Goal: Task Accomplishment & Management: Use online tool/utility

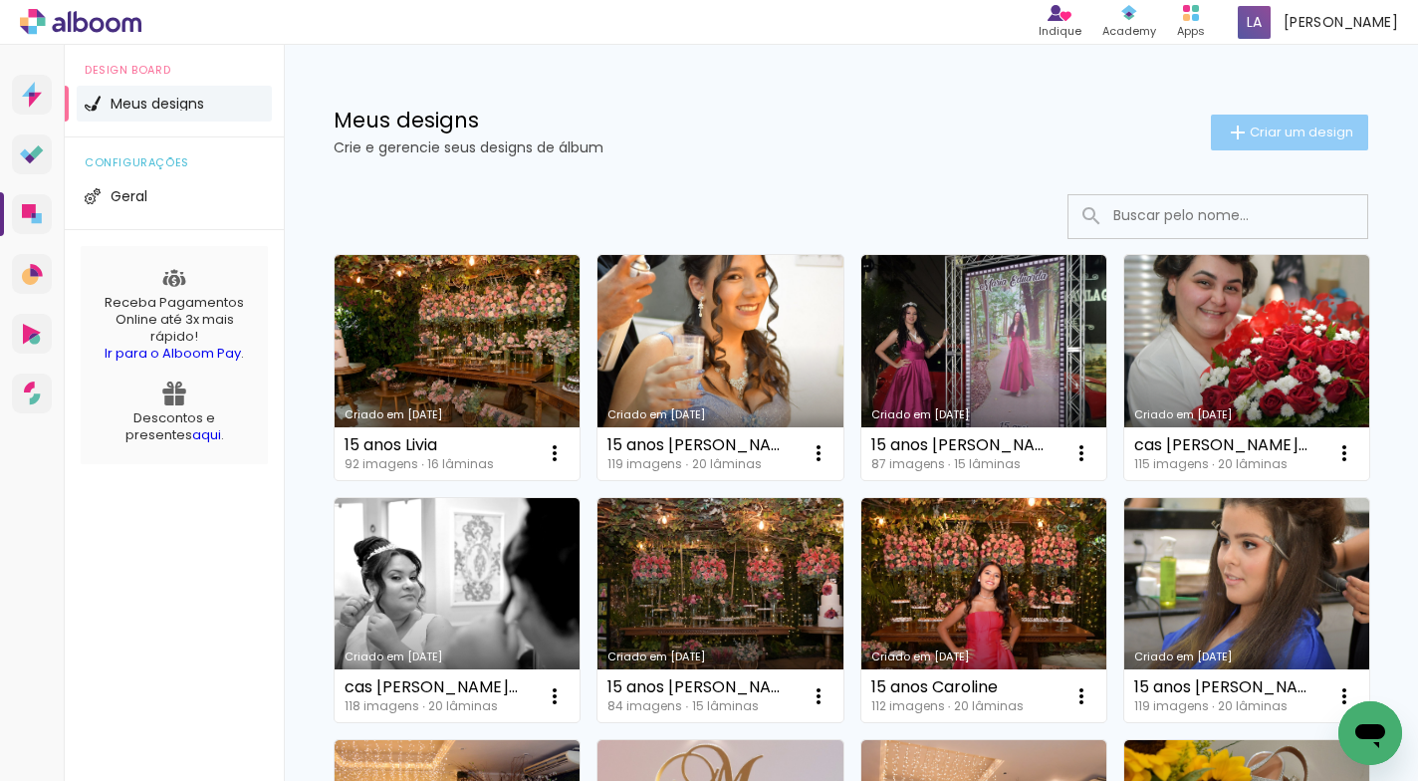
click at [1281, 128] on span "Criar um design" at bounding box center [1302, 131] width 104 height 13
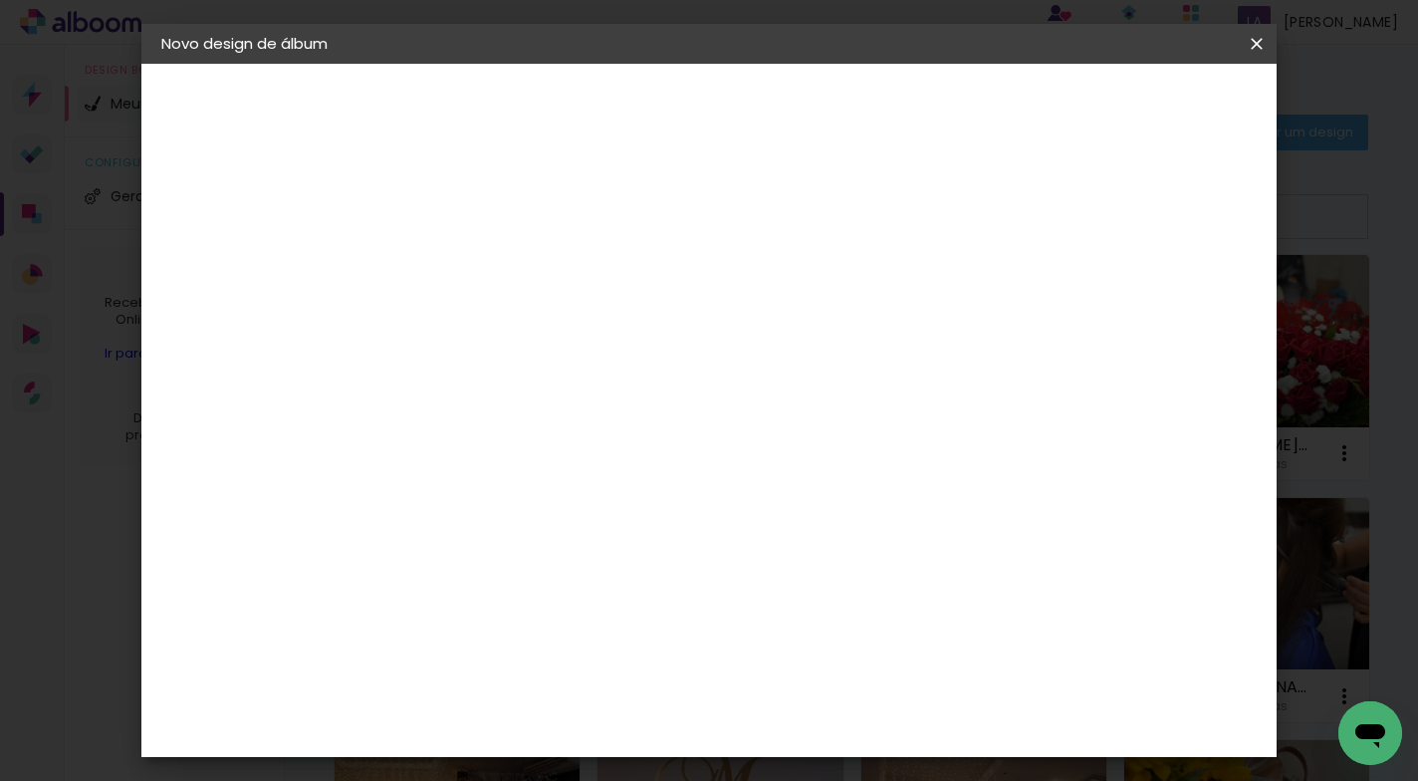
click at [487, 264] on input at bounding box center [487, 267] width 0 height 31
type input "15 anos [PERSON_NAME]"
type paper-input "15 anos [PERSON_NAME]"
click at [691, 90] on paper-button "Avançar" at bounding box center [642, 106] width 98 height 34
click at [860, 300] on paper-item "Tamanho Livre" at bounding box center [764, 303] width 191 height 44
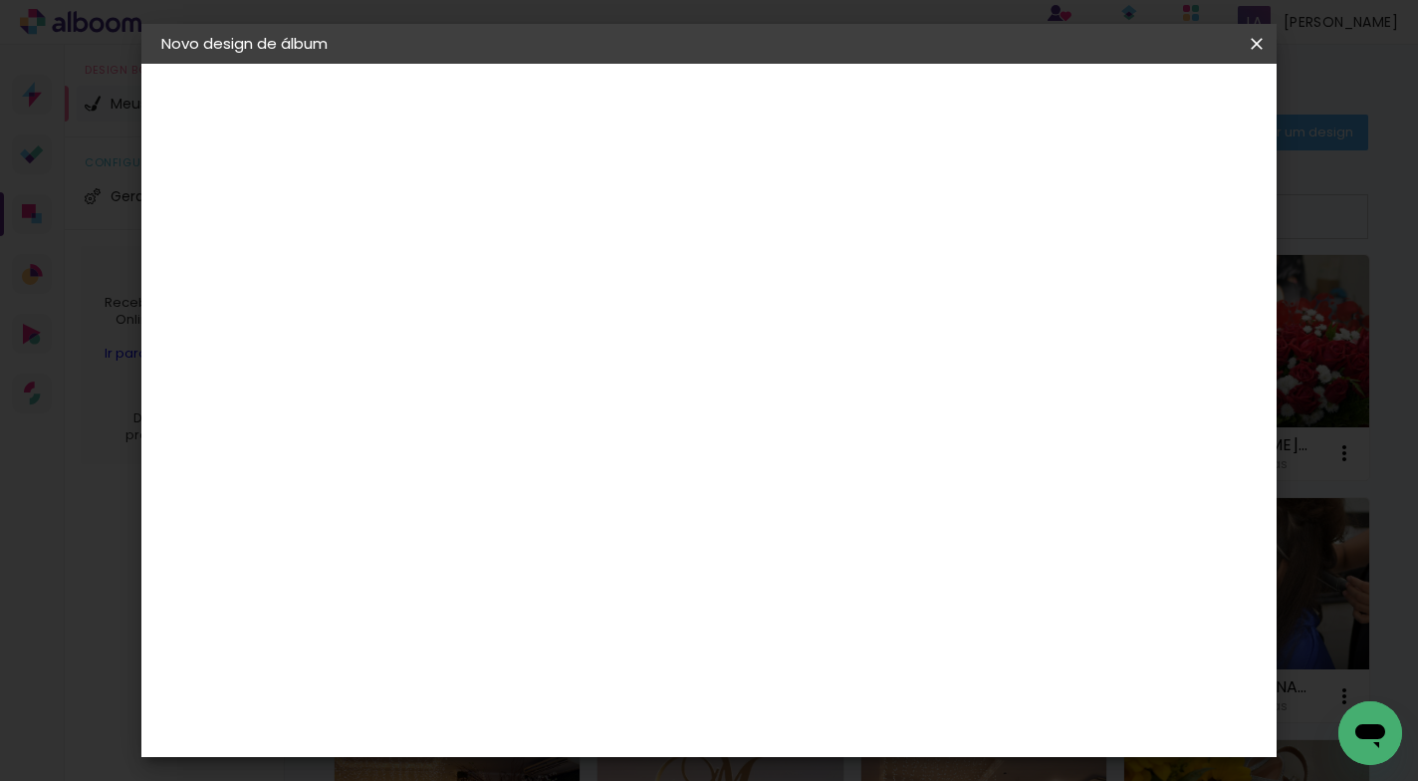
click at [0, 0] on slot "Avançar" at bounding box center [0, 0] width 0 height 0
click at [838, 577] on input "60" at bounding box center [819, 583] width 52 height 30
drag, startPoint x: 839, startPoint y: 578, endPoint x: 799, endPoint y: 578, distance: 40.8
click at [799, 578] on input "60" at bounding box center [819, 583] width 52 height 30
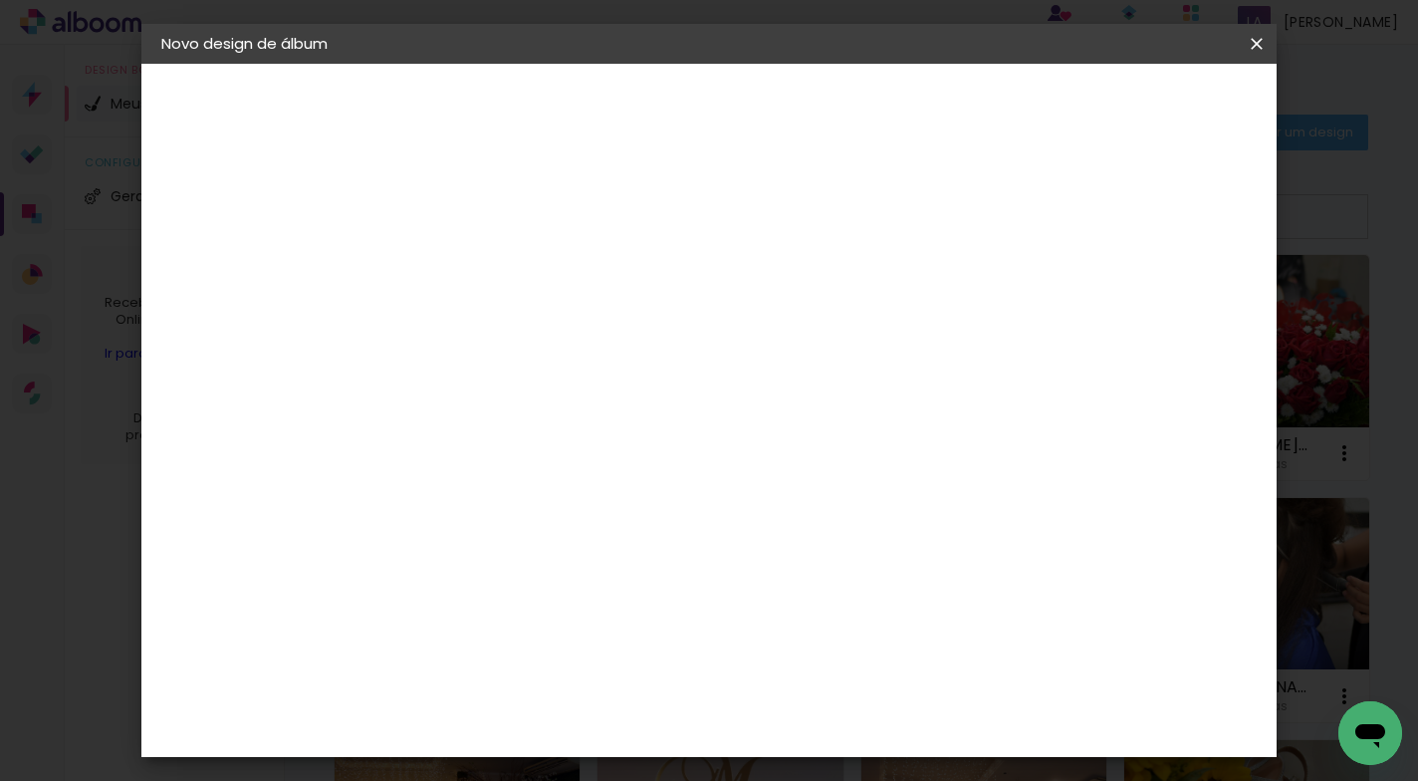
scroll to position [527, 0]
type input "40,6"
type paper-input "40,6"
drag, startPoint x: 447, startPoint y: 598, endPoint x: 422, endPoint y: 609, distance: 27.2
click at [422, 609] on input "30" at bounding box center [424, 600] width 52 height 30
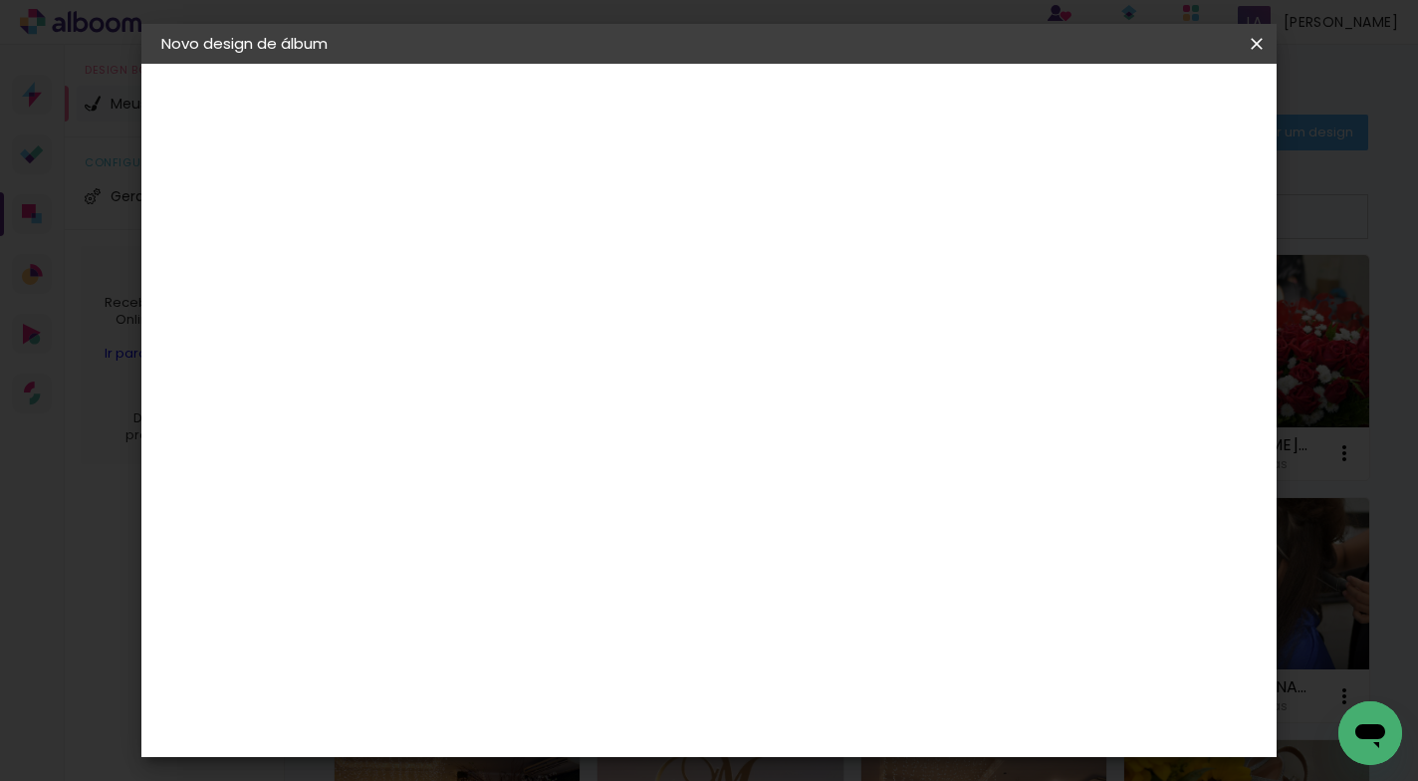
scroll to position [296, 0]
type input "25,4"
type paper-input "25,4"
click at [1131, 104] on span "Iniciar design" at bounding box center [1085, 106] width 91 height 14
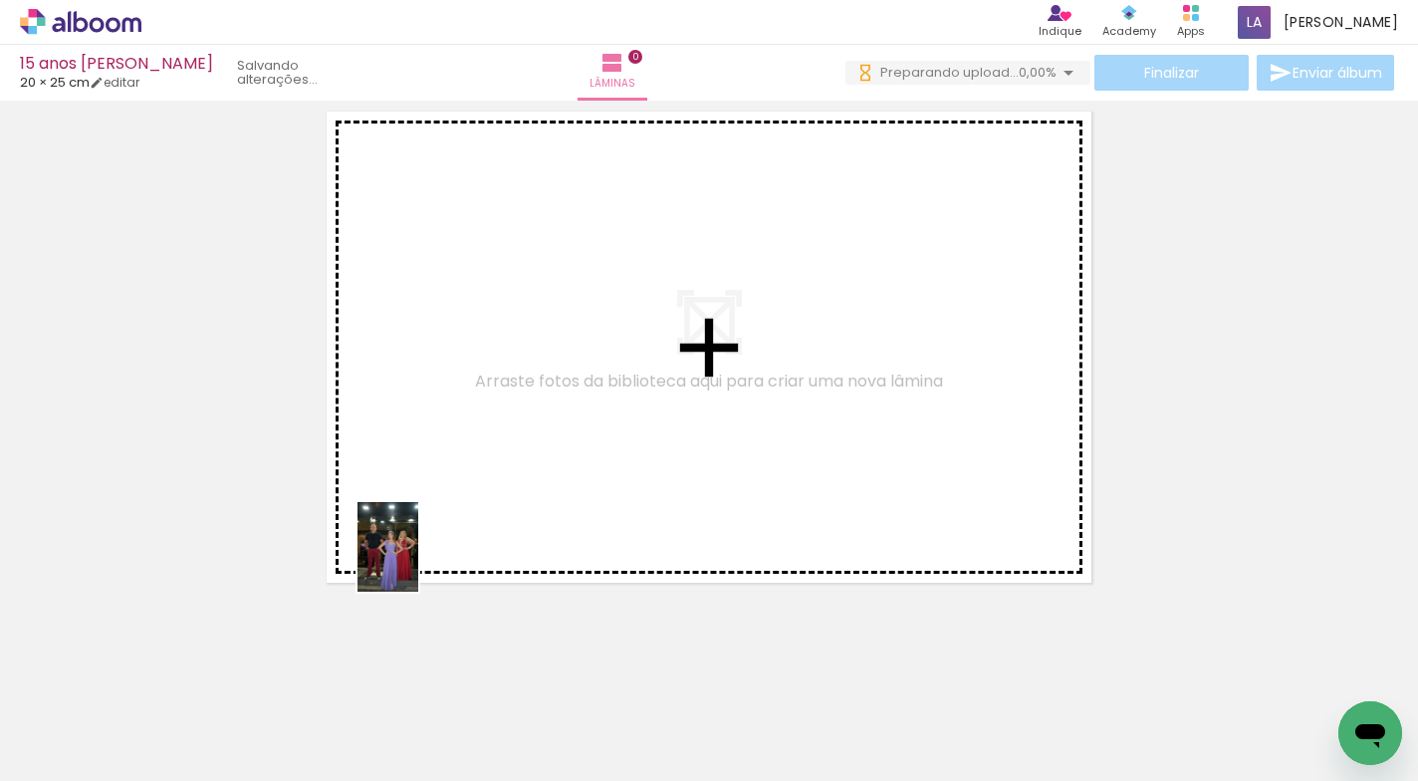
drag, startPoint x: 203, startPoint y: 705, endPoint x: 417, endPoint y: 562, distance: 257.6
click at [417, 562] on quentale-workspace at bounding box center [709, 390] width 1418 height 781
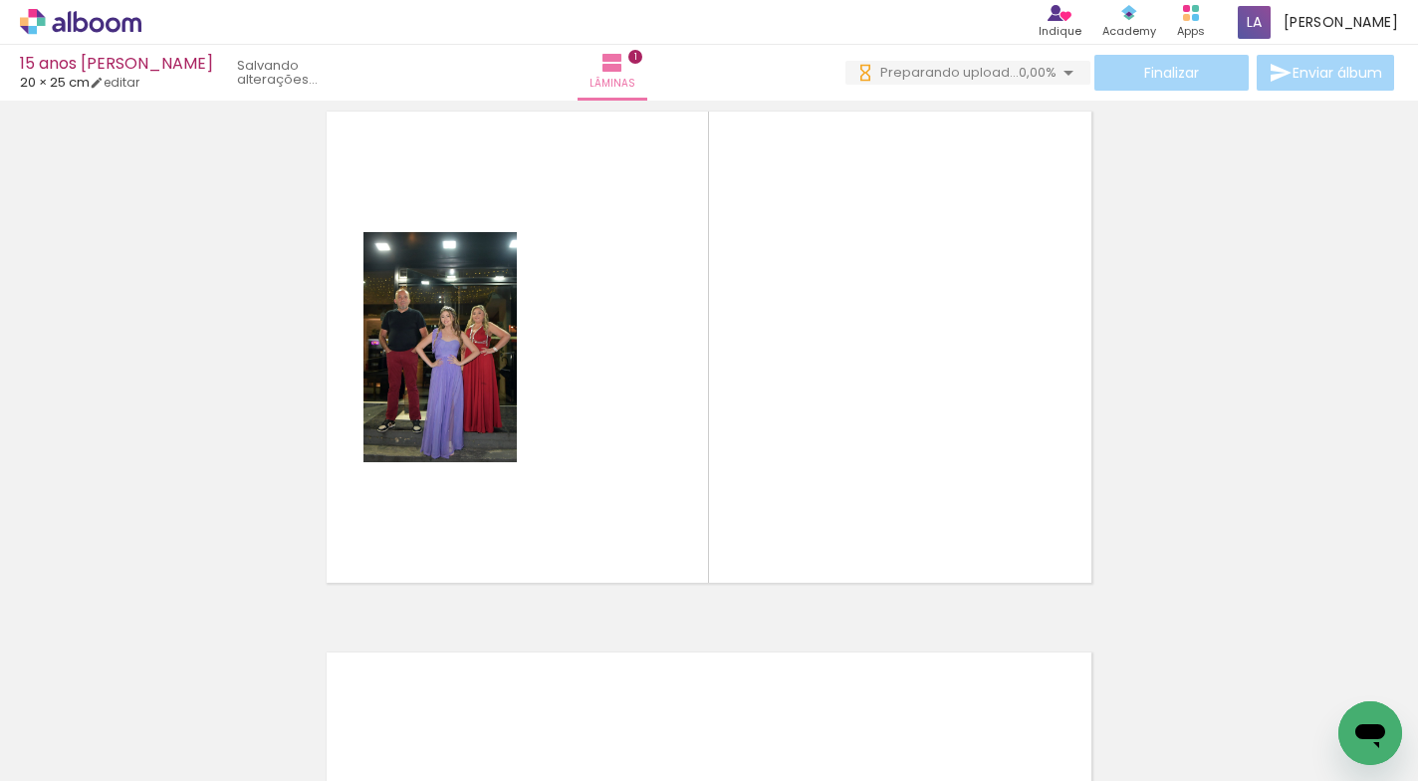
scroll to position [25, 0]
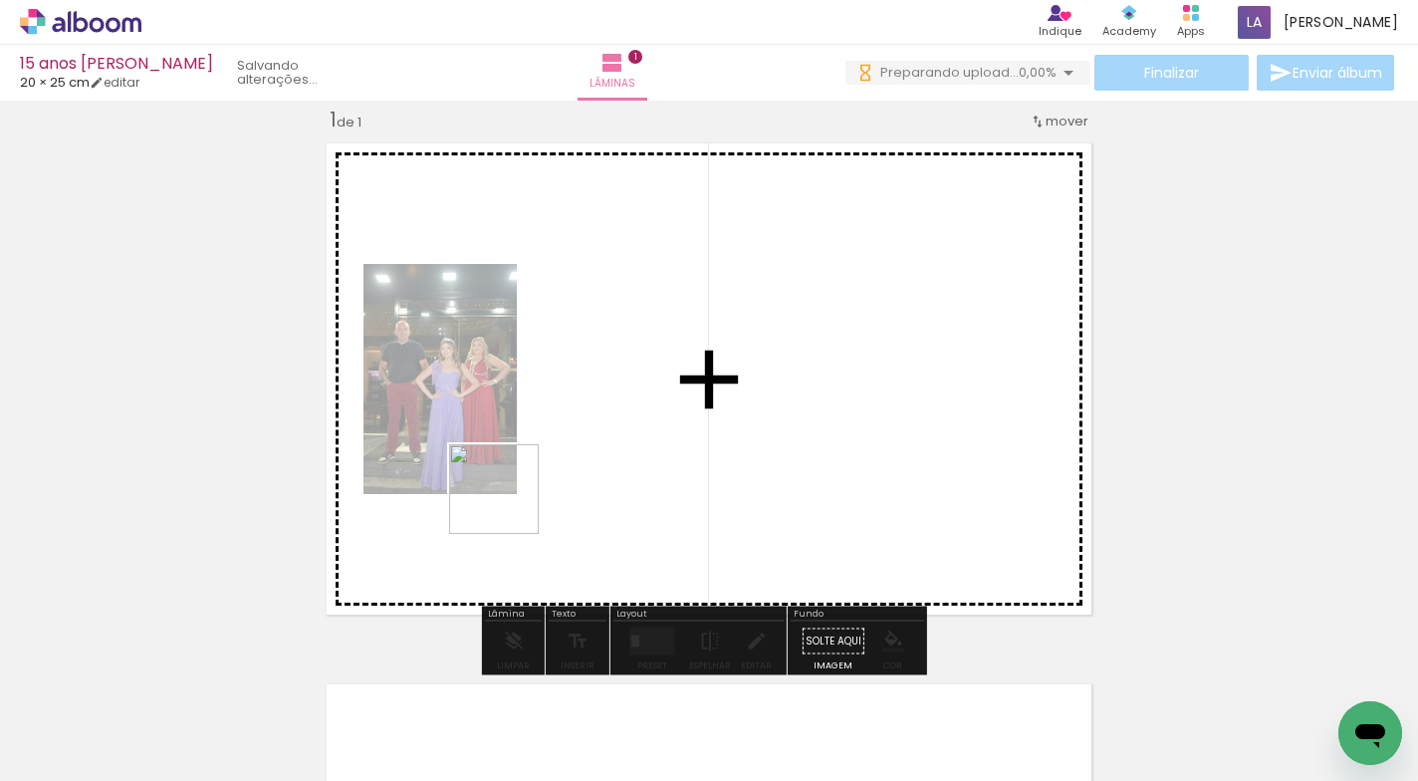
drag, startPoint x: 328, startPoint y: 712, endPoint x: 516, endPoint y: 499, distance: 284.3
click at [516, 499] on quentale-workspace at bounding box center [709, 390] width 1418 height 781
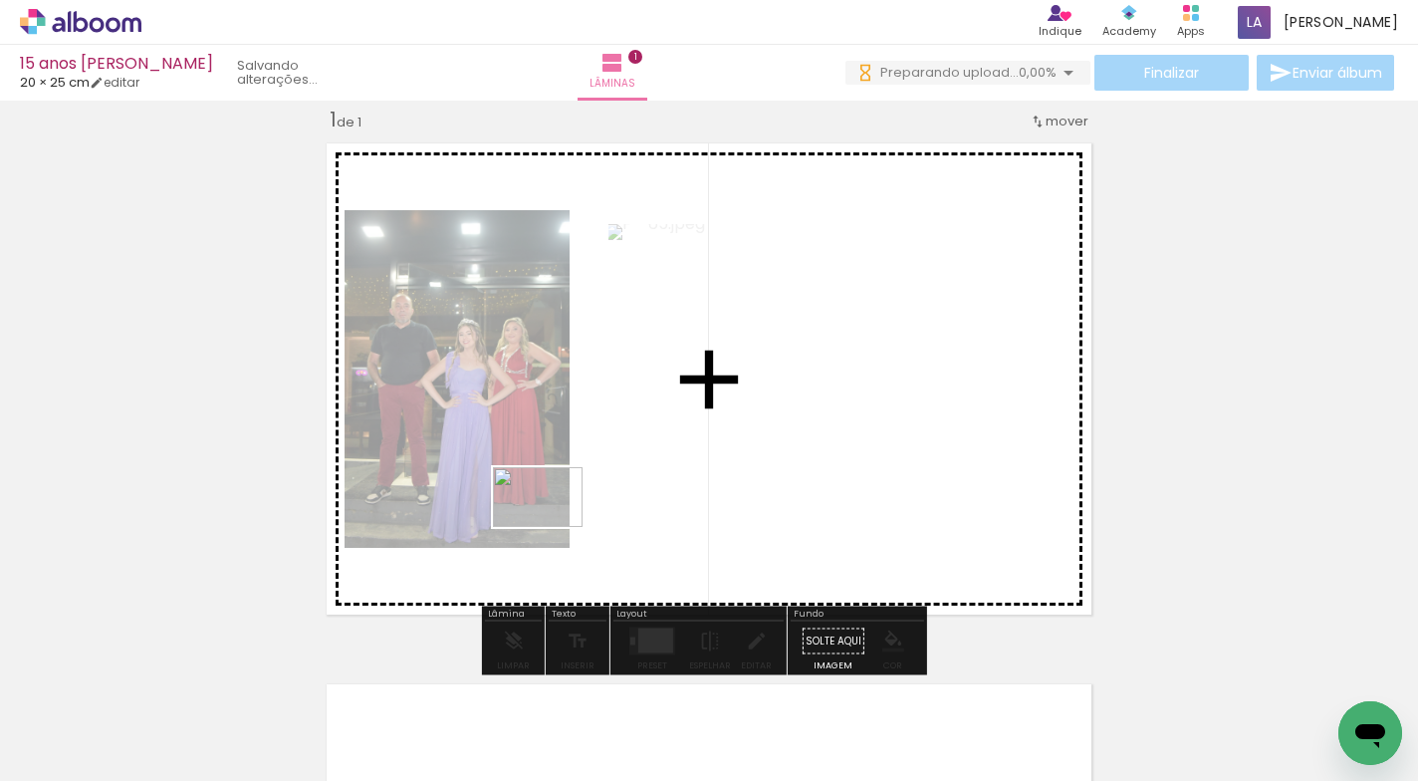
drag, startPoint x: 430, startPoint y: 714, endPoint x: 553, endPoint y: 527, distance: 223.7
click at [553, 527] on quentale-workspace at bounding box center [709, 390] width 1418 height 781
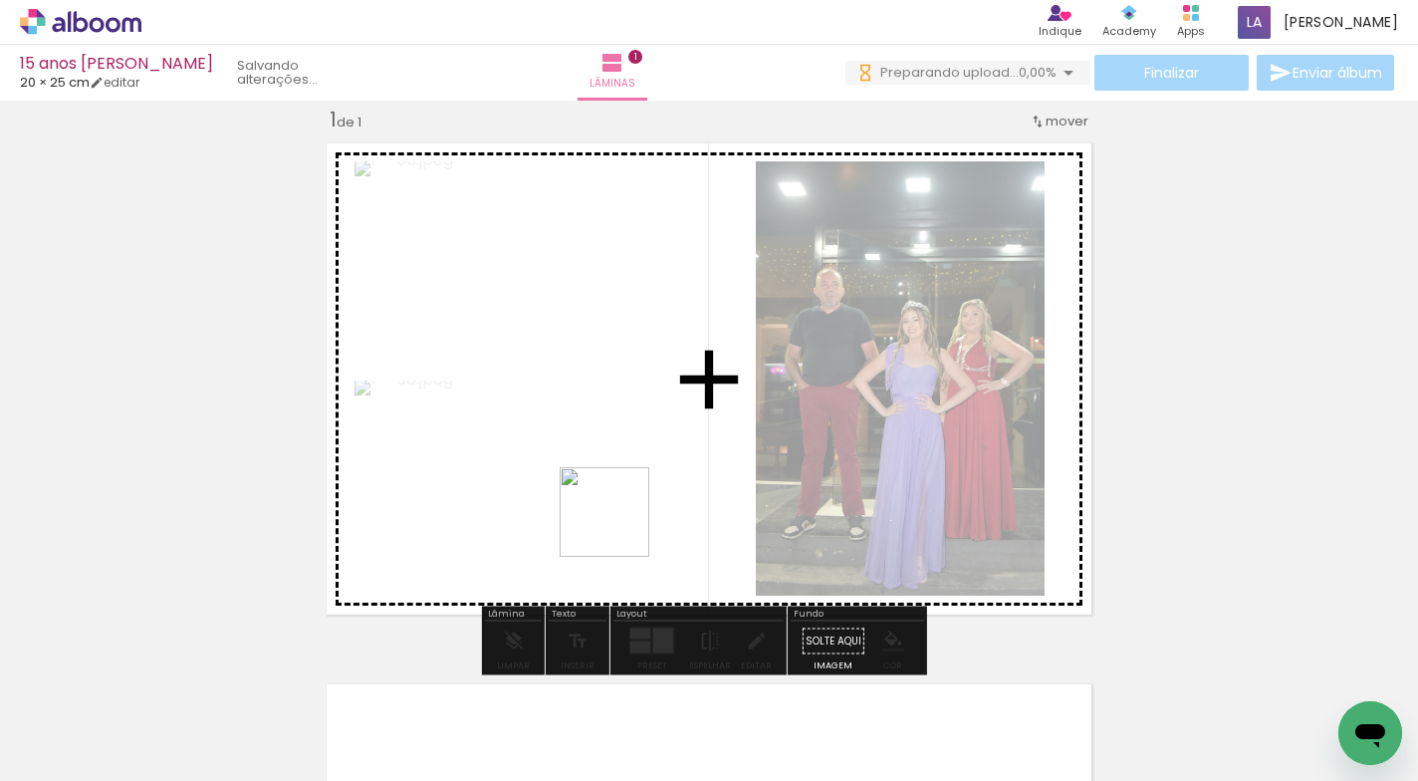
drag, startPoint x: 547, startPoint y: 711, endPoint x: 659, endPoint y: 709, distance: 112.5
click at [653, 490] on quentale-workspace at bounding box center [709, 390] width 1418 height 781
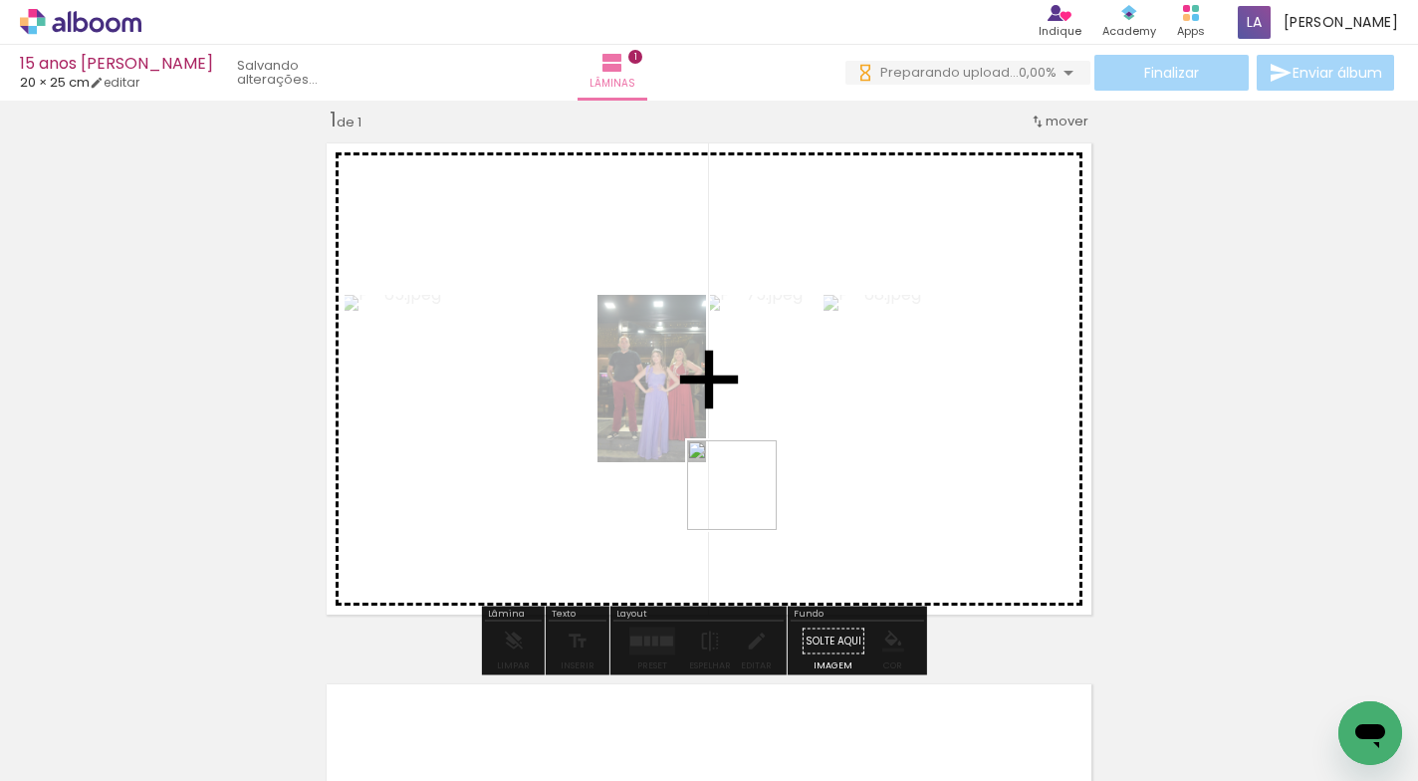
drag, startPoint x: 658, startPoint y: 720, endPoint x: 768, endPoint y: 482, distance: 262.0
click at [768, 482] on quentale-workspace at bounding box center [709, 390] width 1418 height 781
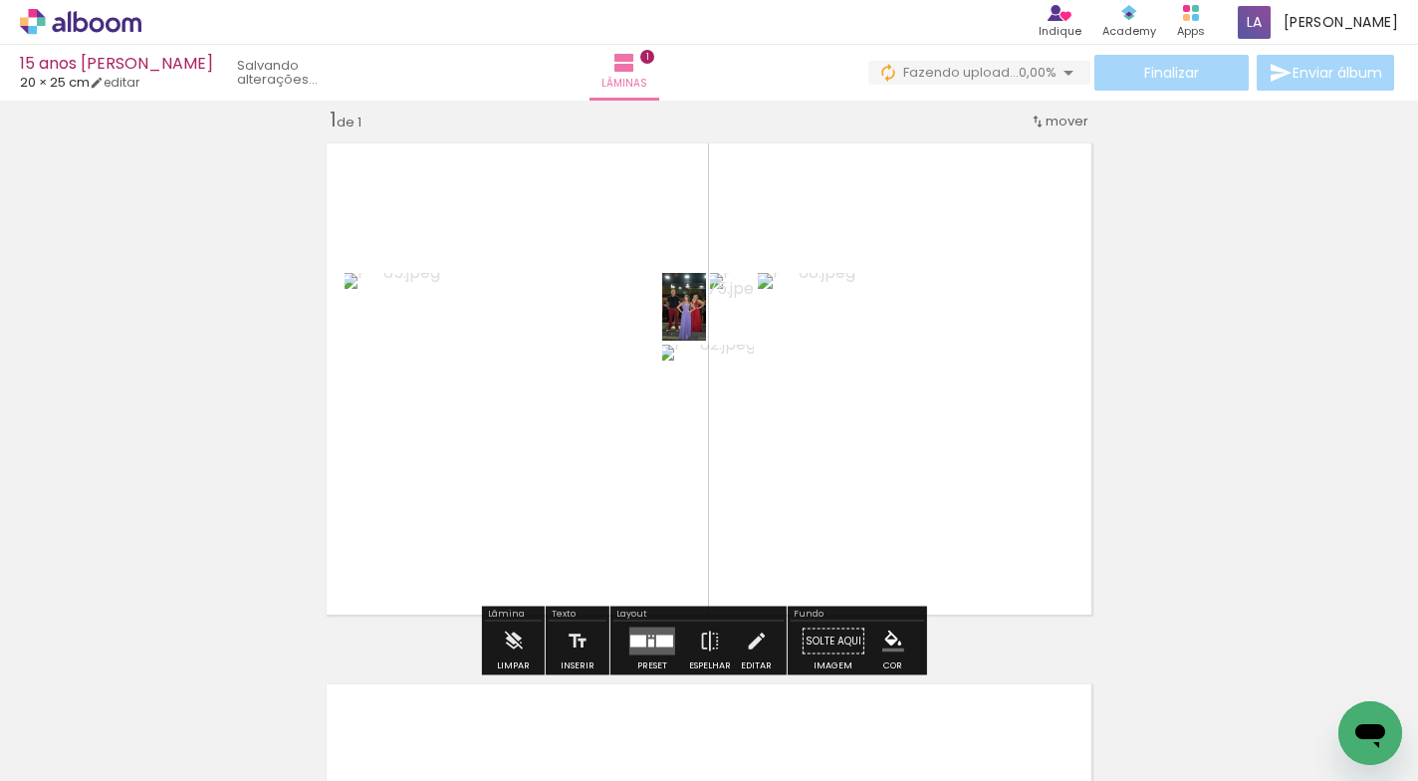
click at [638, 636] on div at bounding box center [638, 641] width 16 height 12
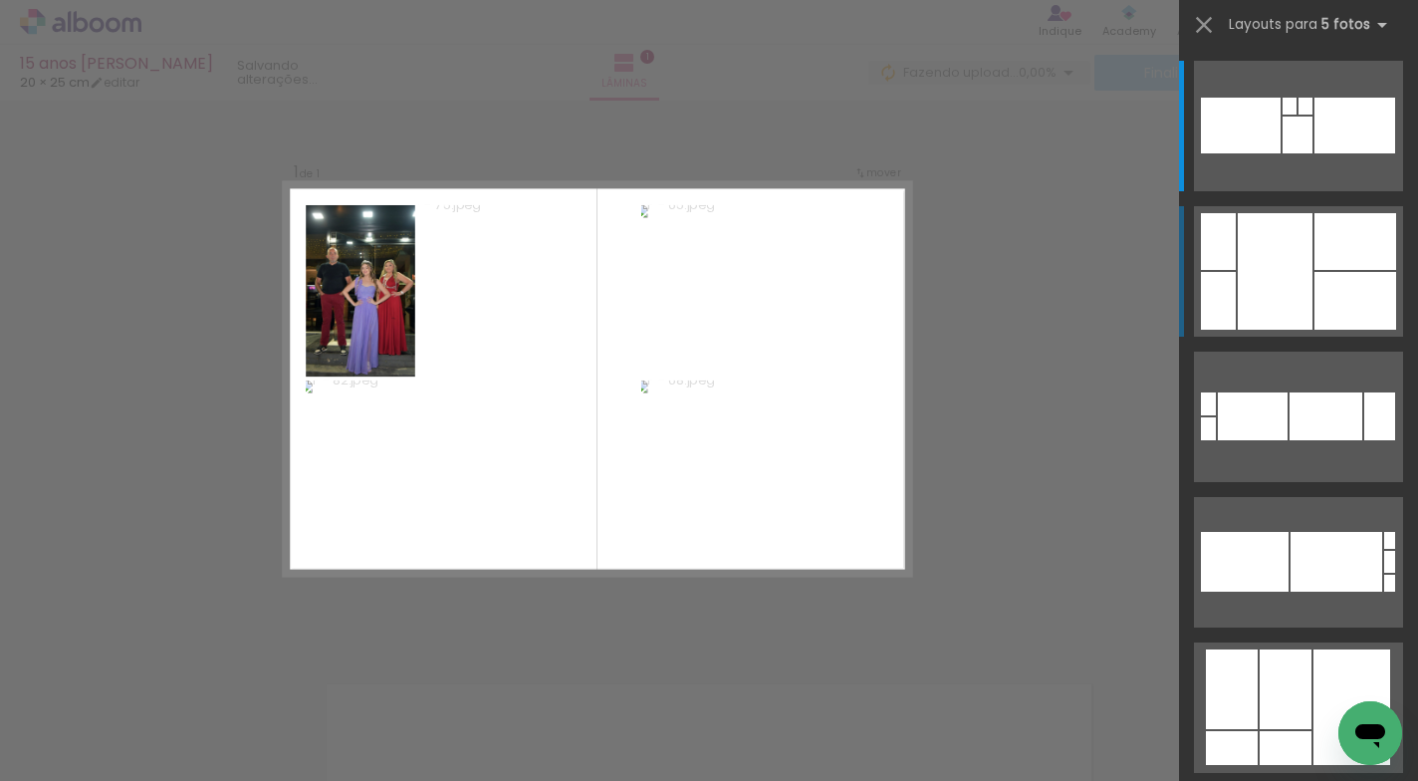
click at [1292, 271] on div at bounding box center [1275, 271] width 75 height 116
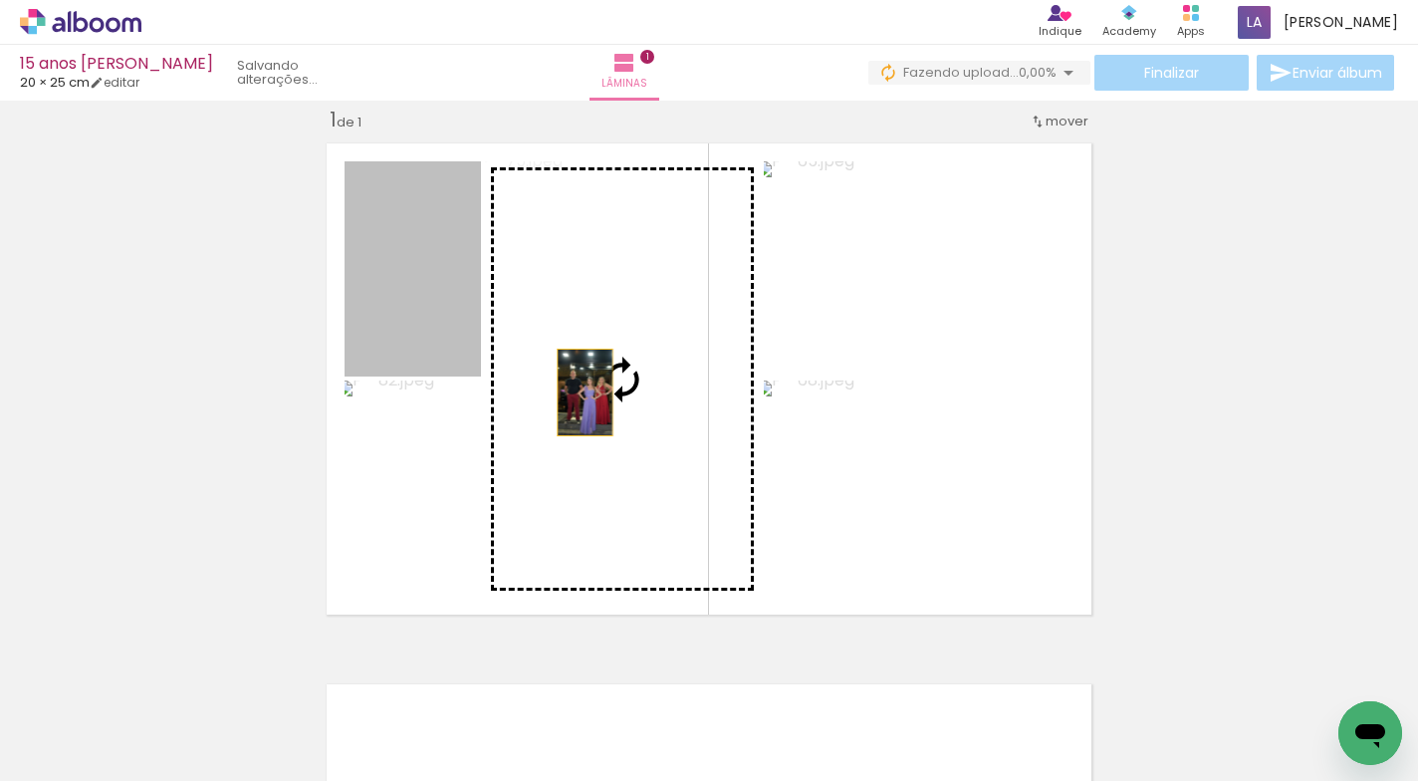
drag, startPoint x: 429, startPoint y: 307, endPoint x: 577, endPoint y: 392, distance: 171.3
click at [0, 0] on slot at bounding box center [0, 0] width 0 height 0
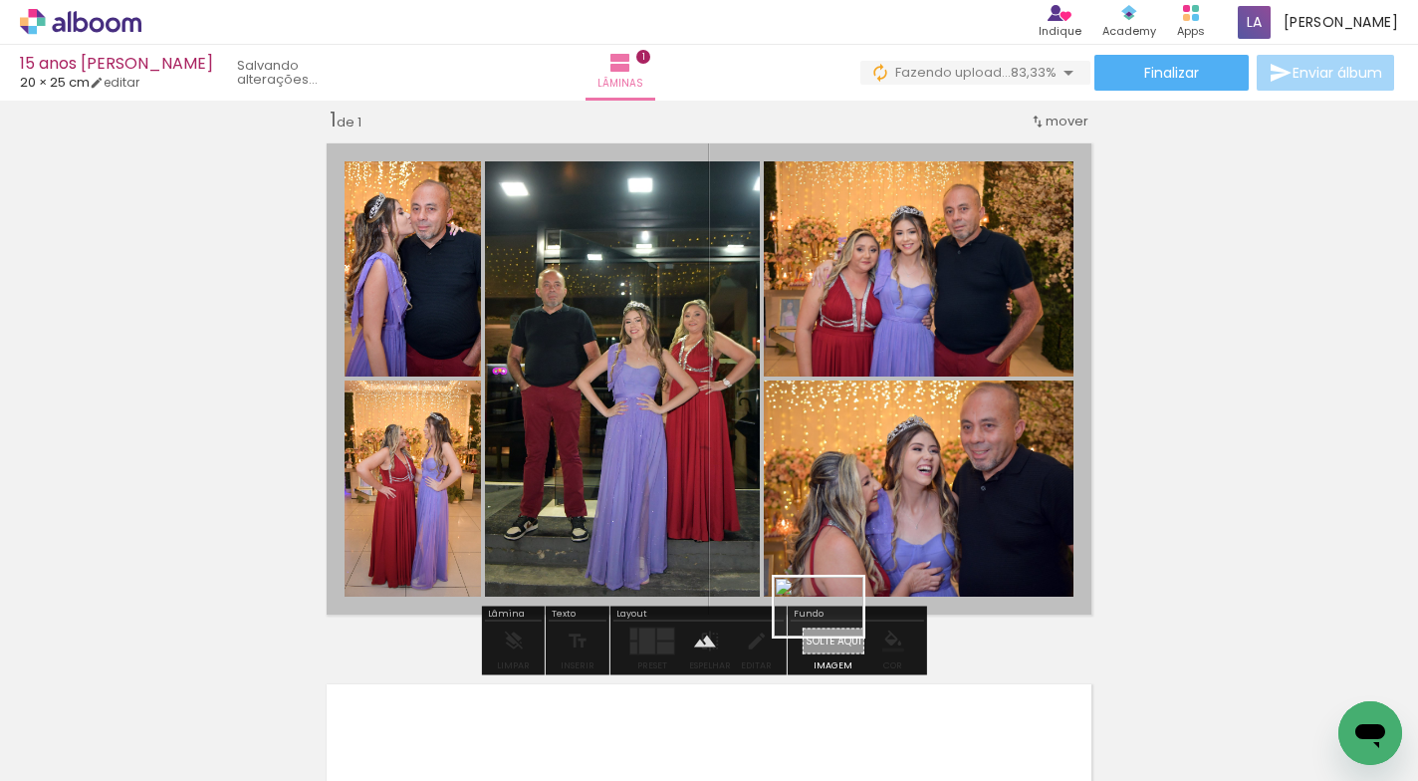
drag, startPoint x: 771, startPoint y: 713, endPoint x: 833, endPoint y: 636, distance: 99.1
click at [833, 636] on quentale-workspace at bounding box center [709, 390] width 1418 height 781
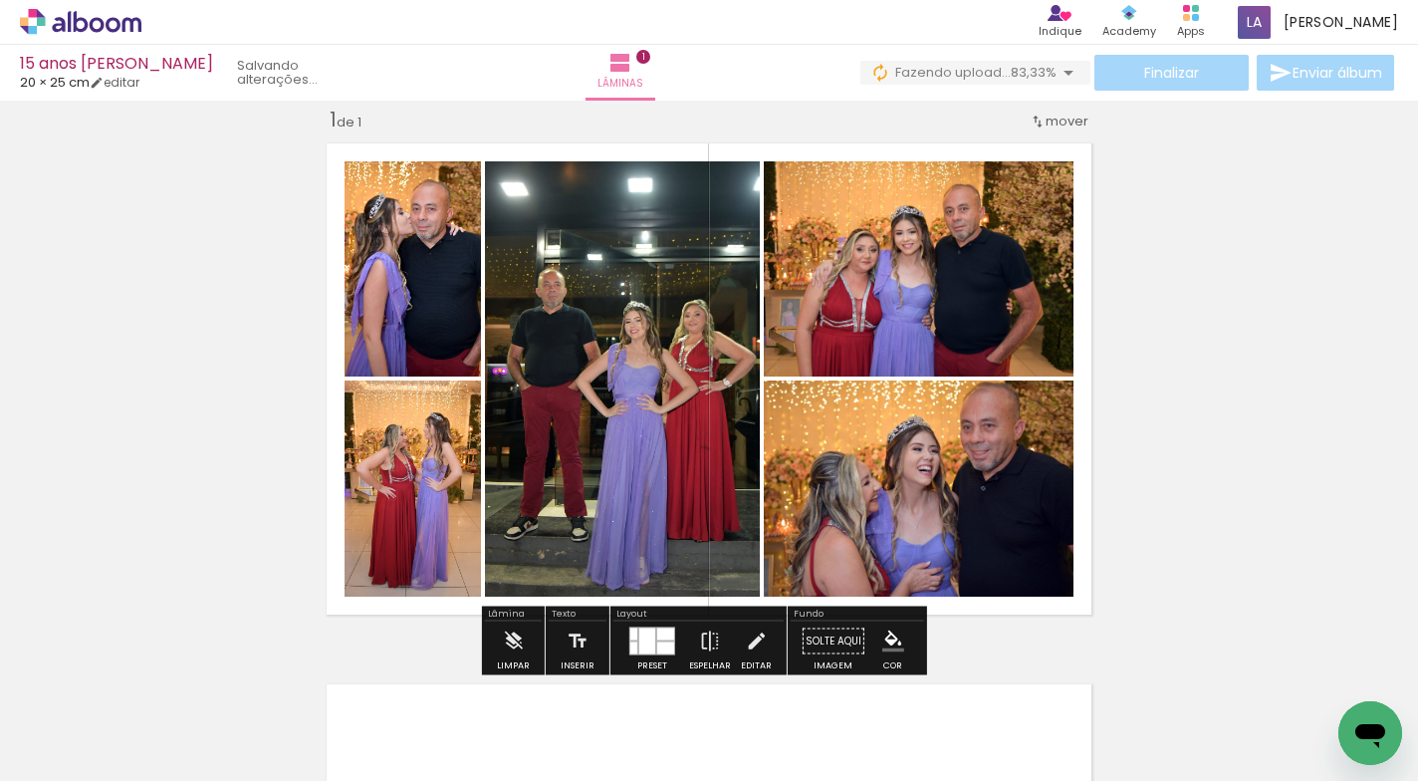
click at [966, 605] on quentale-layouter at bounding box center [709, 378] width 785 height 491
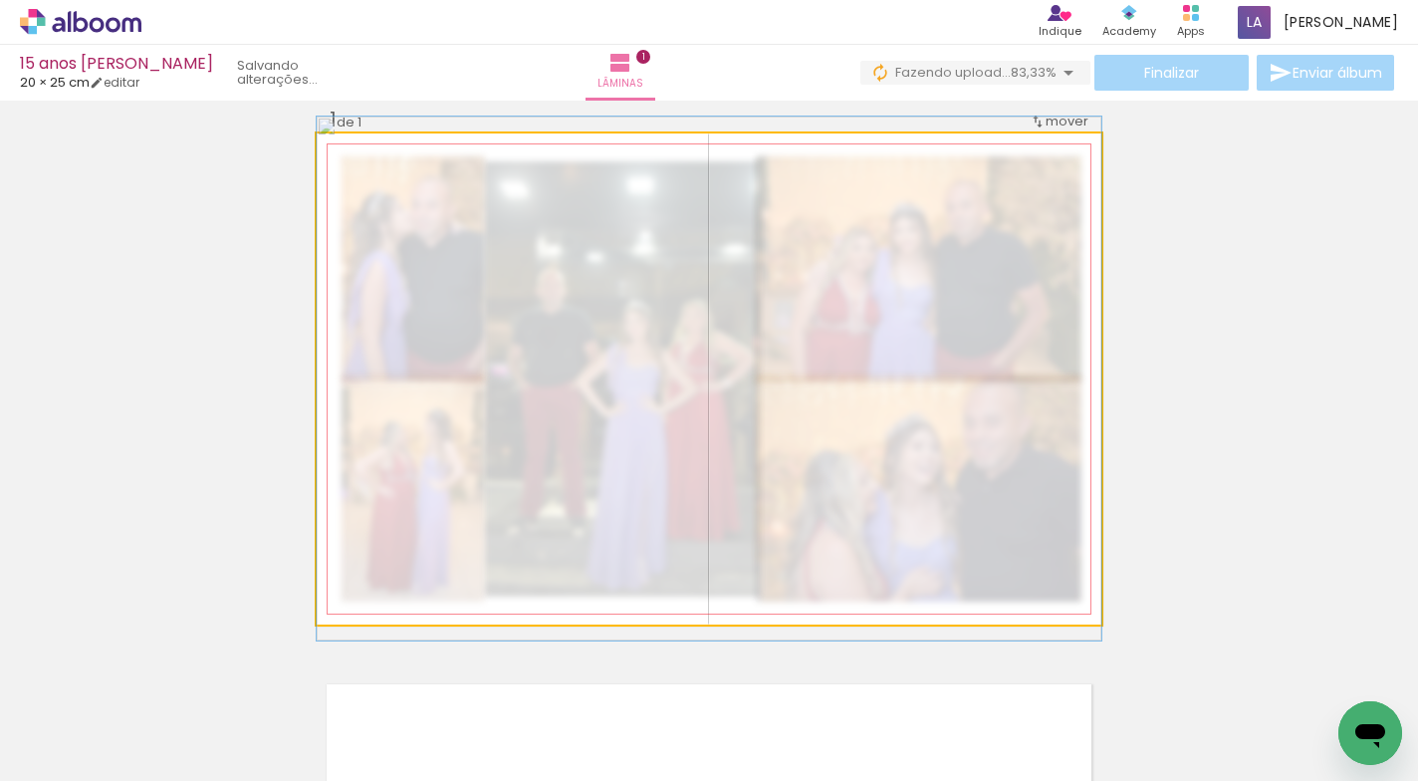
click at [966, 605] on quentale-photo at bounding box center [709, 378] width 785 height 491
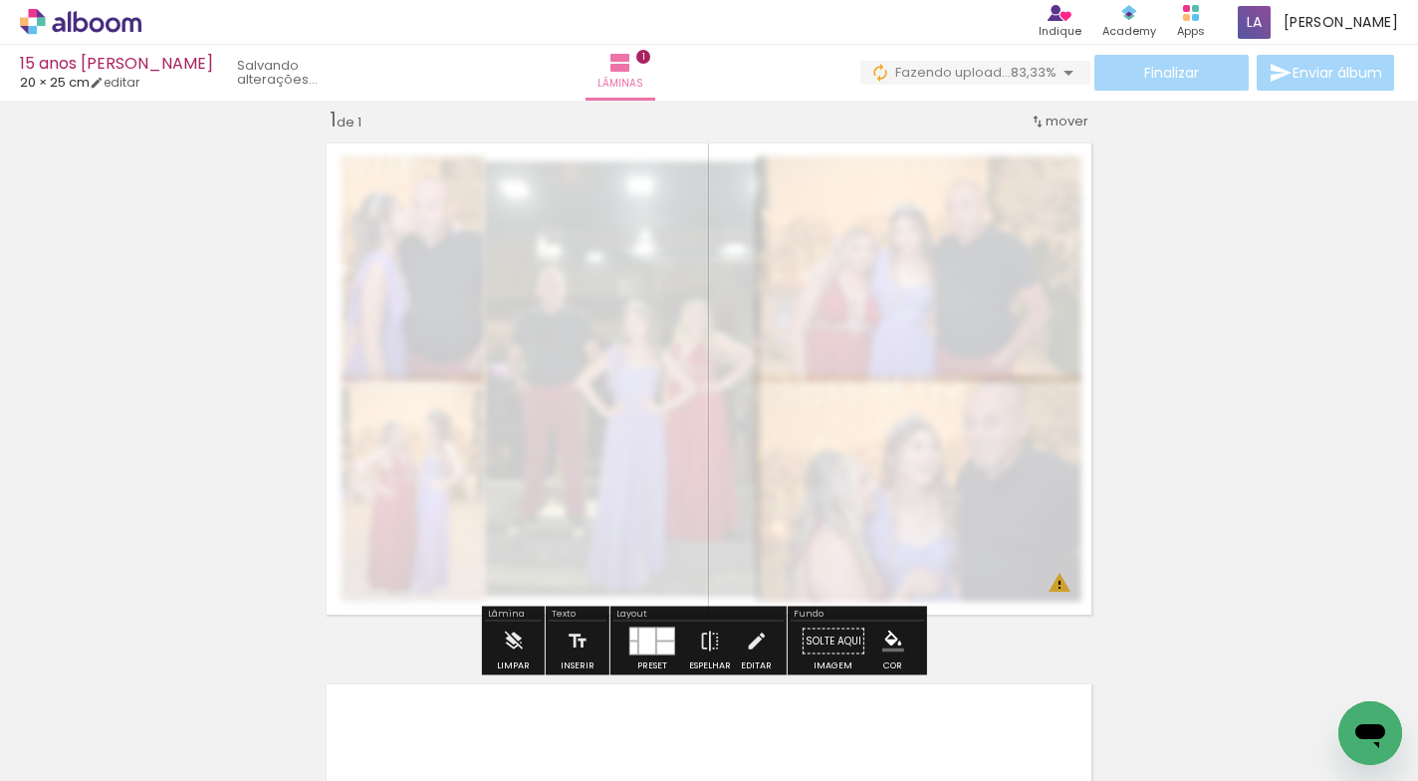
drag, startPoint x: 587, startPoint y: 184, endPoint x: 572, endPoint y: 187, distance: 16.2
type paper-slider "70"
click at [572, 187] on div at bounding box center [588, 184] width 32 height 32
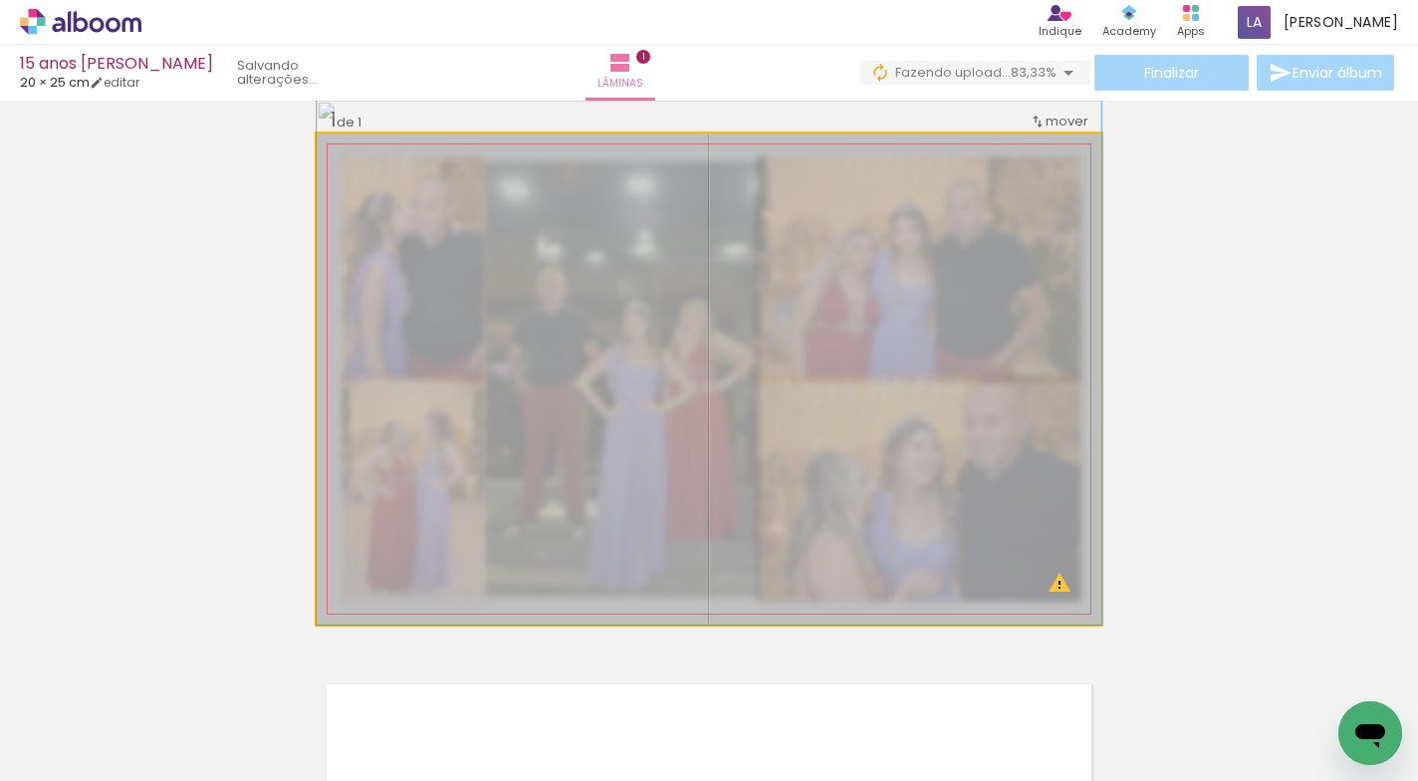
drag, startPoint x: 771, startPoint y: 379, endPoint x: 770, endPoint y: 364, distance: 15.0
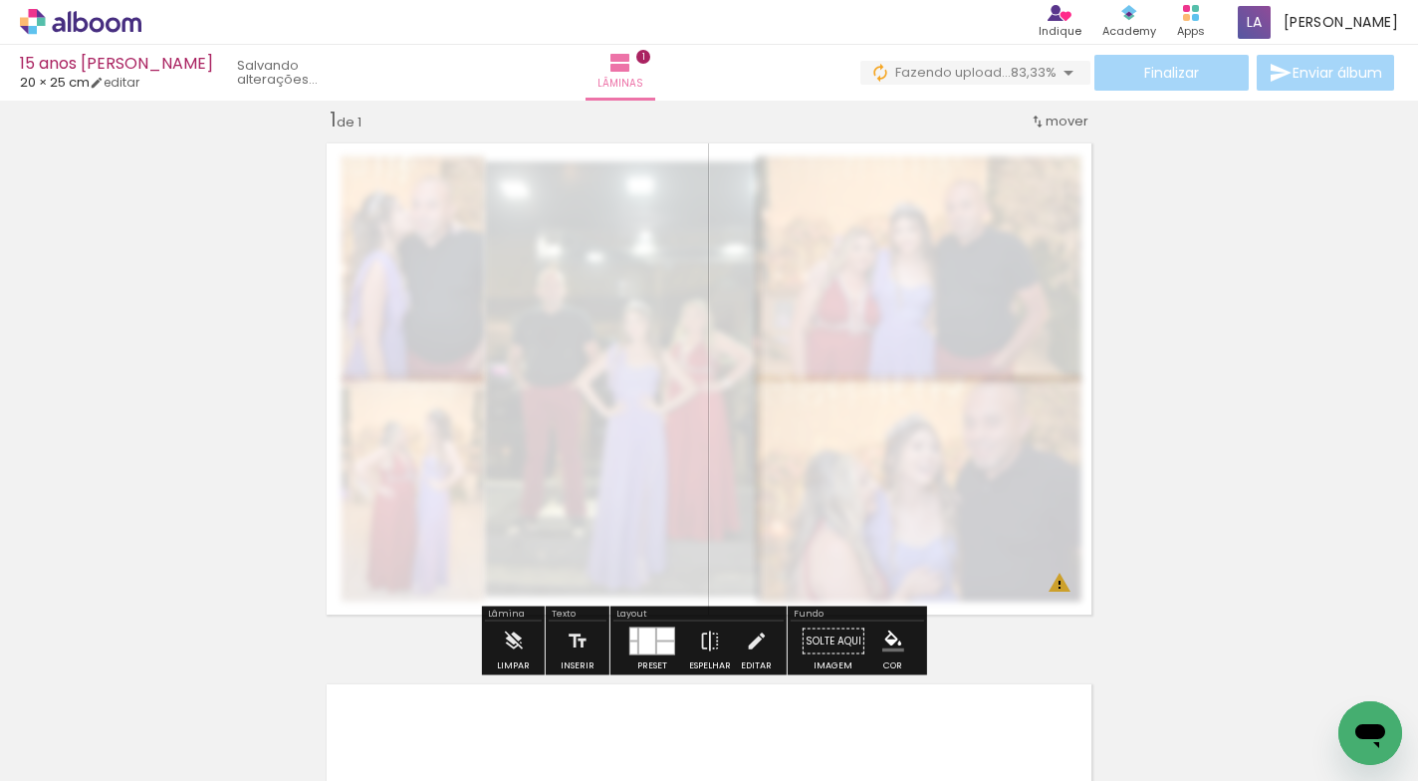
click at [1295, 364] on div "Inserir lâmina 1 de 1 O Designbox precisará aumentar a sua imagem em 375% para …" at bounding box center [709, 624] width 1418 height 1082
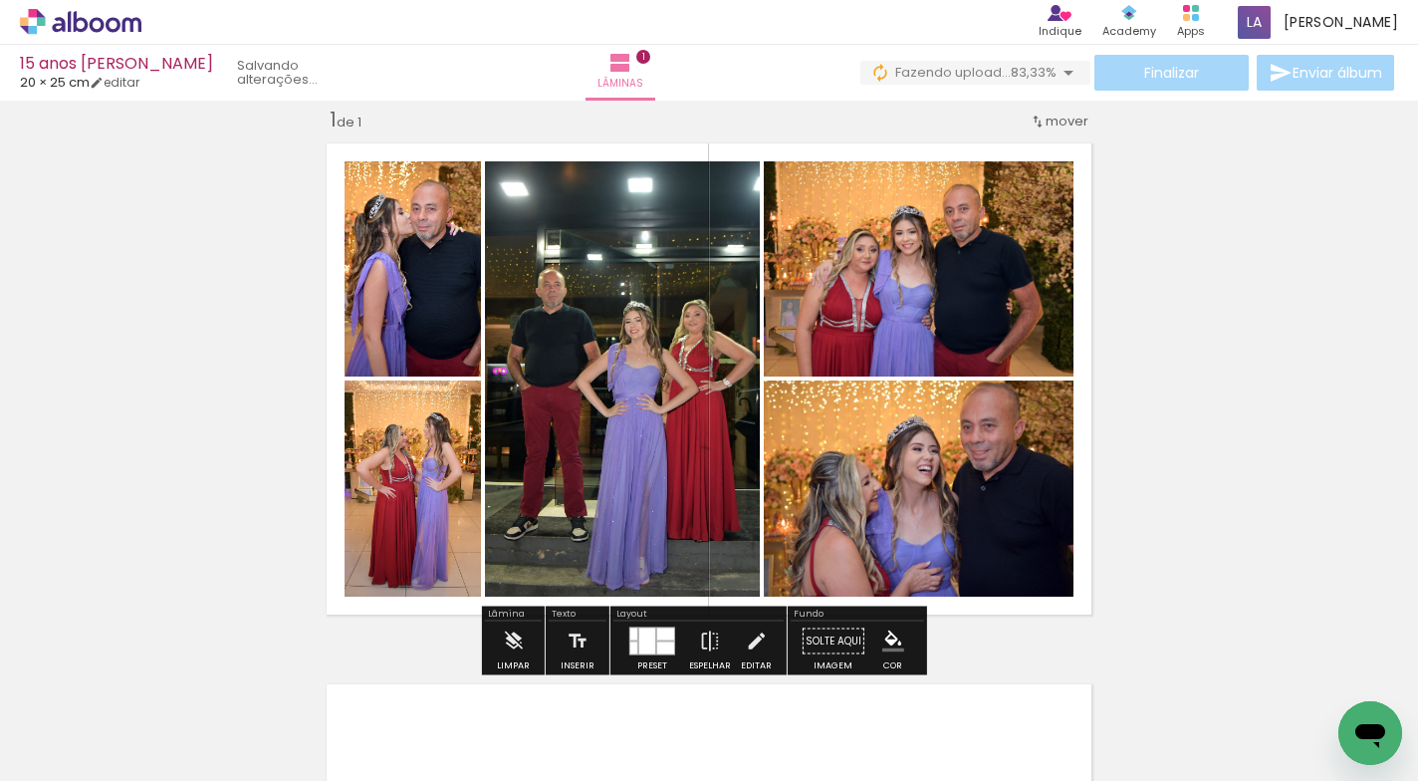
click at [840, 149] on quentale-layouter at bounding box center [709, 378] width 785 height 491
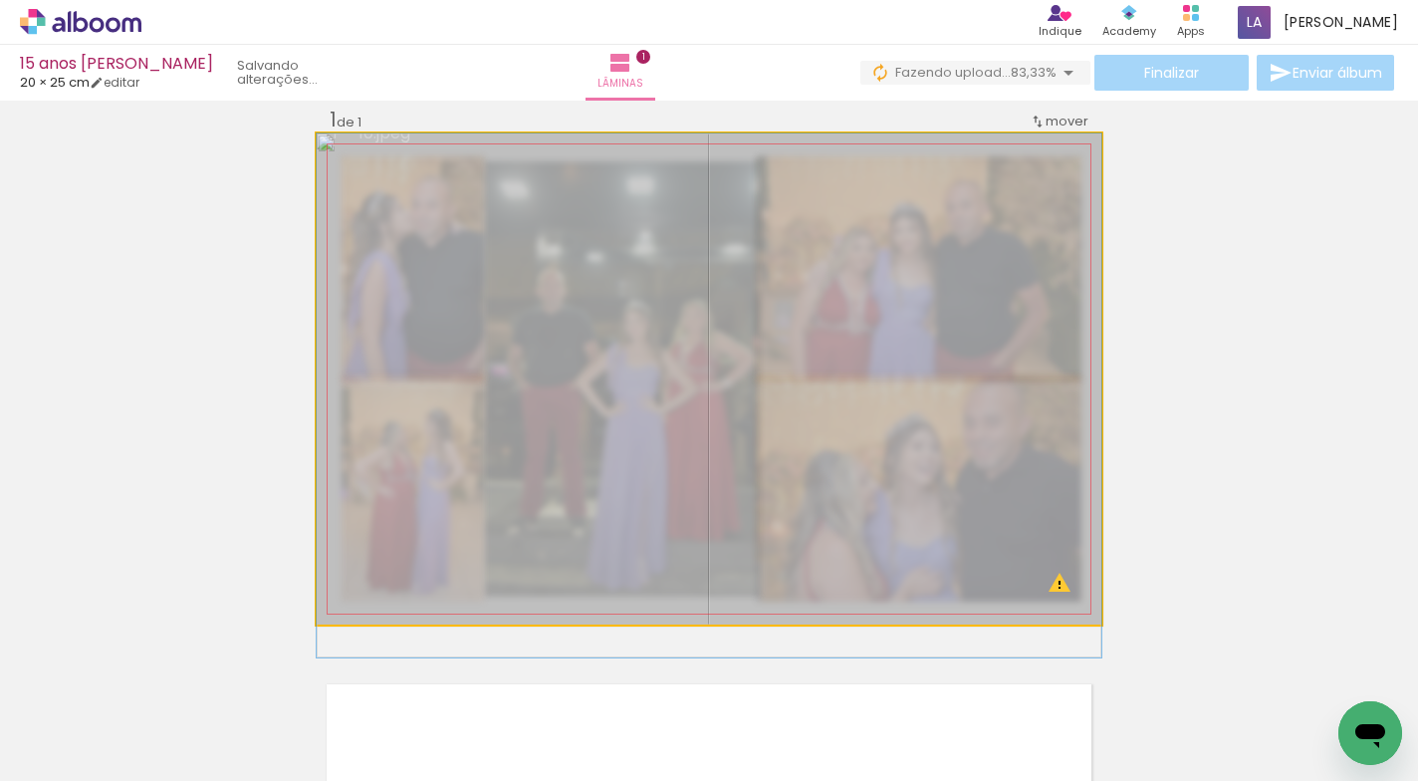
drag, startPoint x: 839, startPoint y: 149, endPoint x: 834, endPoint y: 236, distance: 86.8
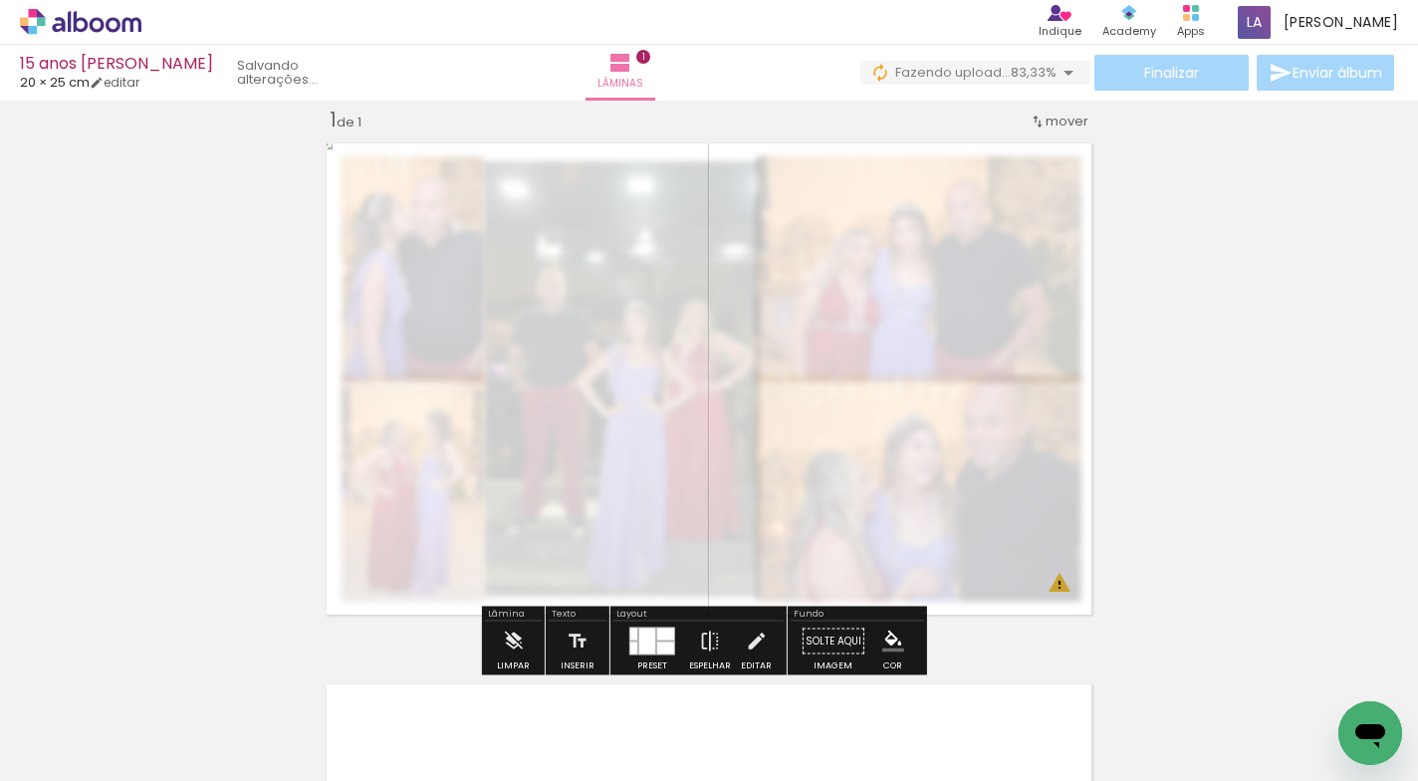
click at [1104, 248] on div "Inserir lâmina 1 de 1 O Designbox precisará aumentar a sua imagem em 375% para …" at bounding box center [709, 624] width 1418 height 1082
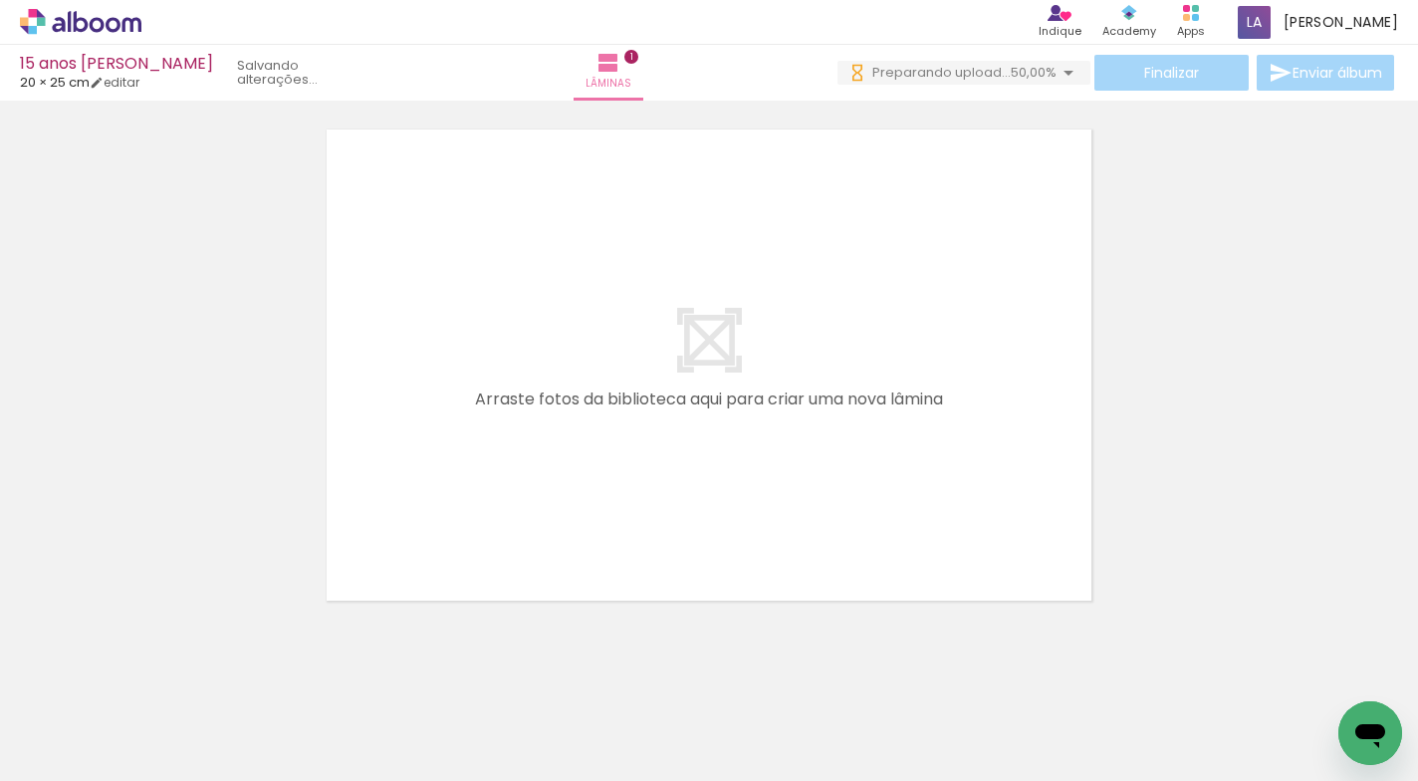
scroll to position [0, 0]
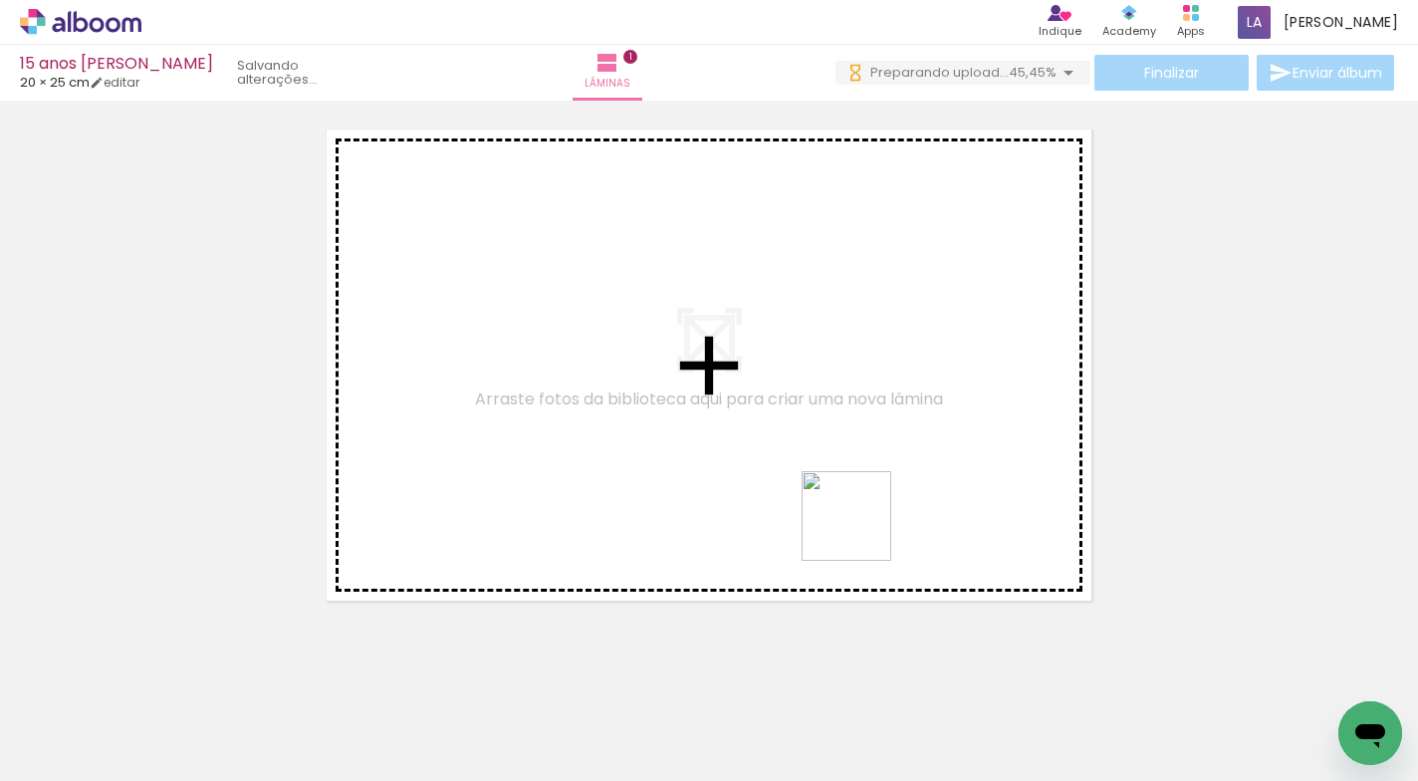
drag, startPoint x: 878, startPoint y: 724, endPoint x: 861, endPoint y: 531, distance: 193.9
click at [861, 531] on quentale-workspace at bounding box center [709, 390] width 1418 height 781
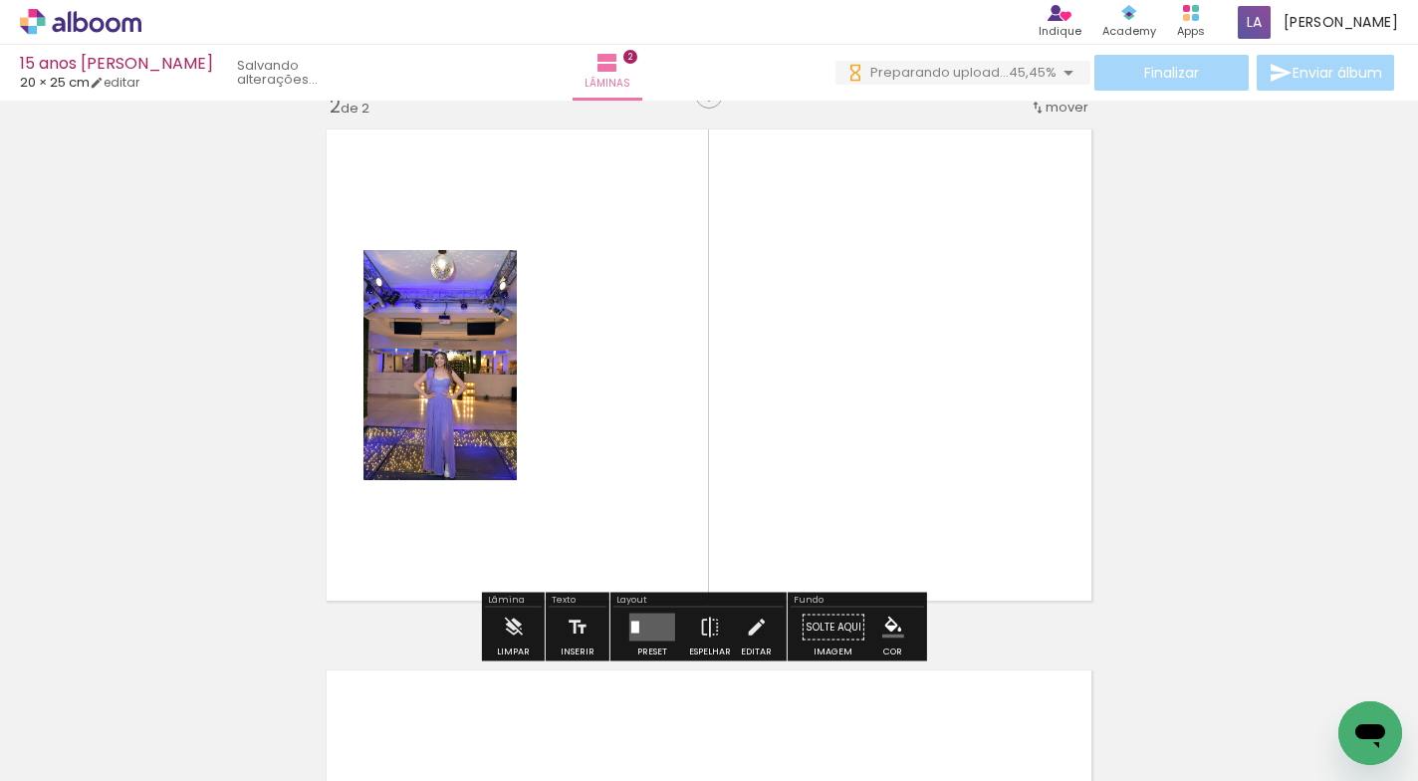
scroll to position [566, 0]
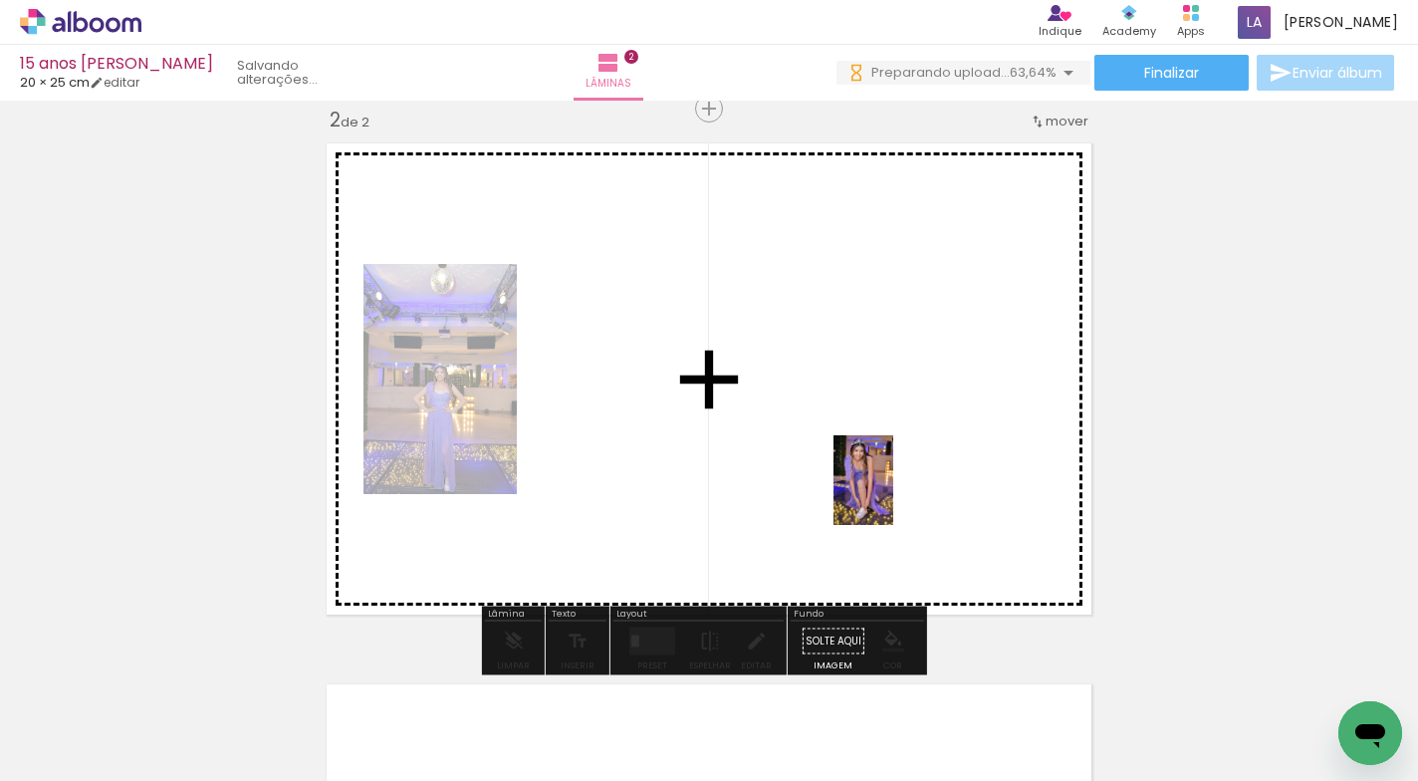
drag, startPoint x: 974, startPoint y: 708, endPoint x: 893, endPoint y: 496, distance: 226.9
click at [893, 496] on quentale-workspace at bounding box center [709, 390] width 1418 height 781
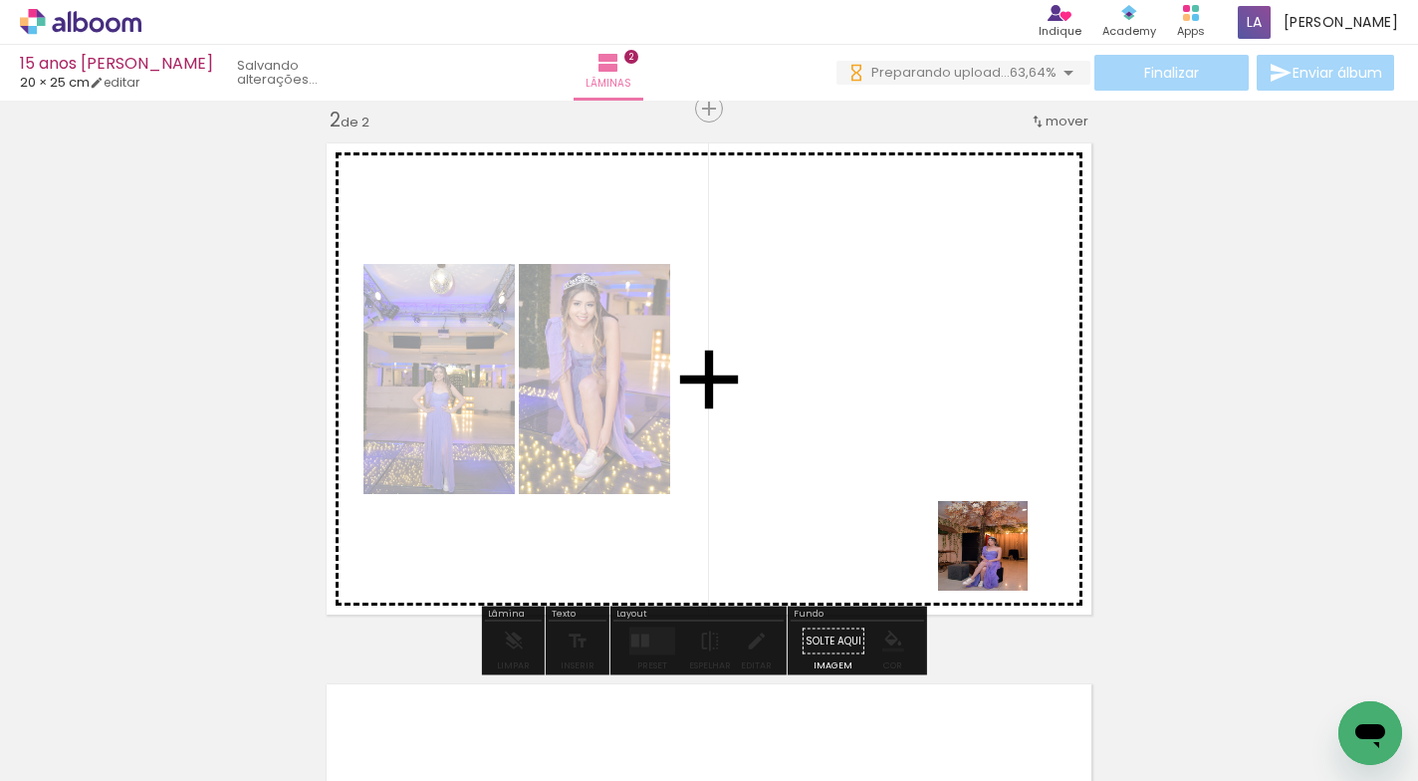
drag, startPoint x: 1106, startPoint y: 734, endPoint x: 998, endPoint y: 562, distance: 203.6
click at [998, 562] on quentale-workspace at bounding box center [709, 390] width 1418 height 781
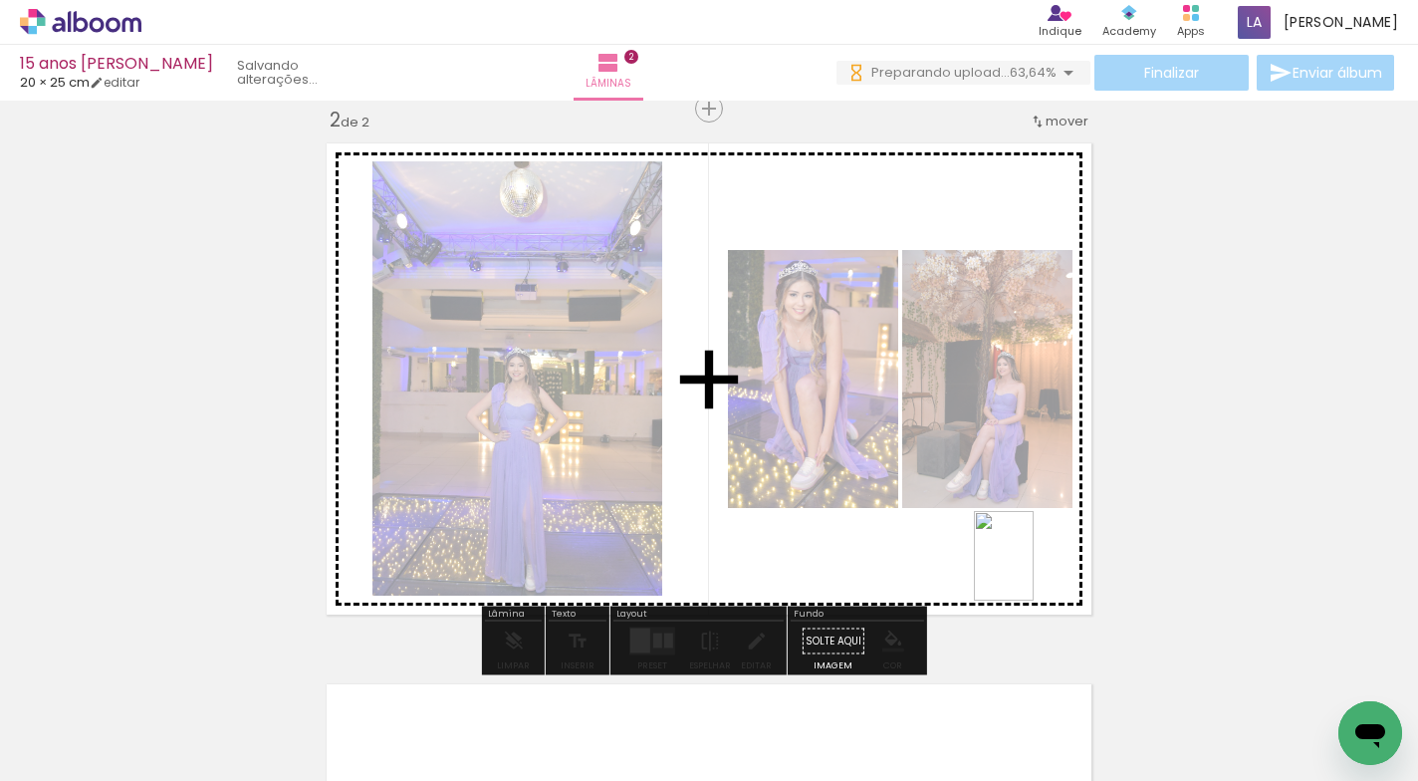
drag, startPoint x: 1204, startPoint y: 726, endPoint x: 1033, endPoint y: 571, distance: 230.5
click at [1033, 571] on quentale-workspace at bounding box center [709, 390] width 1418 height 781
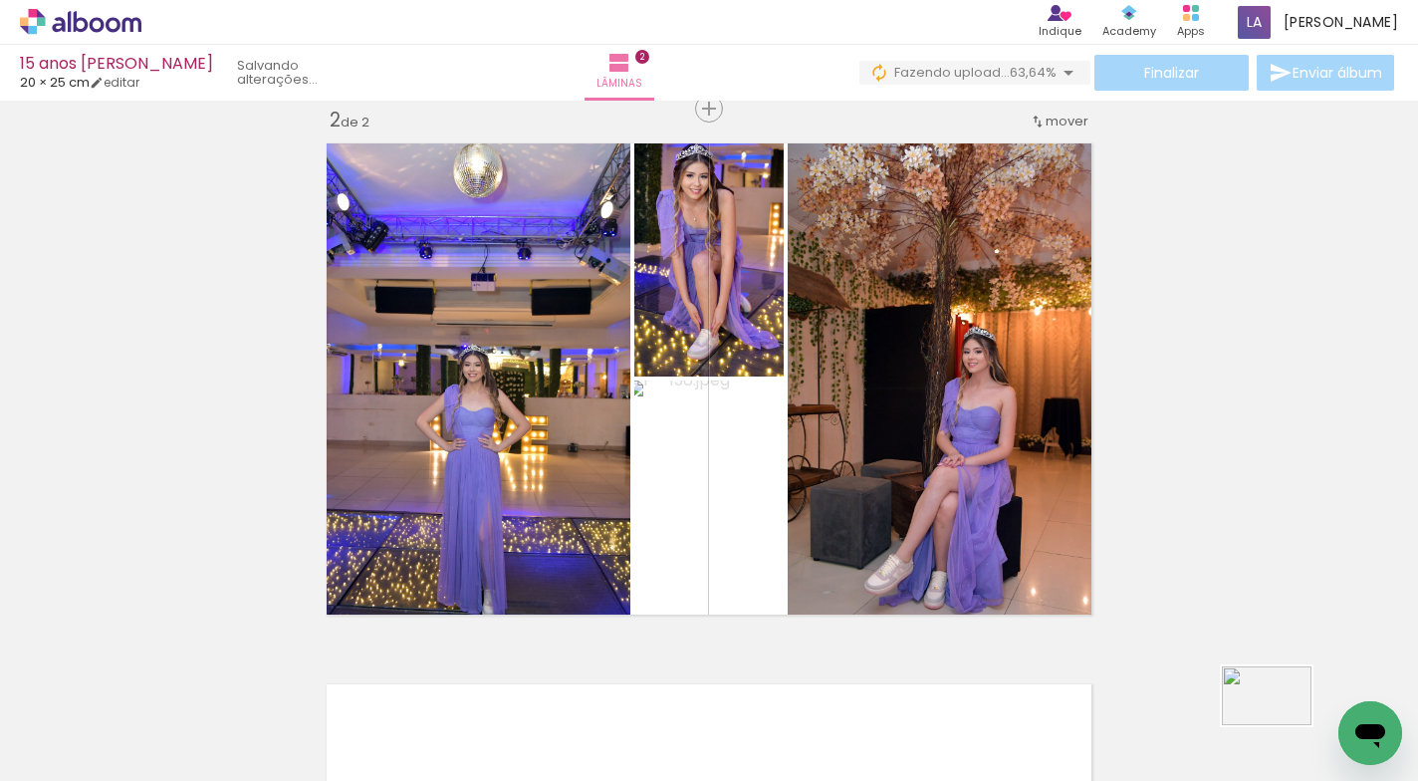
drag, startPoint x: 1301, startPoint y: 718, endPoint x: 1282, endPoint y: 728, distance: 21.4
click at [1282, 728] on div at bounding box center [1314, 713] width 99 height 65
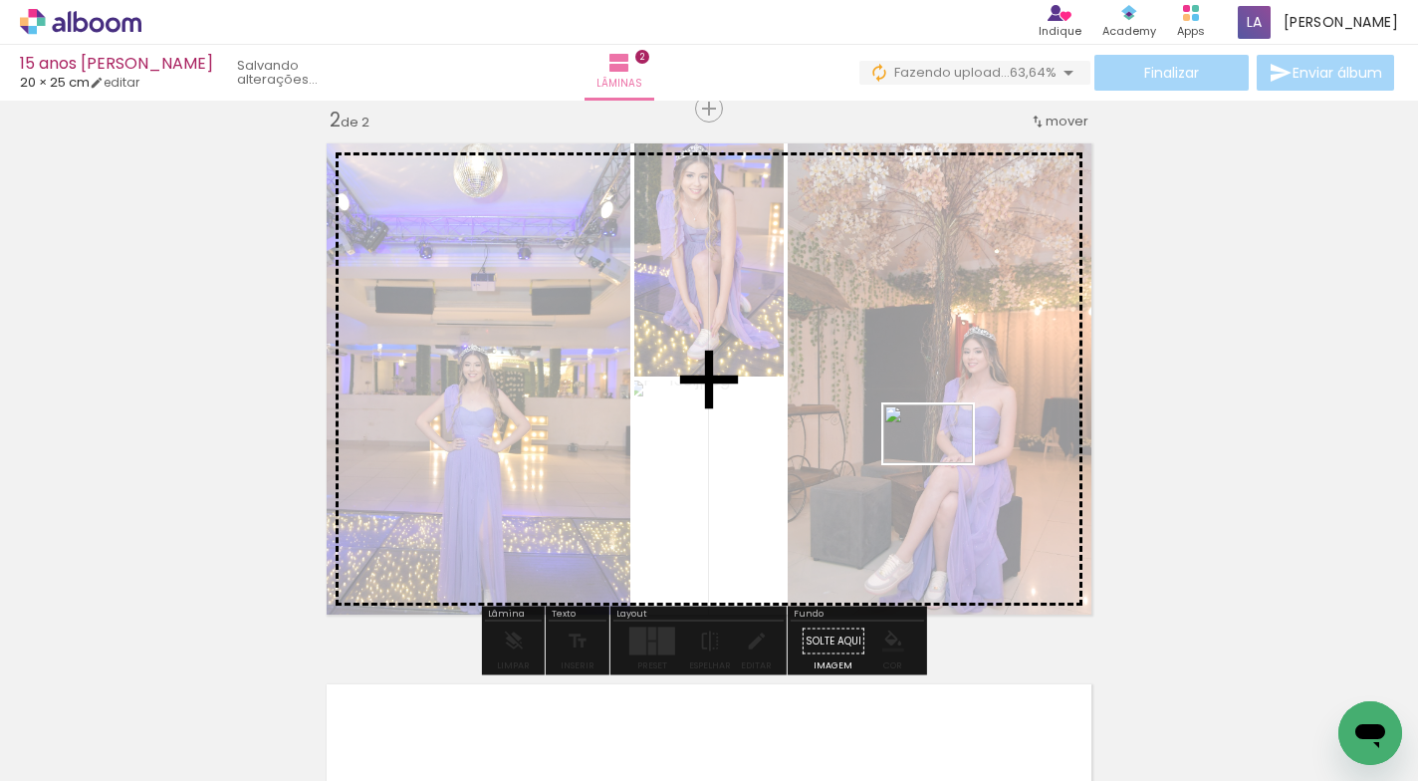
drag, startPoint x: 1309, startPoint y: 711, endPoint x: 943, endPoint y: 464, distance: 441.8
click at [943, 464] on quentale-workspace at bounding box center [709, 390] width 1418 height 781
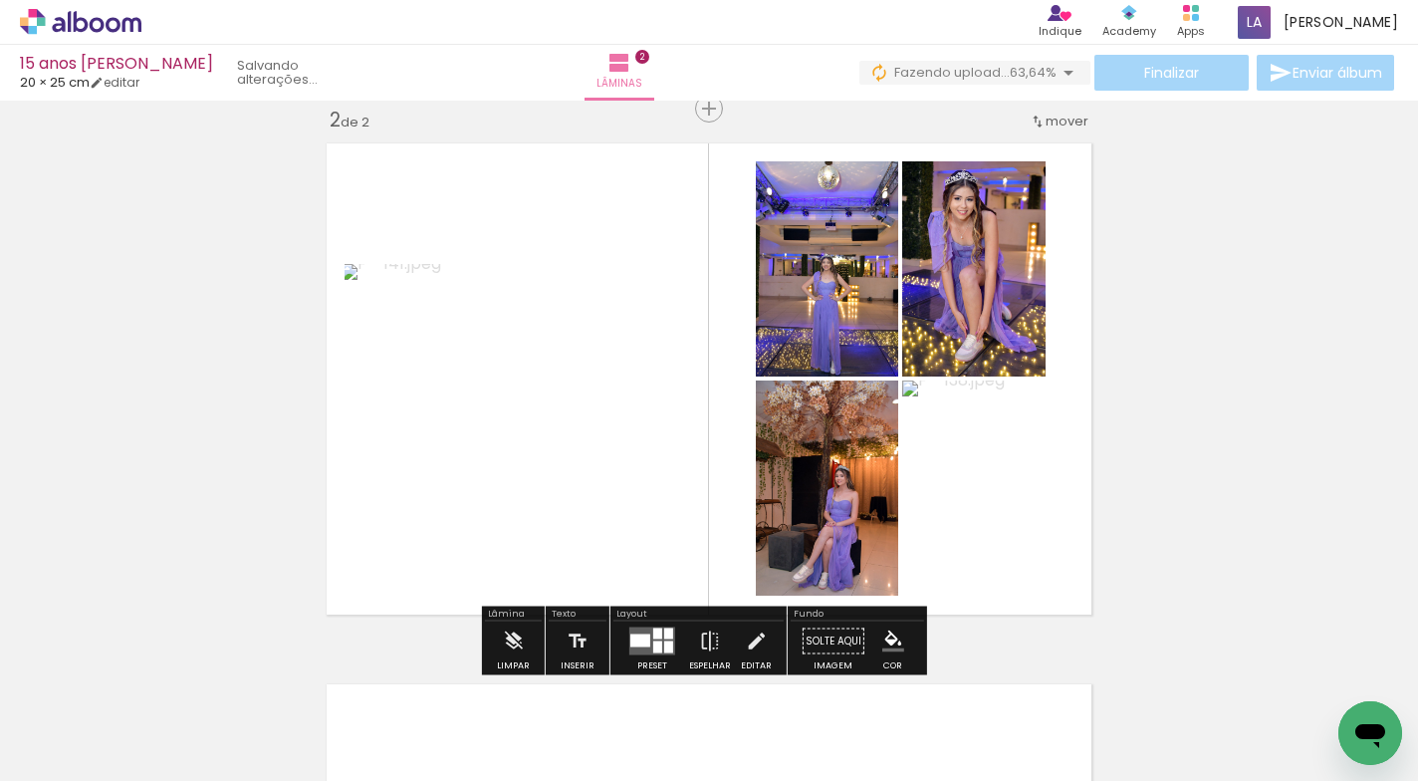
click at [634, 637] on div at bounding box center [640, 640] width 20 height 13
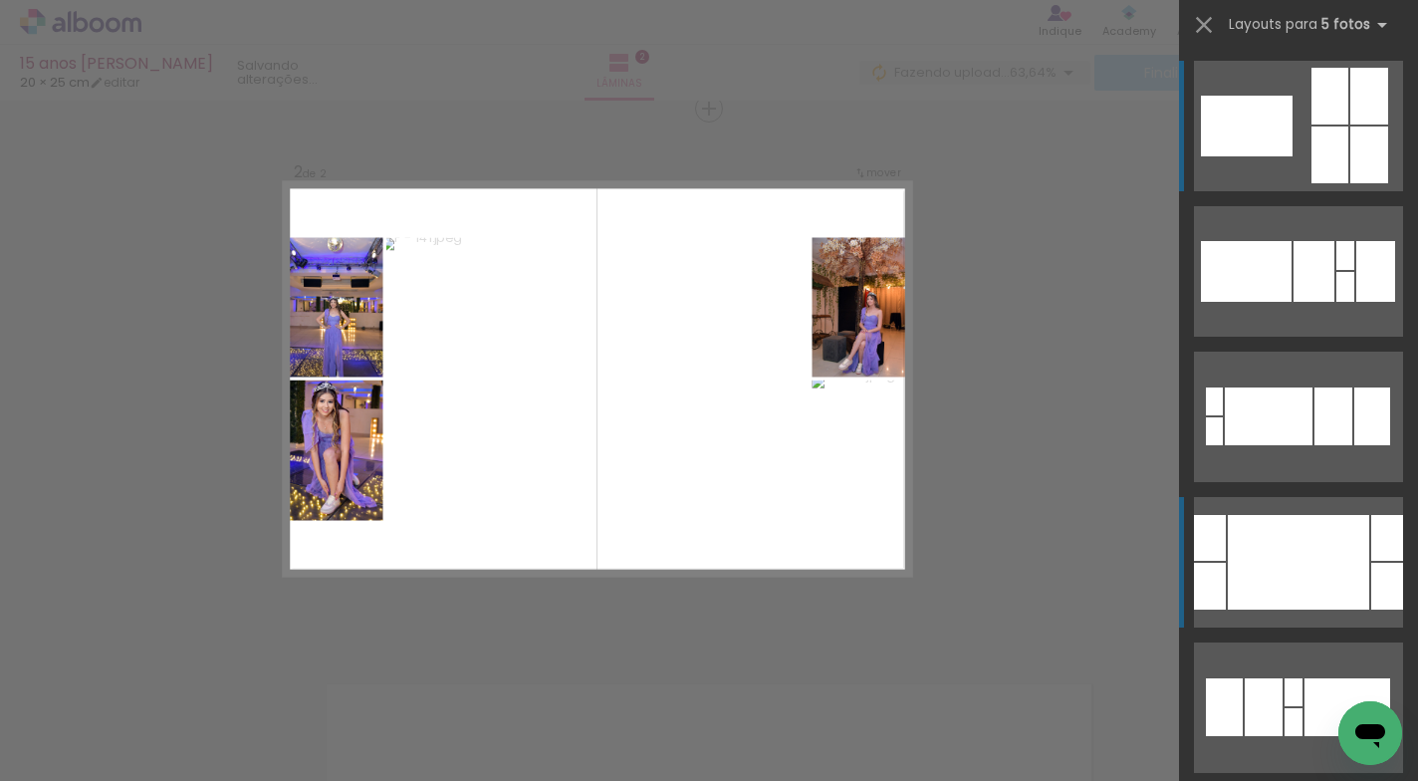
drag, startPoint x: 1294, startPoint y: 545, endPoint x: 1310, endPoint y: 551, distance: 17.0
click at [1310, 551] on div at bounding box center [1298, 562] width 141 height 95
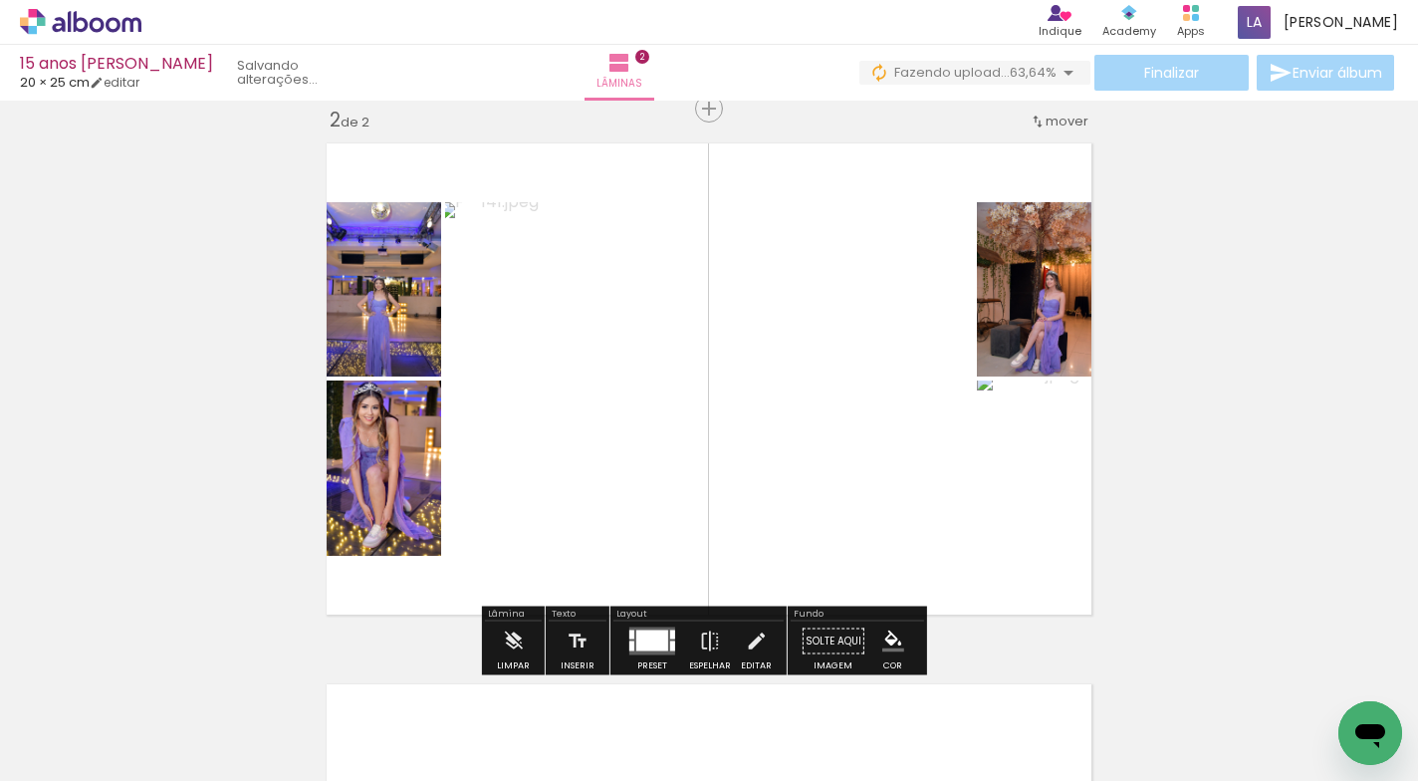
click at [647, 635] on div at bounding box center [652, 640] width 32 height 21
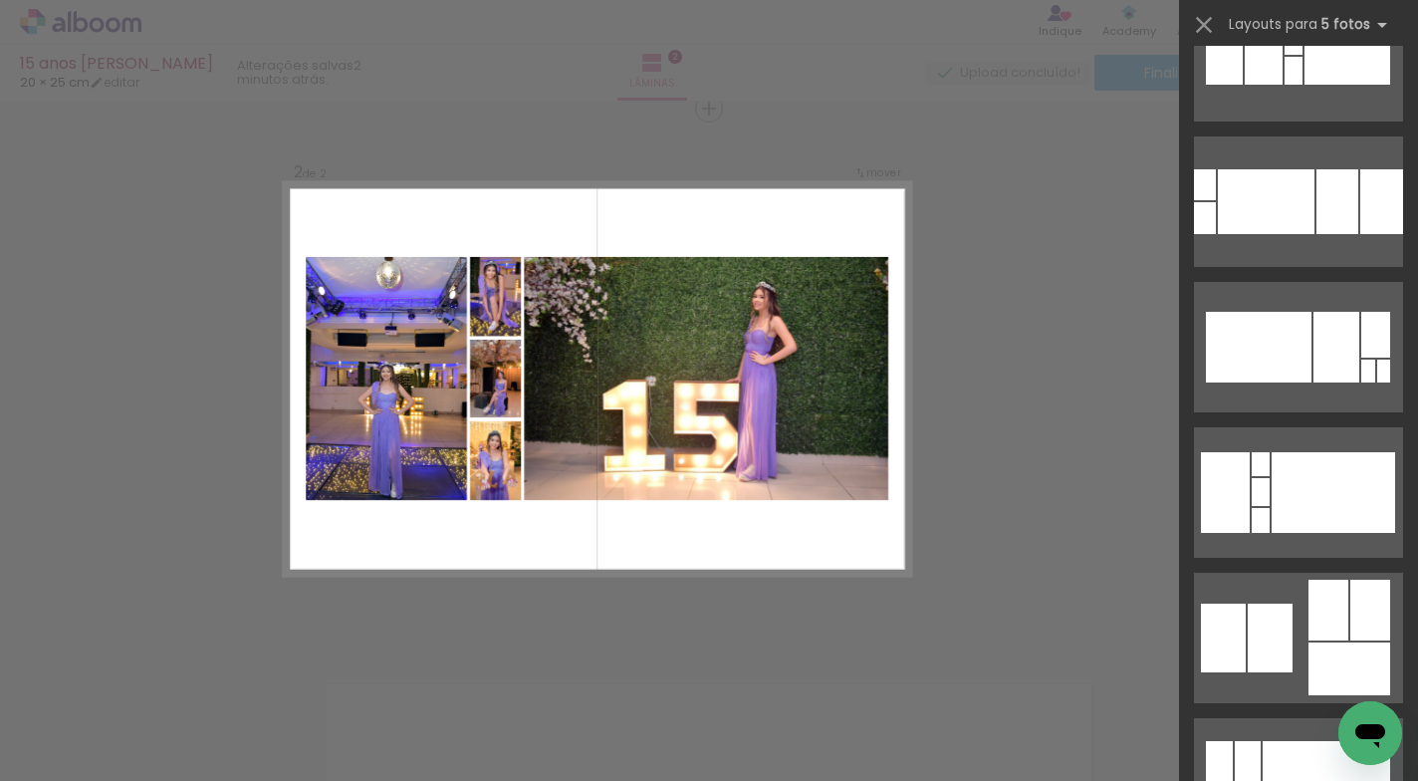
scroll to position [692, 0]
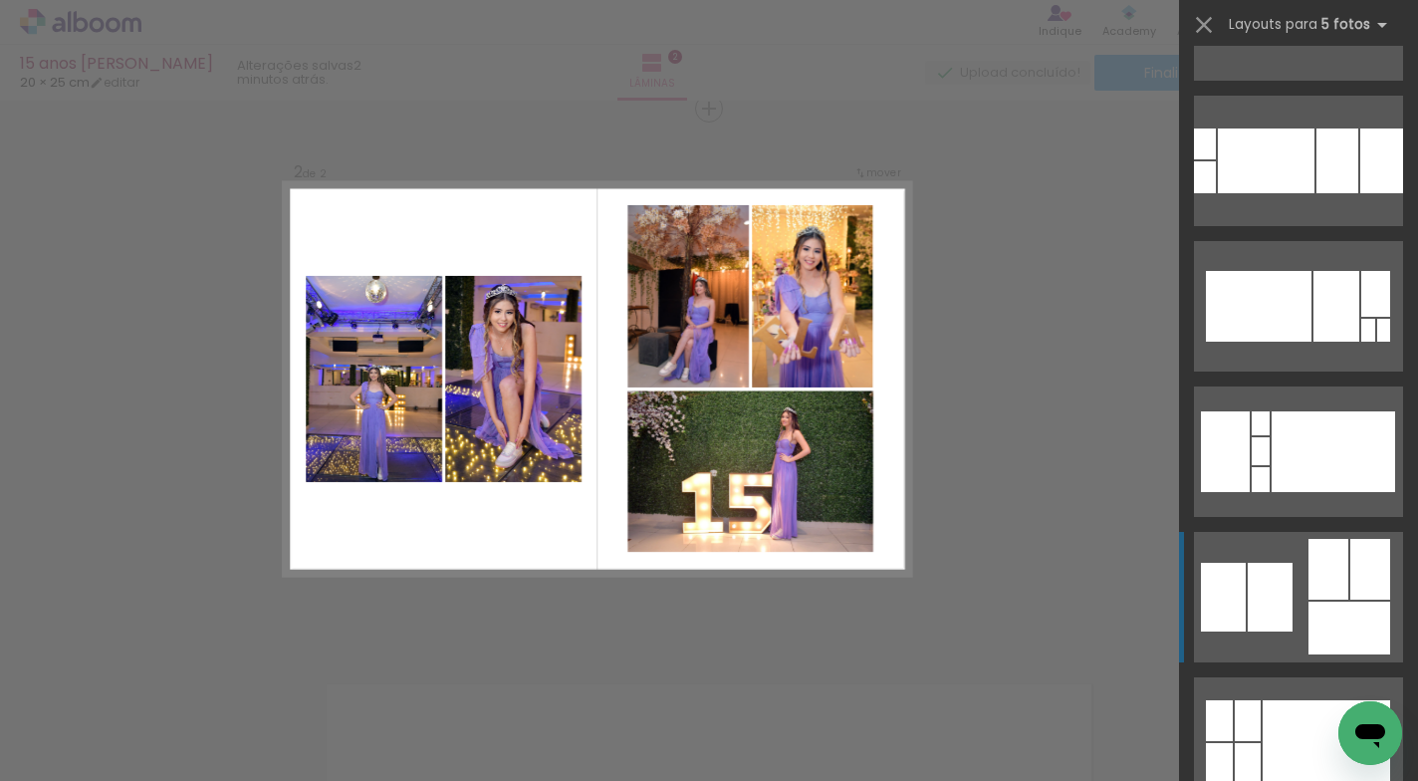
click at [1320, 585] on div at bounding box center [1328, 569] width 40 height 61
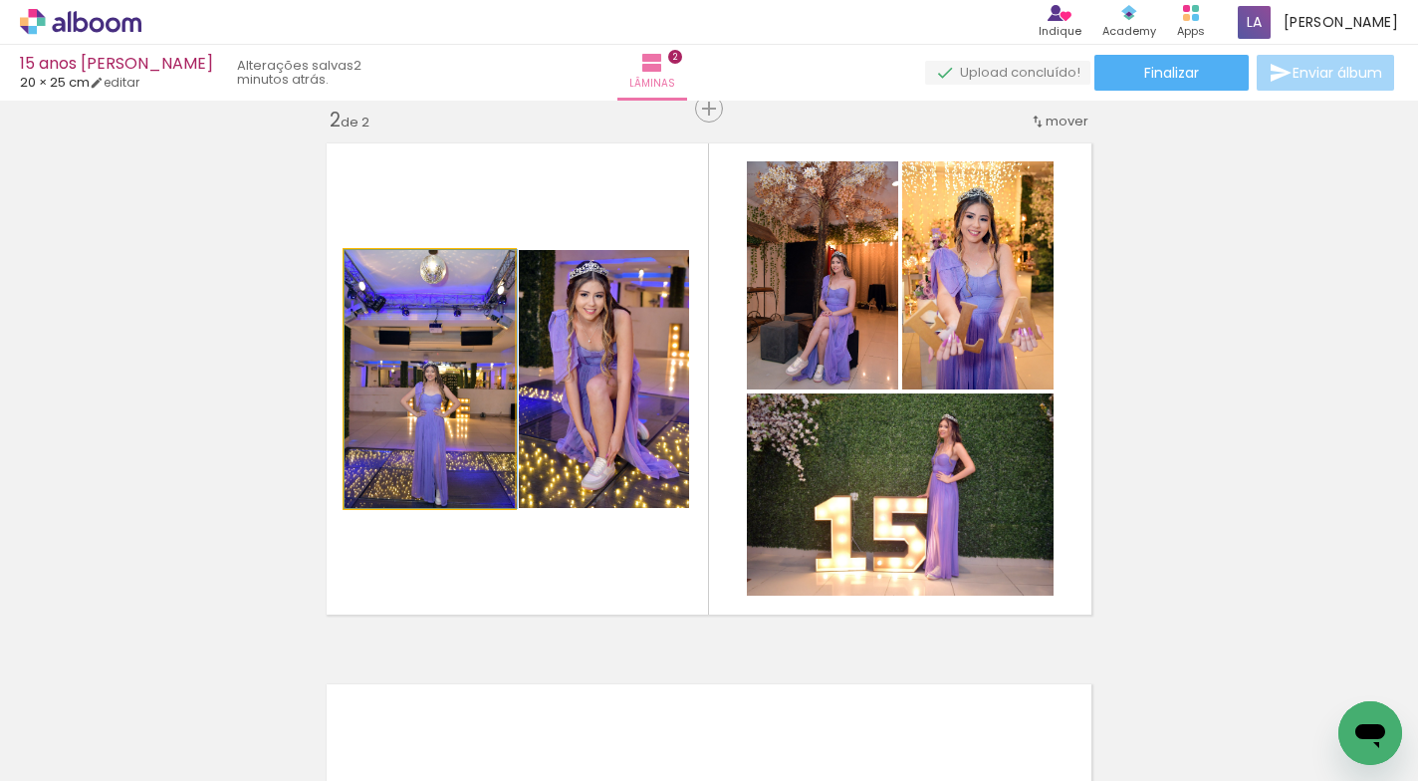
drag, startPoint x: 443, startPoint y: 410, endPoint x: 454, endPoint y: 380, distance: 31.8
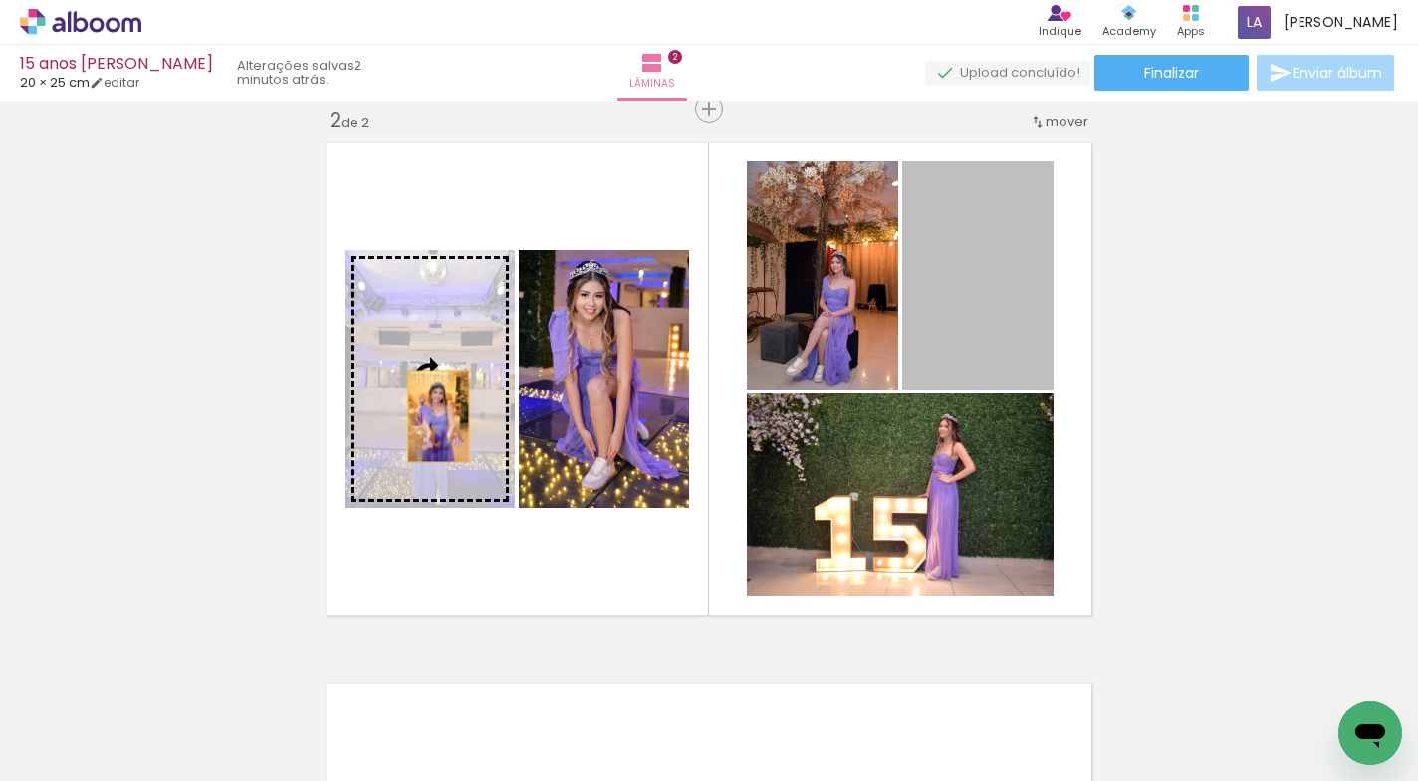
drag, startPoint x: 954, startPoint y: 313, endPoint x: 431, endPoint y: 416, distance: 532.9
click at [0, 0] on slot at bounding box center [0, 0] width 0 height 0
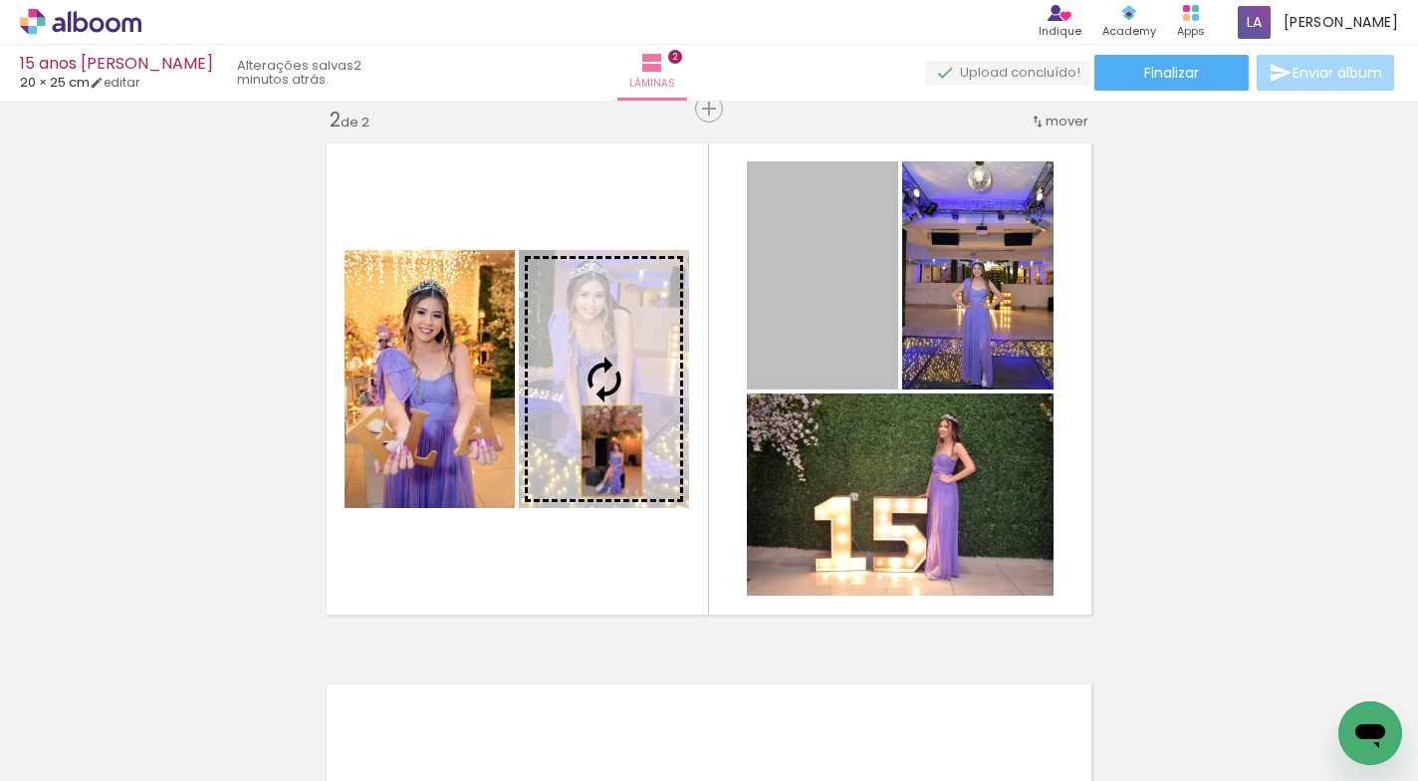
drag, startPoint x: 839, startPoint y: 305, endPoint x: 604, endPoint y: 451, distance: 276.8
click at [0, 0] on slot at bounding box center [0, 0] width 0 height 0
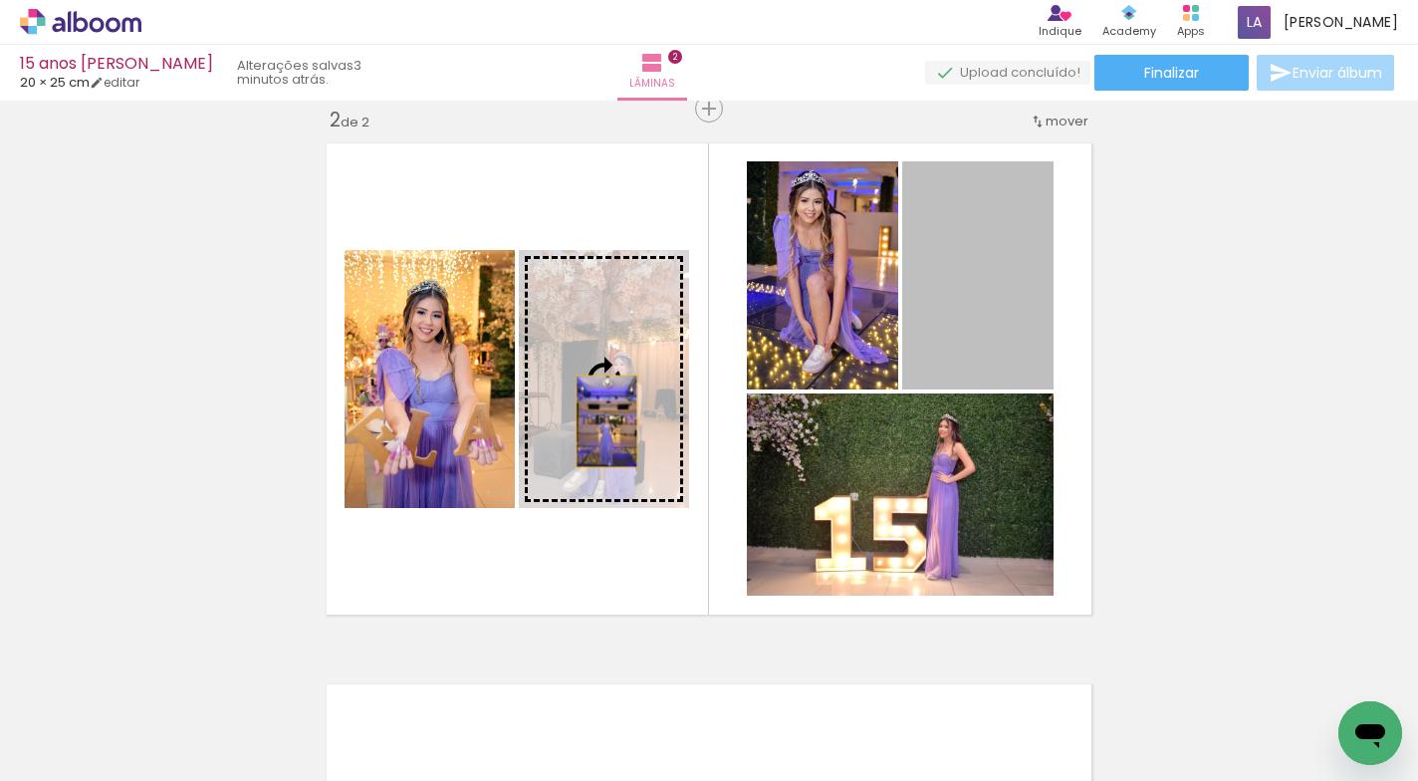
drag, startPoint x: 962, startPoint y: 299, endPoint x: 599, endPoint y: 421, distance: 382.5
click at [0, 0] on slot at bounding box center [0, 0] width 0 height 0
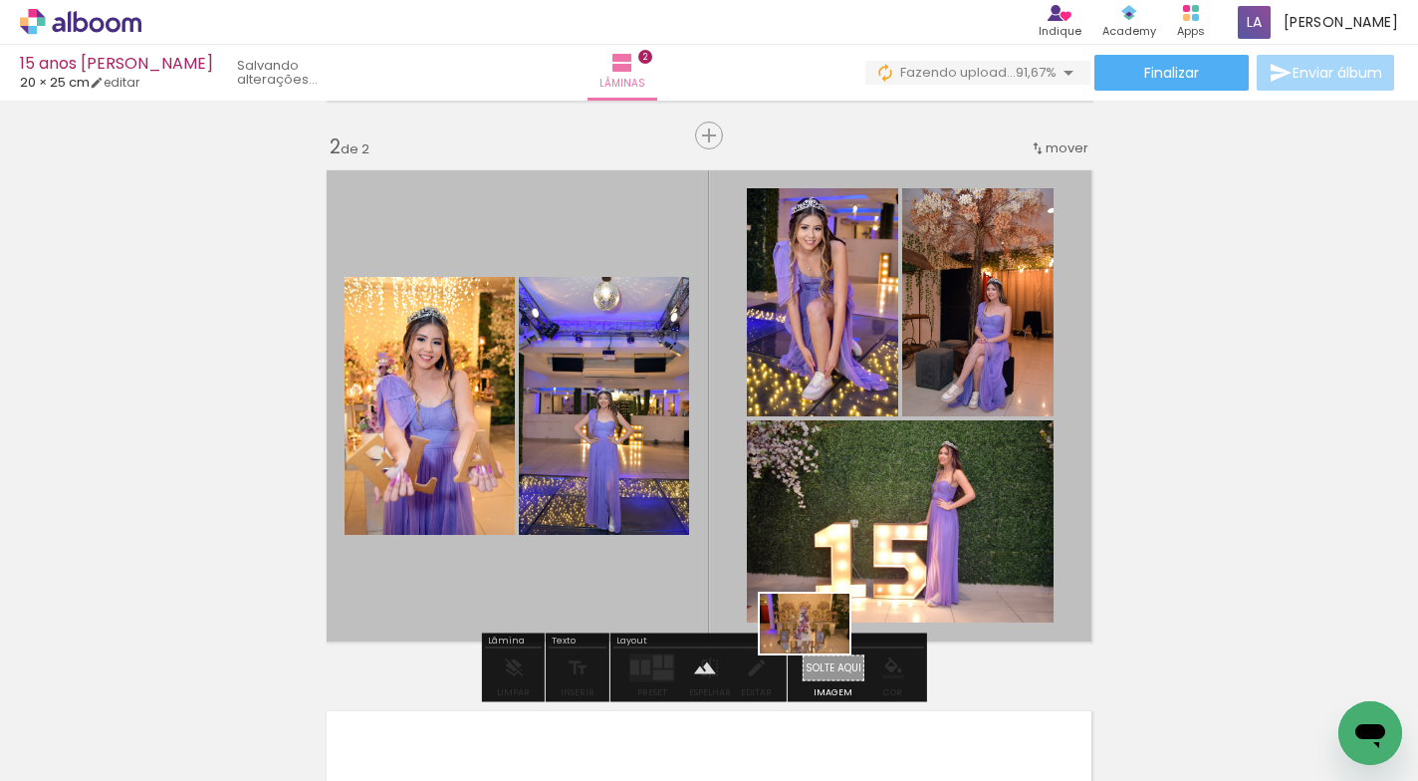
scroll to position [554, 0]
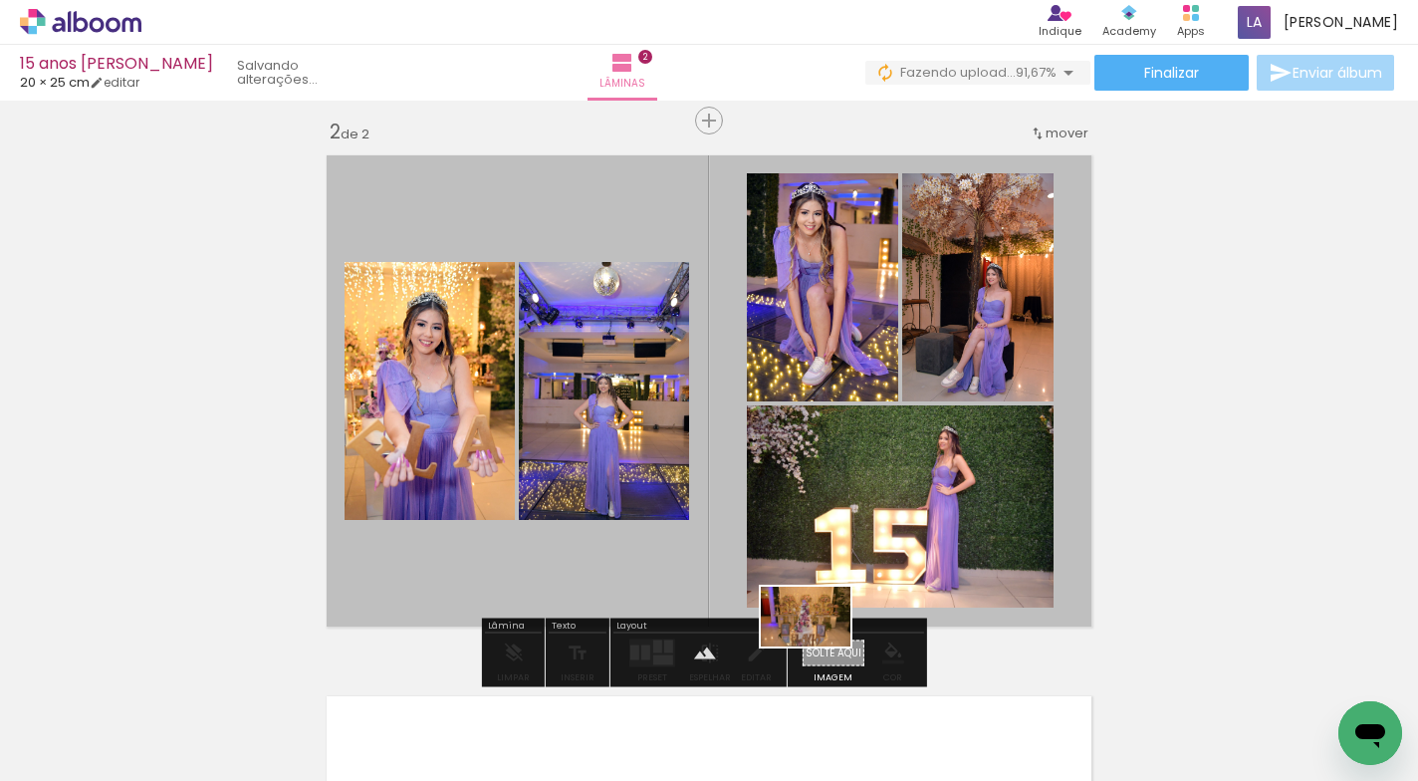
drag, startPoint x: 1358, startPoint y: 694, endPoint x: 820, endPoint y: 646, distance: 539.8
click at [820, 646] on quentale-workspace at bounding box center [709, 390] width 1418 height 781
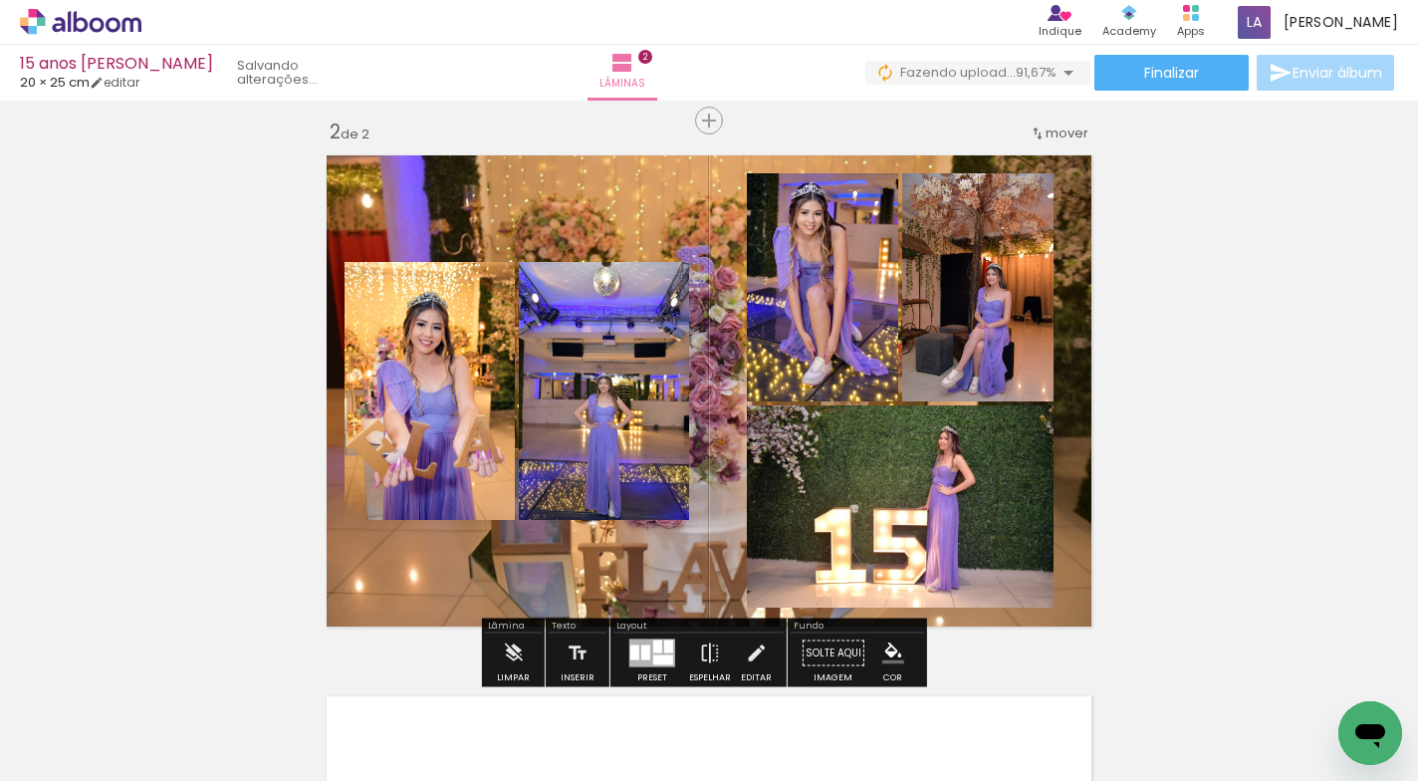
click at [597, 562] on quentale-layouter at bounding box center [709, 390] width 785 height 491
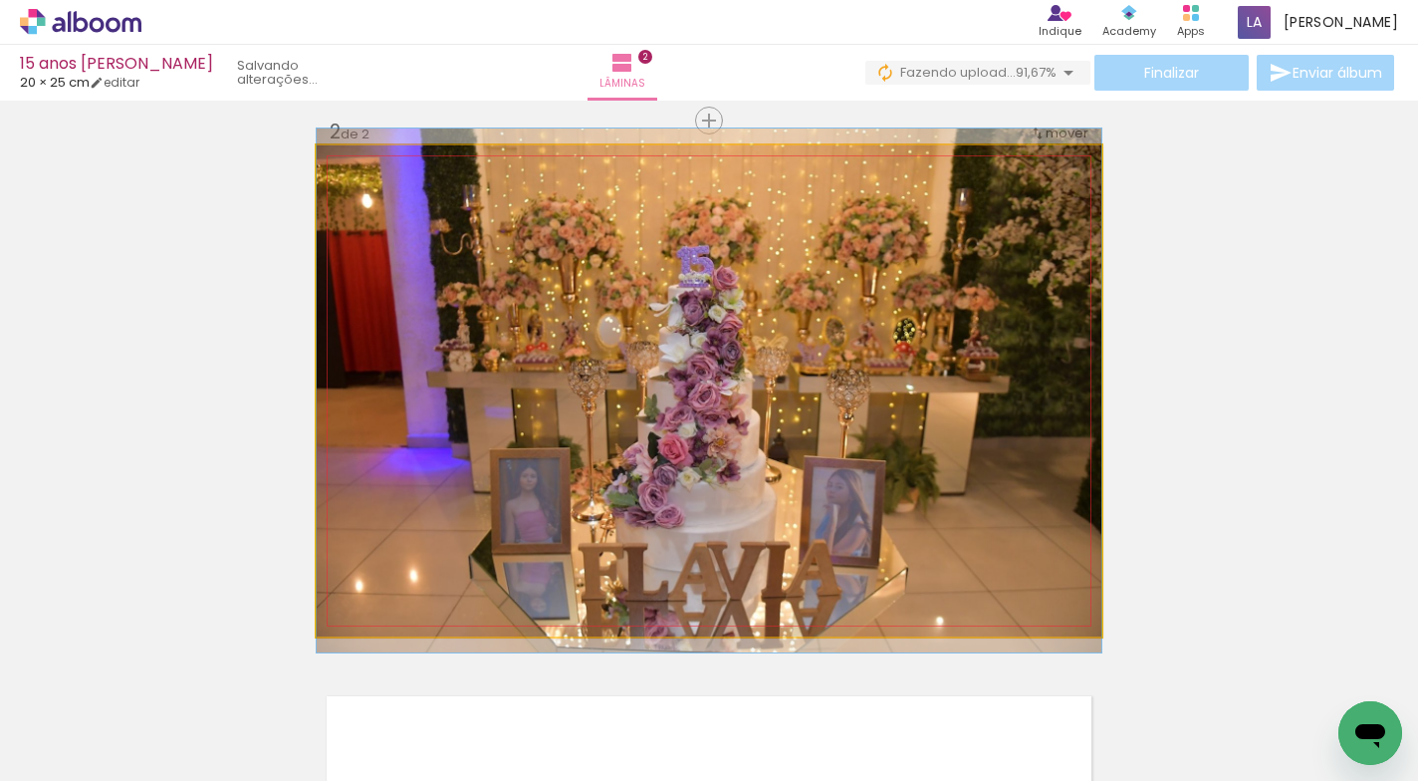
click at [597, 562] on quentale-photo at bounding box center [709, 390] width 785 height 491
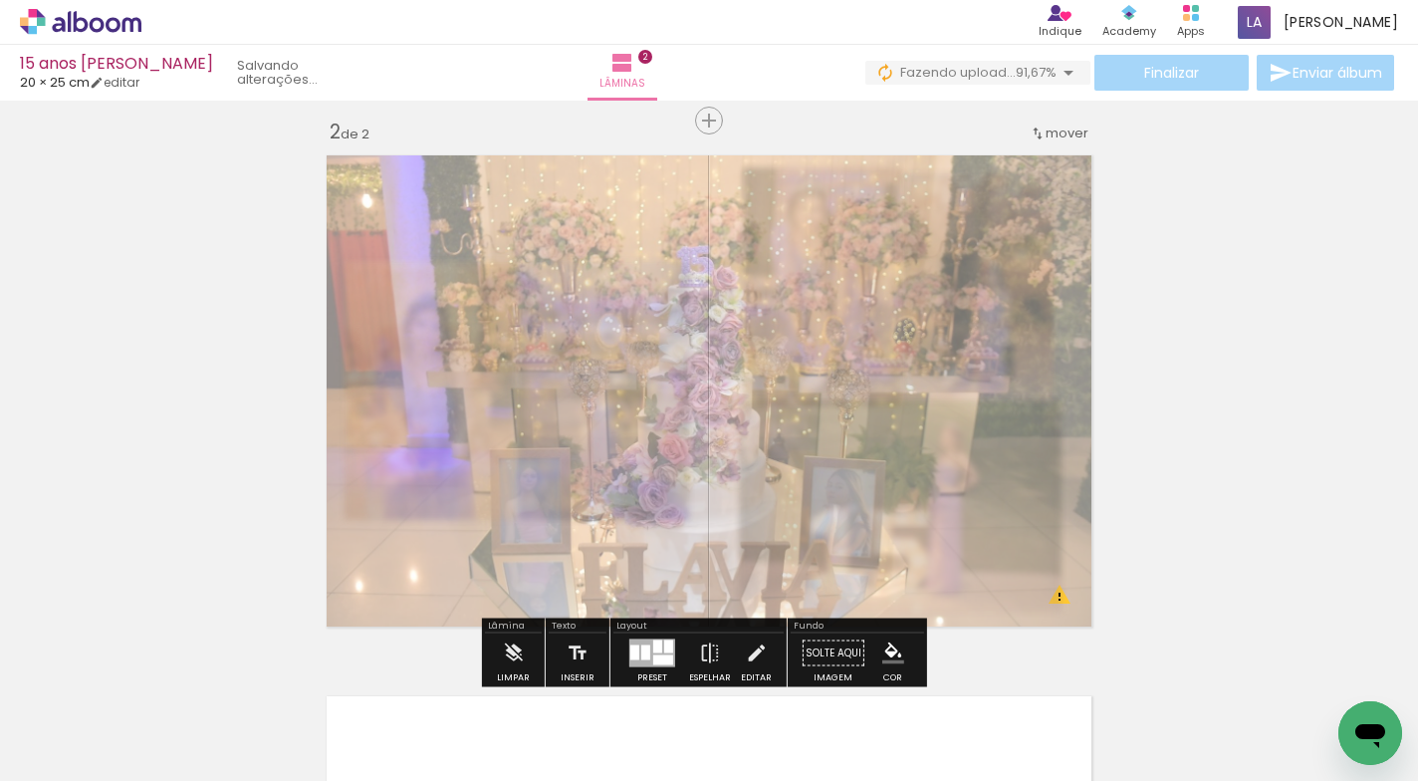
drag, startPoint x: 596, startPoint y: 195, endPoint x: 553, endPoint y: 196, distance: 43.8
type paper-slider "40"
click at [562, 196] on div at bounding box center [568, 196] width 12 height 12
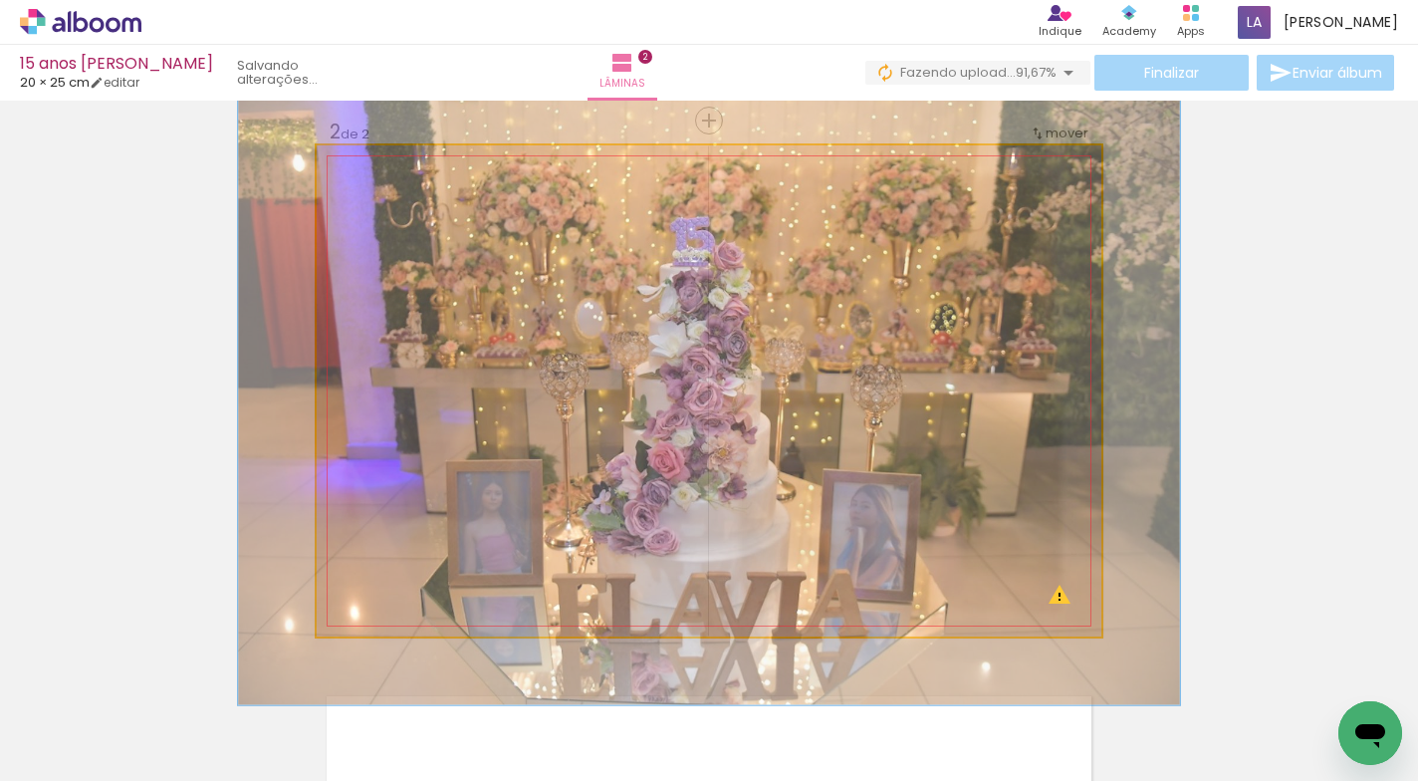
drag, startPoint x: 384, startPoint y: 197, endPoint x: 397, endPoint y: 201, distance: 13.5
click at [398, 201] on div at bounding box center [407, 196] width 18 height 18
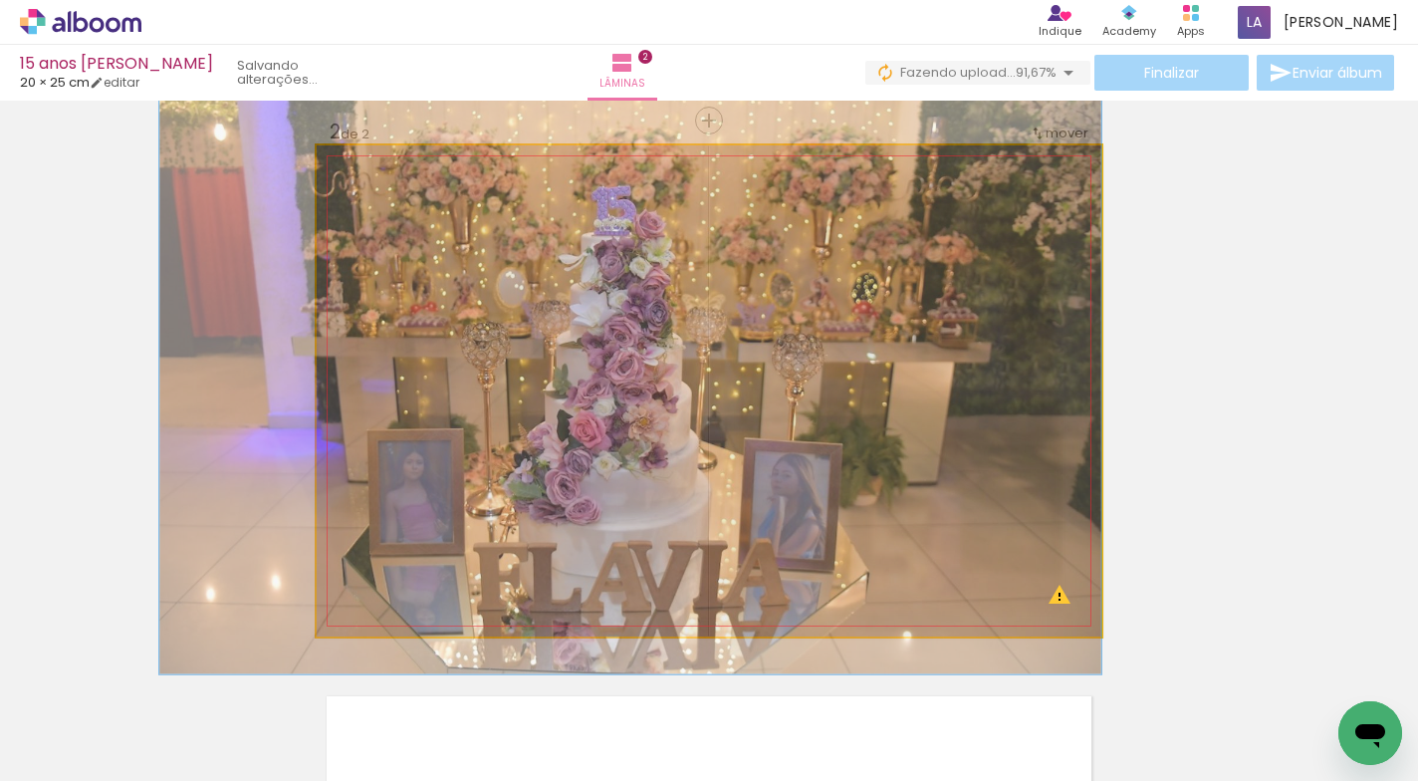
drag, startPoint x: 676, startPoint y: 509, endPoint x: 480, endPoint y: 479, distance: 198.4
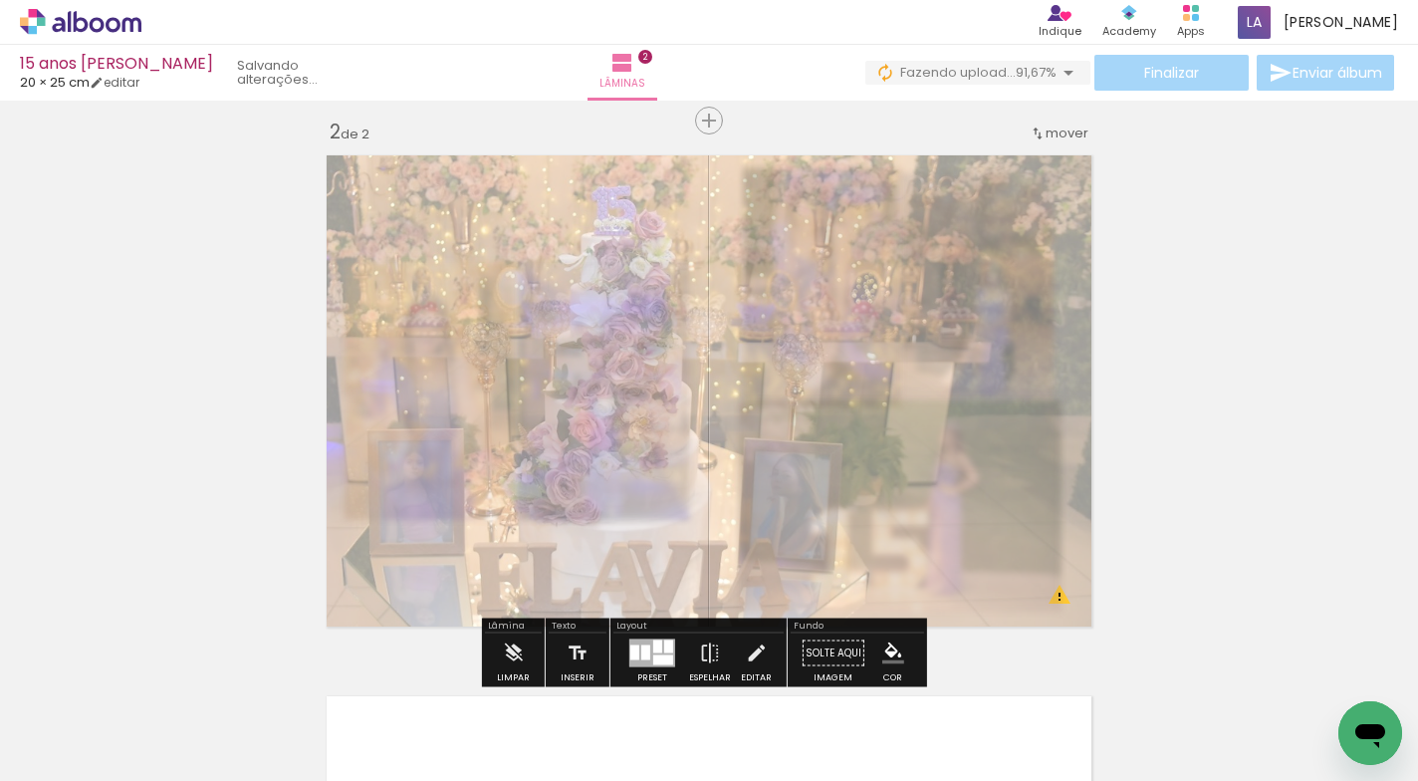
click at [1239, 445] on div "Inserir lâmina 1 de 2 Inserir lâmina 2 de 2 O Designbox precisará aumentar a su…" at bounding box center [709, 365] width 1418 height 1623
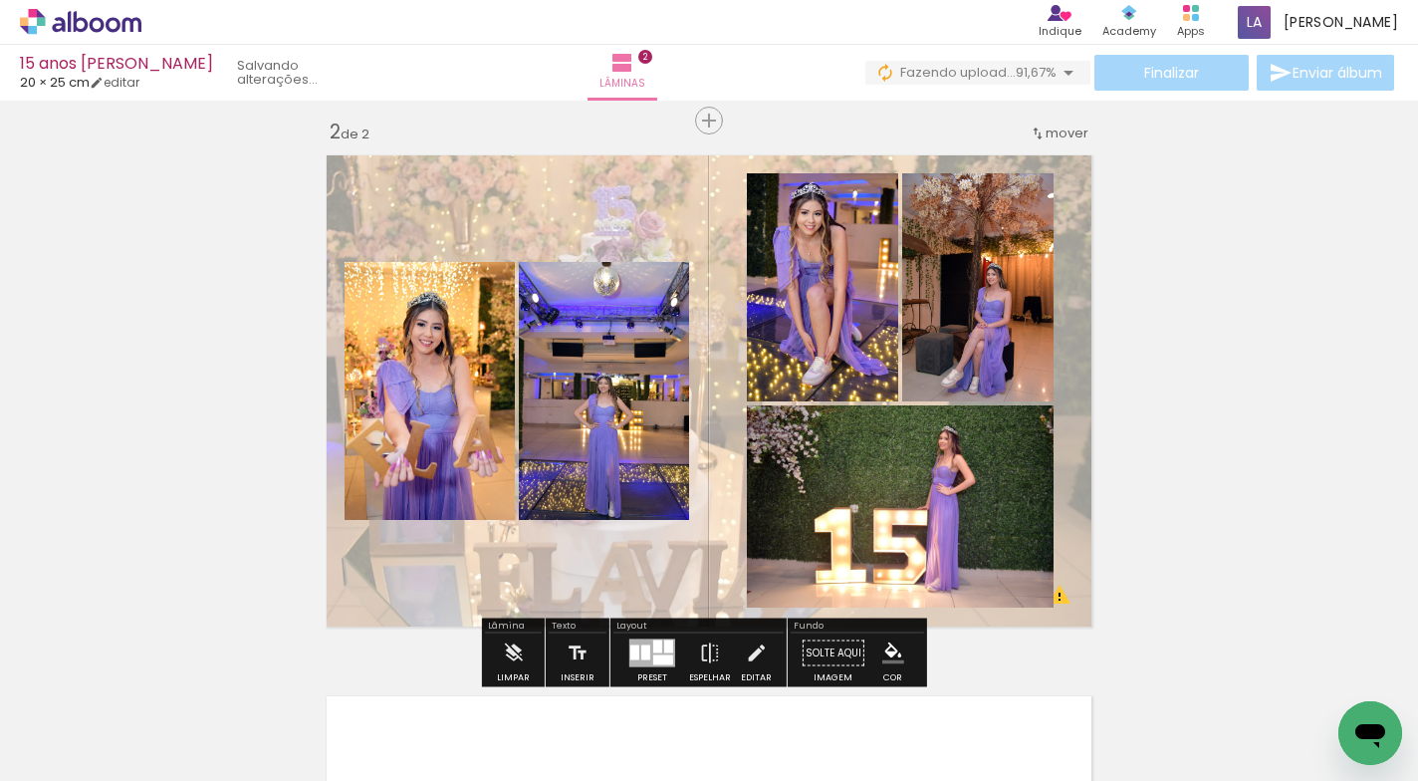
click at [486, 577] on quentale-layouter at bounding box center [709, 390] width 785 height 491
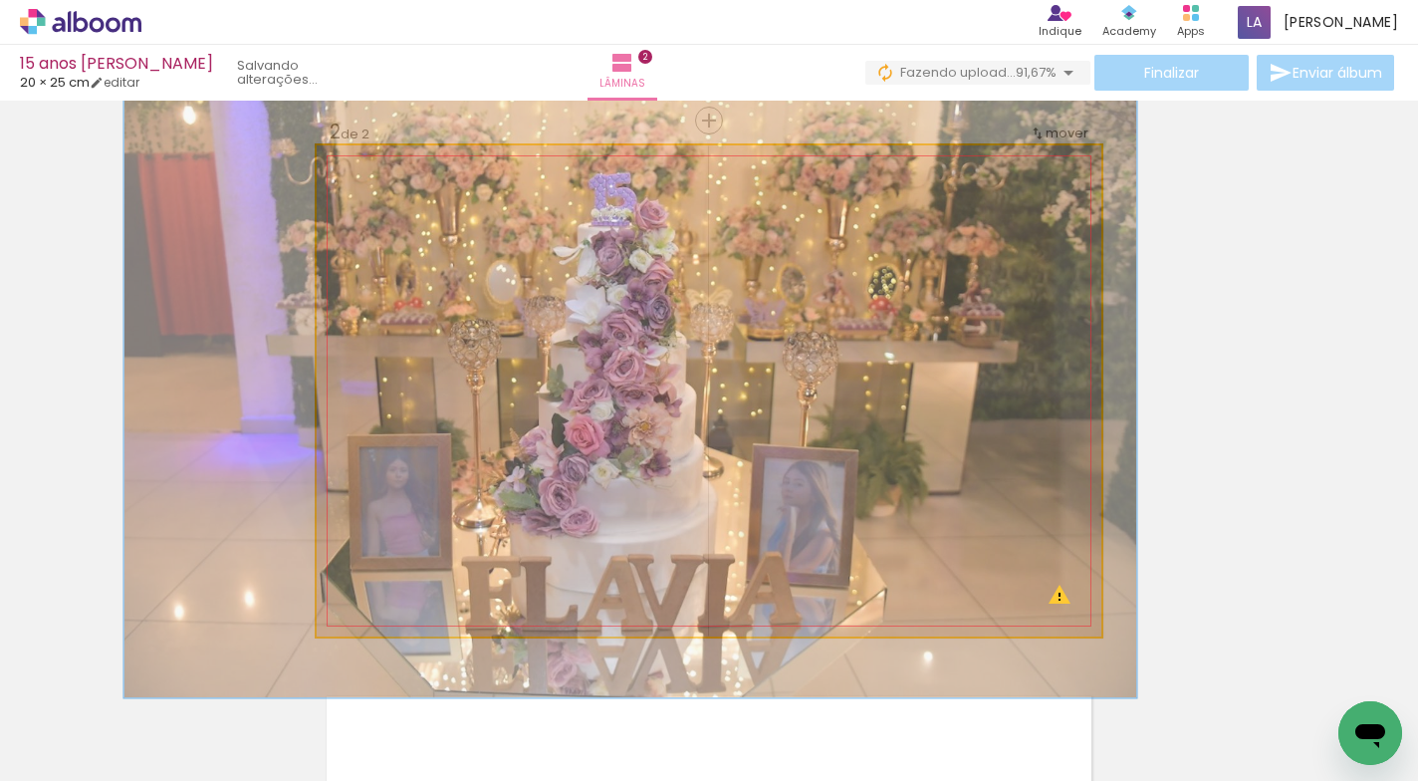
type paper-slider "129"
click at [407, 194] on div at bounding box center [416, 196] width 18 height 18
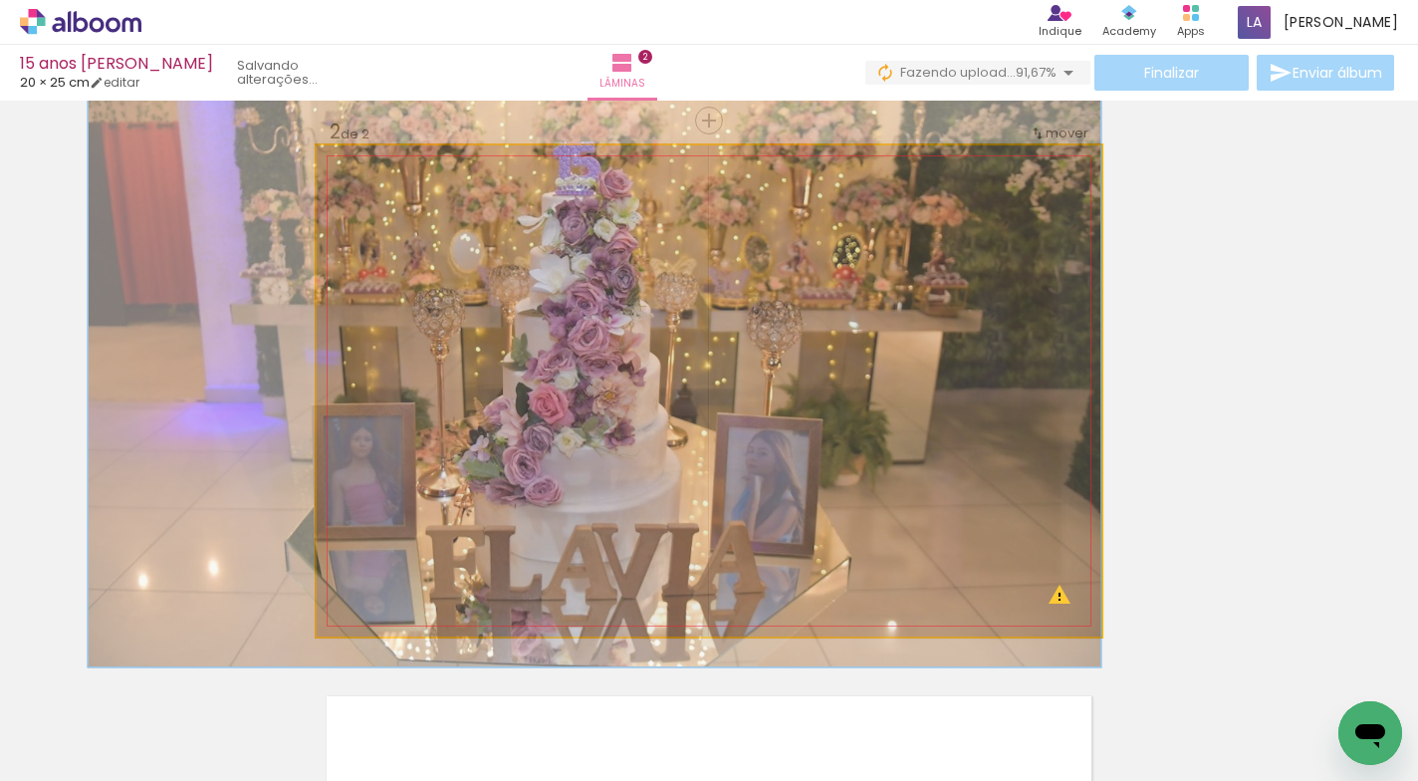
drag, startPoint x: 512, startPoint y: 462, endPoint x: 383, endPoint y: 432, distance: 131.9
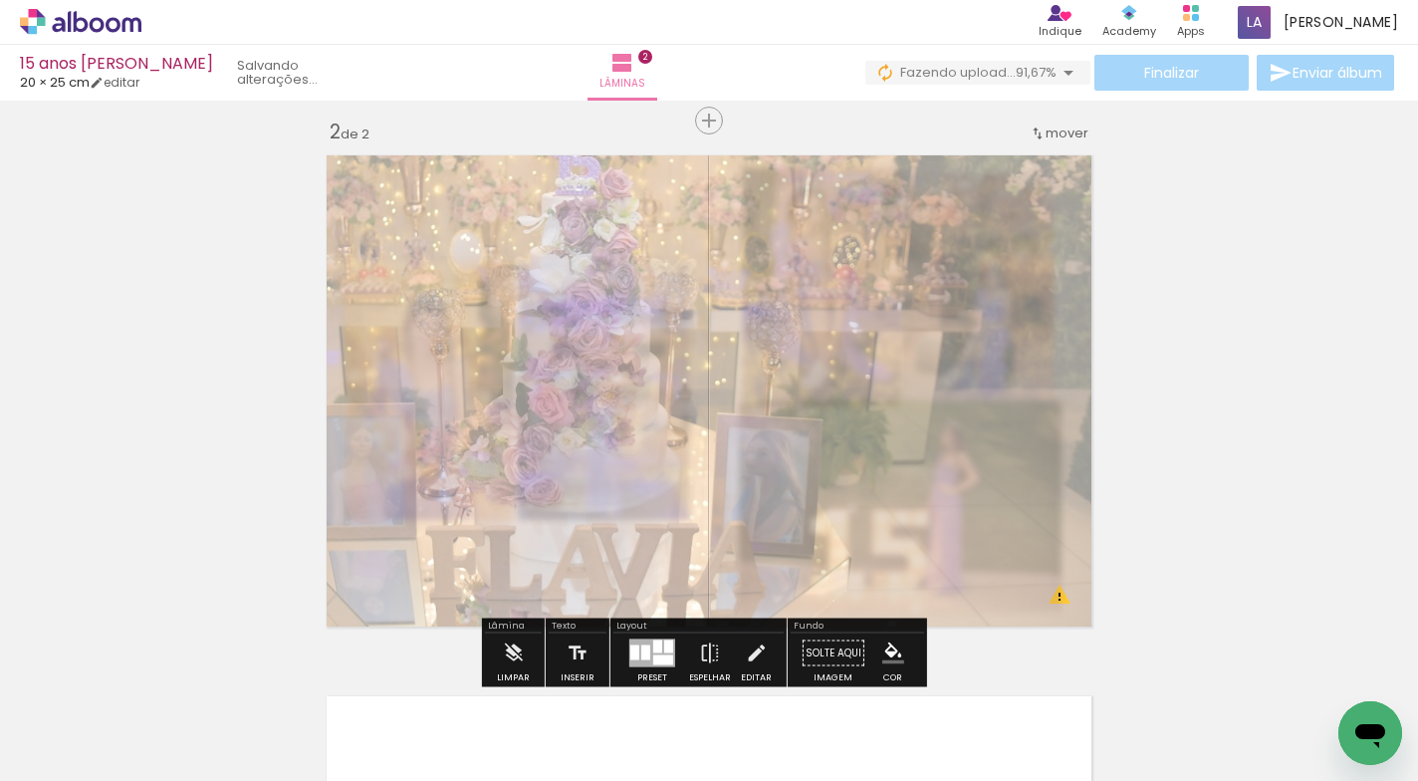
click at [1278, 398] on div "Inserir lâmina 1 de 2 Inserir lâmina 2 de 2 O Designbox precisará aumentar a su…" at bounding box center [709, 365] width 1418 height 1623
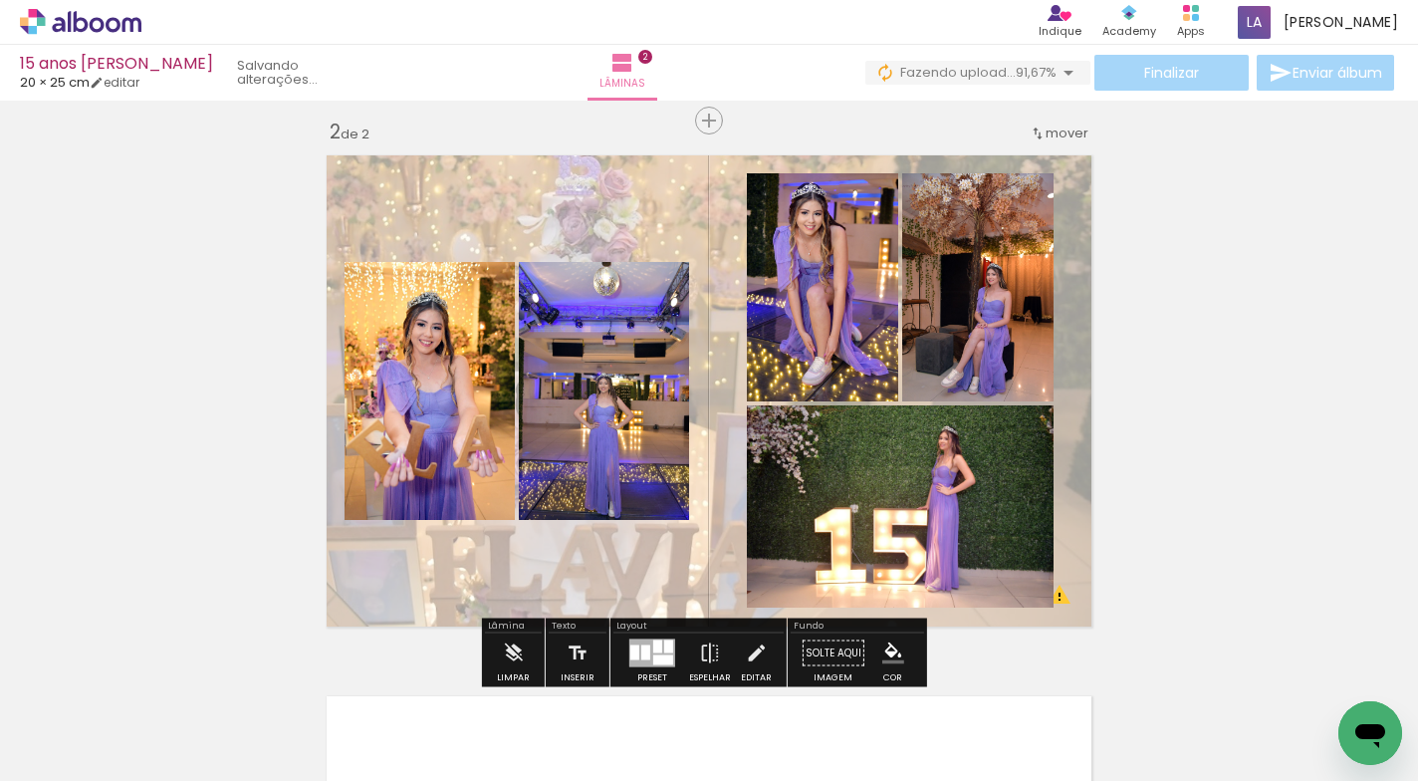
click at [659, 216] on quentale-layouter at bounding box center [709, 390] width 785 height 491
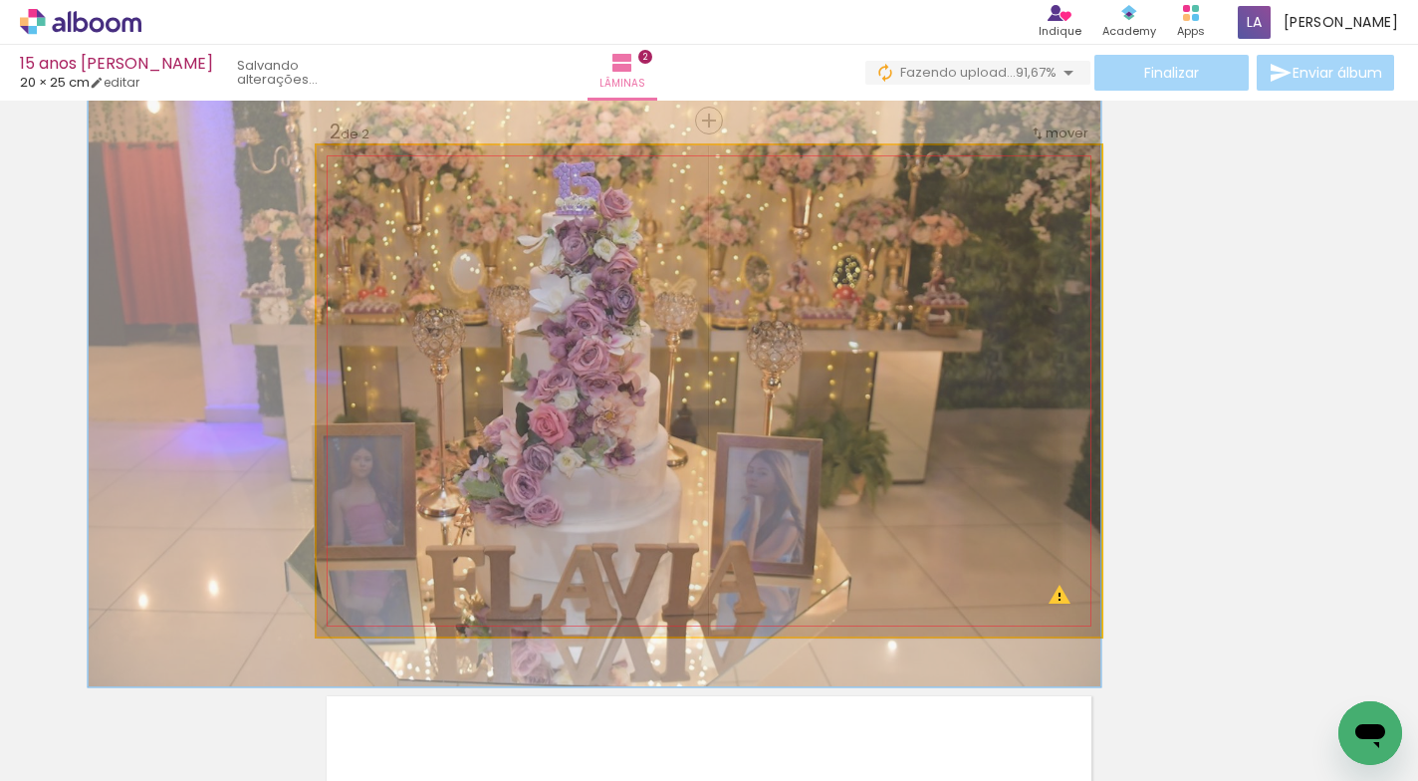
drag, startPoint x: 655, startPoint y: 218, endPoint x: 655, endPoint y: 235, distance: 16.9
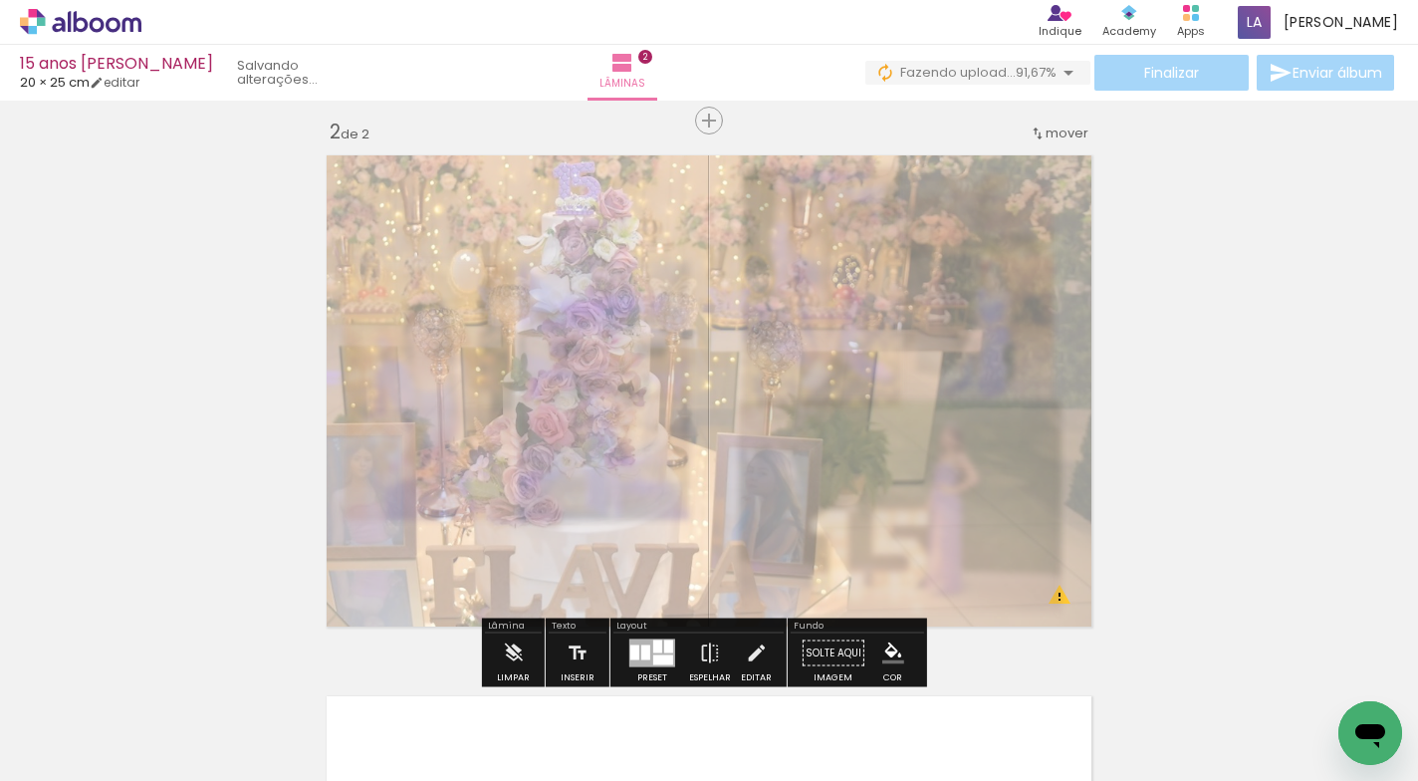
click at [1180, 284] on div "Inserir lâmina 1 de 2 Inserir lâmina 2 de 2 O Designbox precisará aumentar a su…" at bounding box center [709, 365] width 1418 height 1623
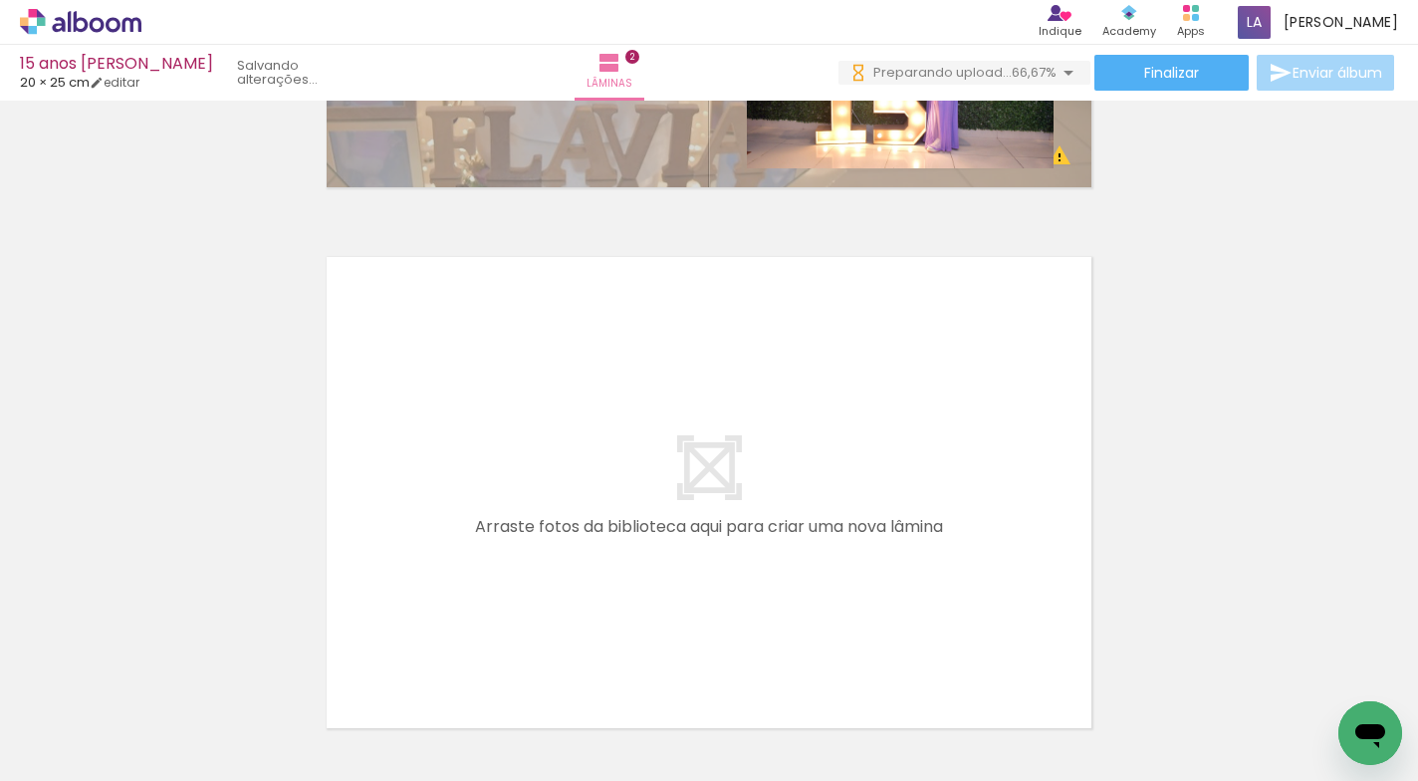
scroll to position [0, 739]
click at [918, 511] on quentale-layouter at bounding box center [709, 492] width 785 height 491
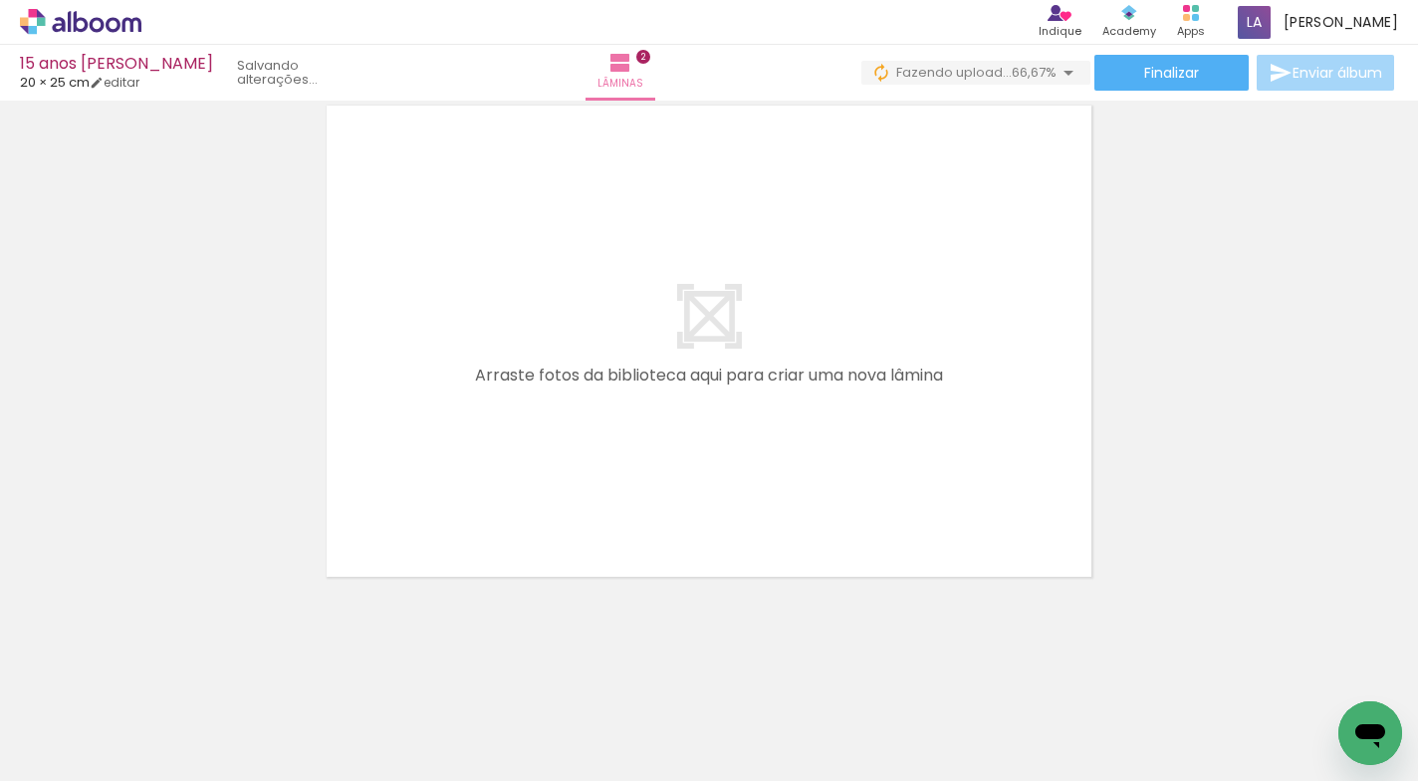
click at [938, 429] on quentale-layouter at bounding box center [709, 341] width 785 height 491
click at [683, 705] on div at bounding box center [687, 713] width 99 height 66
click at [980, 528] on quentale-layouter at bounding box center [709, 341] width 785 height 491
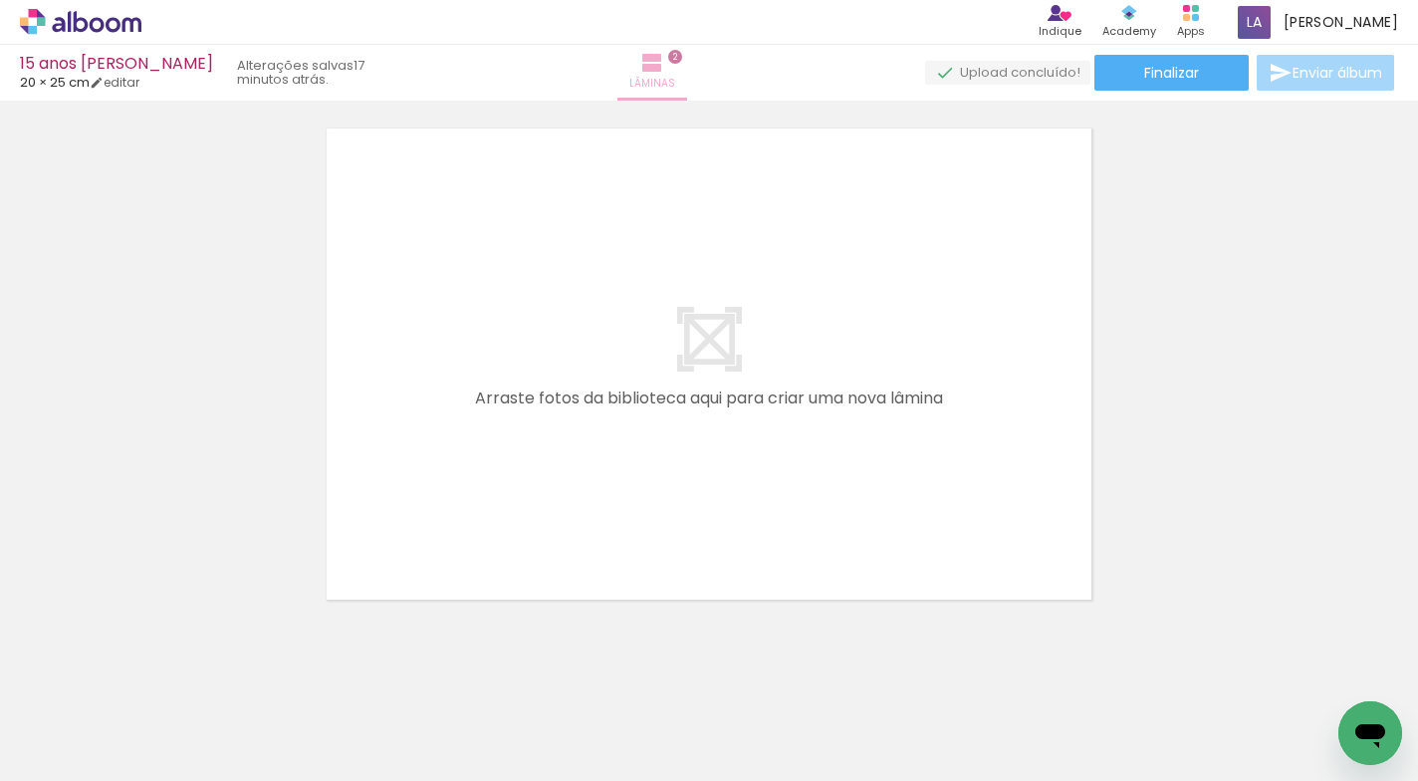
click at [682, 60] on span "2" at bounding box center [675, 57] width 14 height 14
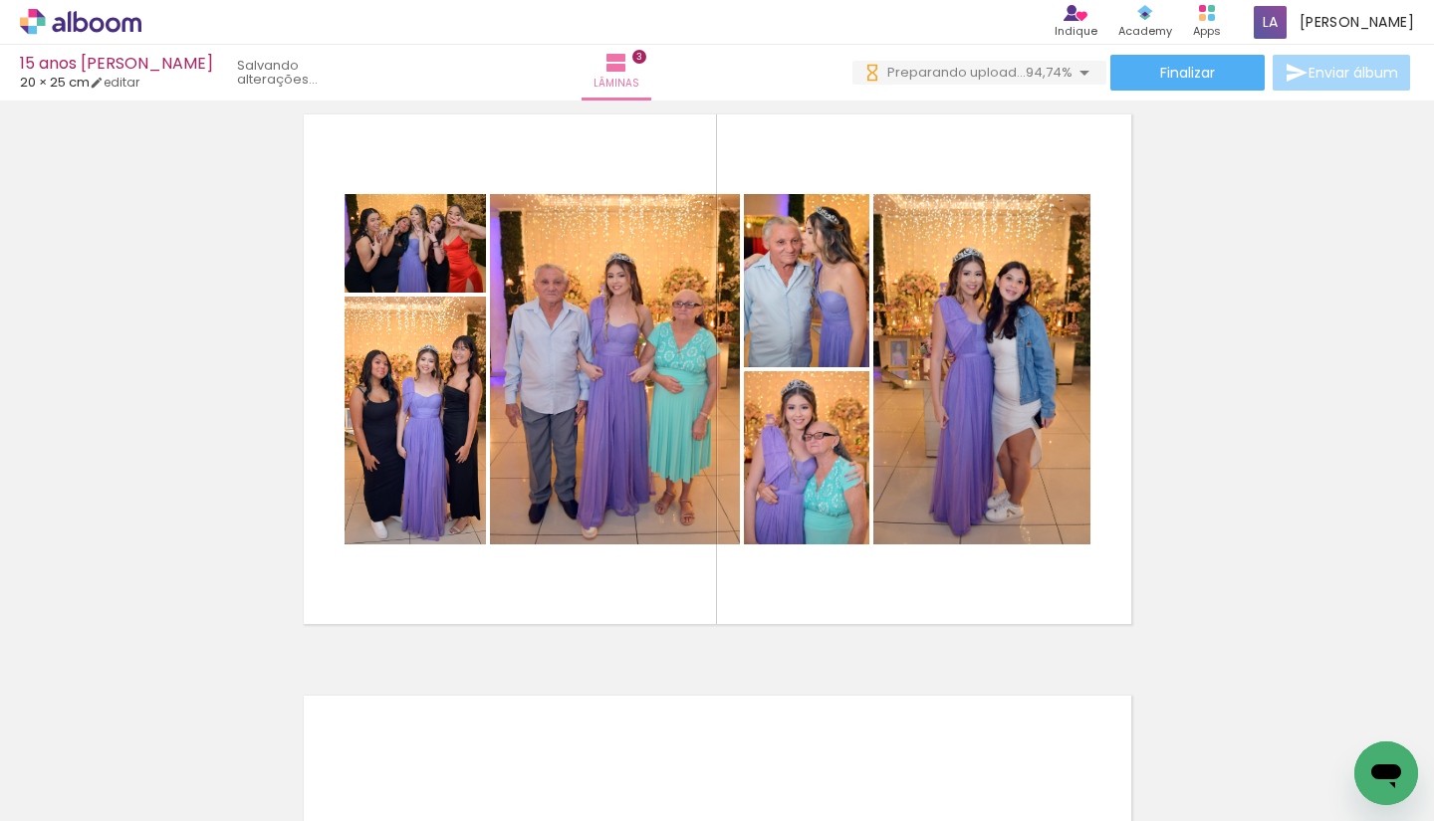
scroll to position [0, 834]
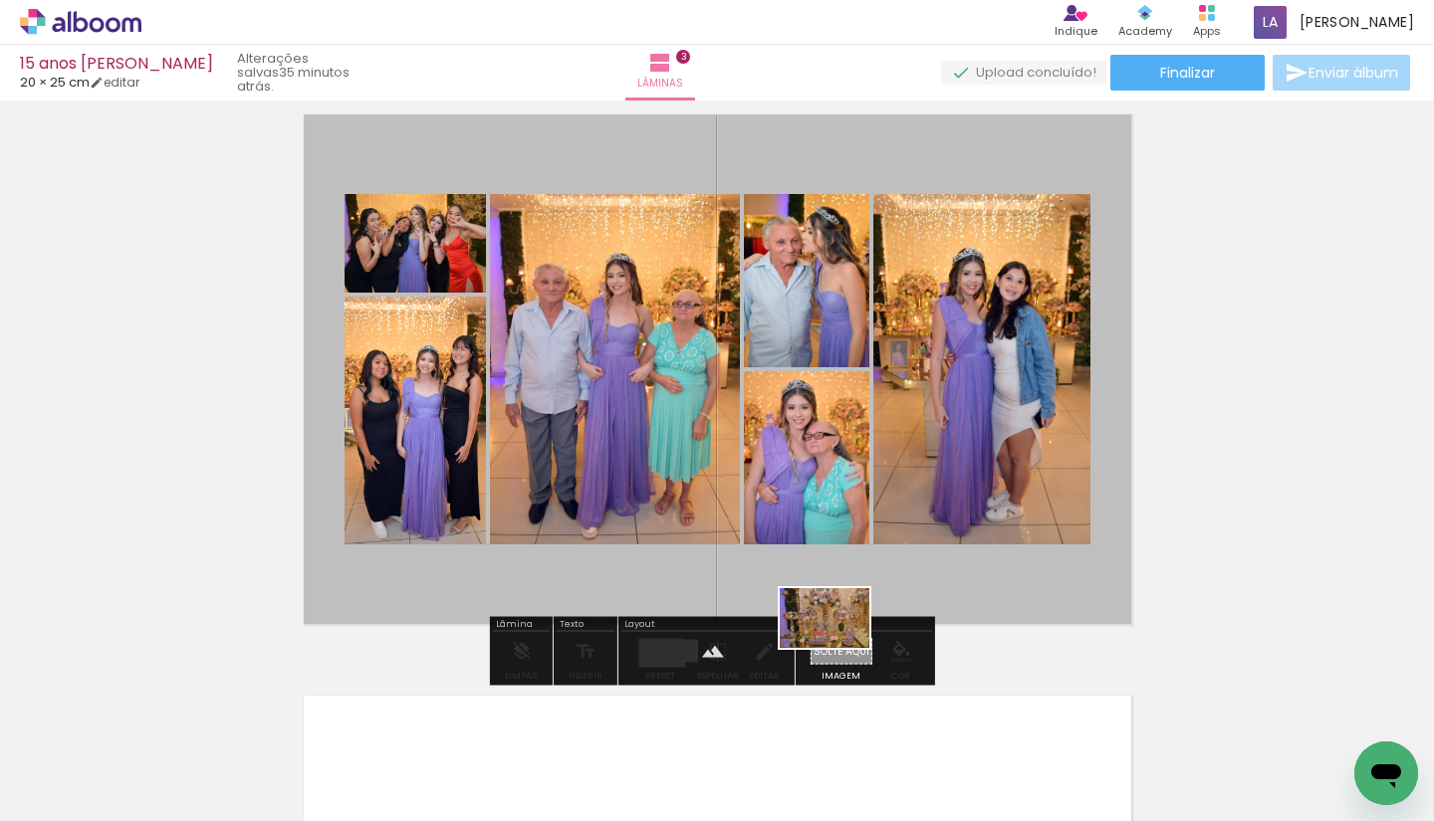
drag, startPoint x: 1369, startPoint y: 739, endPoint x: 842, endPoint y: 647, distance: 534.6
click at [840, 648] on quentale-workspace at bounding box center [717, 410] width 1434 height 821
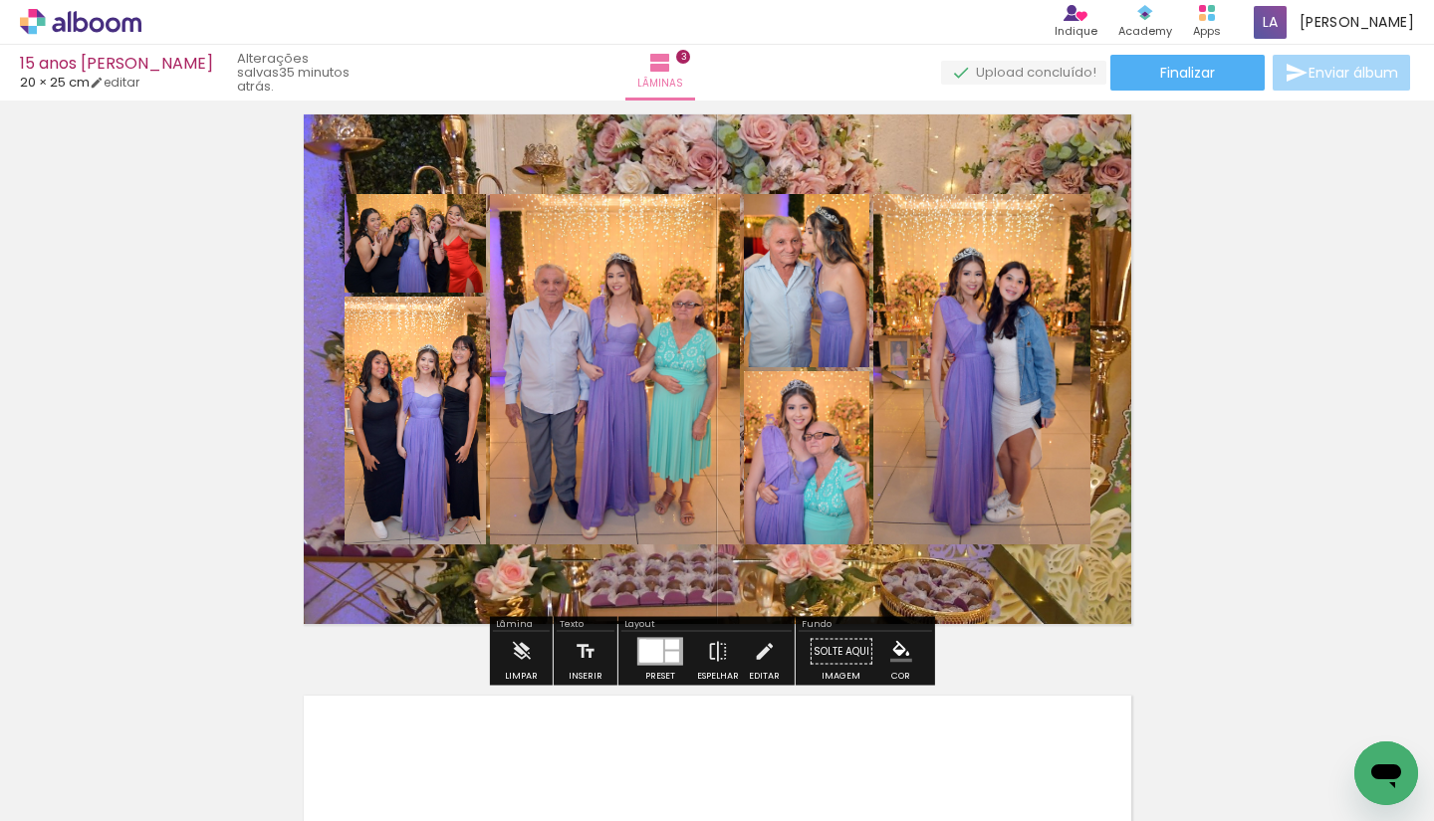
click at [897, 578] on quentale-layouter at bounding box center [717, 370] width 849 height 532
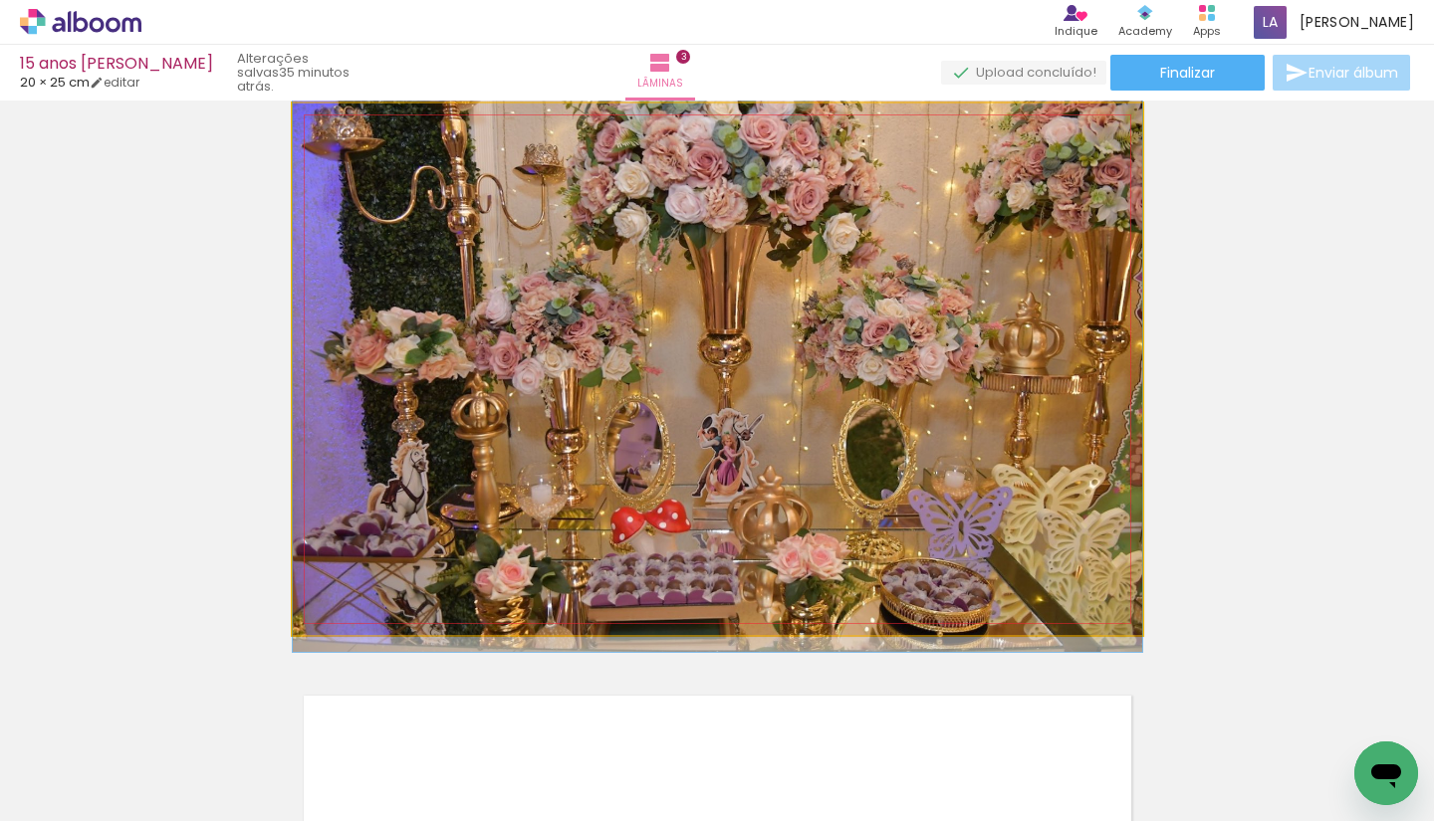
click at [897, 578] on quentale-photo at bounding box center [717, 370] width 849 height 532
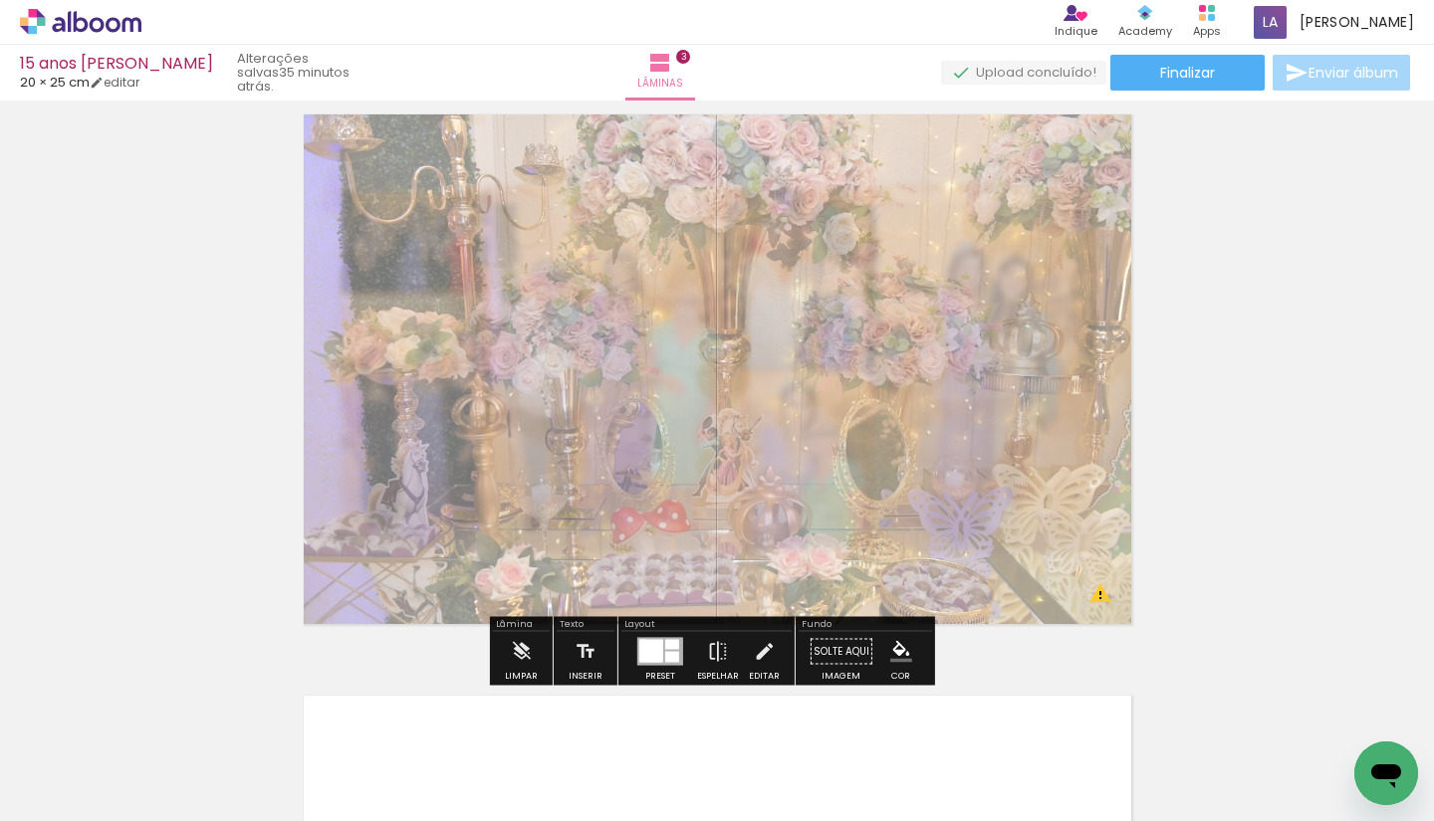
drag, startPoint x: 571, startPoint y: 153, endPoint x: 532, endPoint y: 159, distance: 39.3
type paper-slider "45"
click at [532, 159] on div at bounding box center [544, 154] width 32 height 32
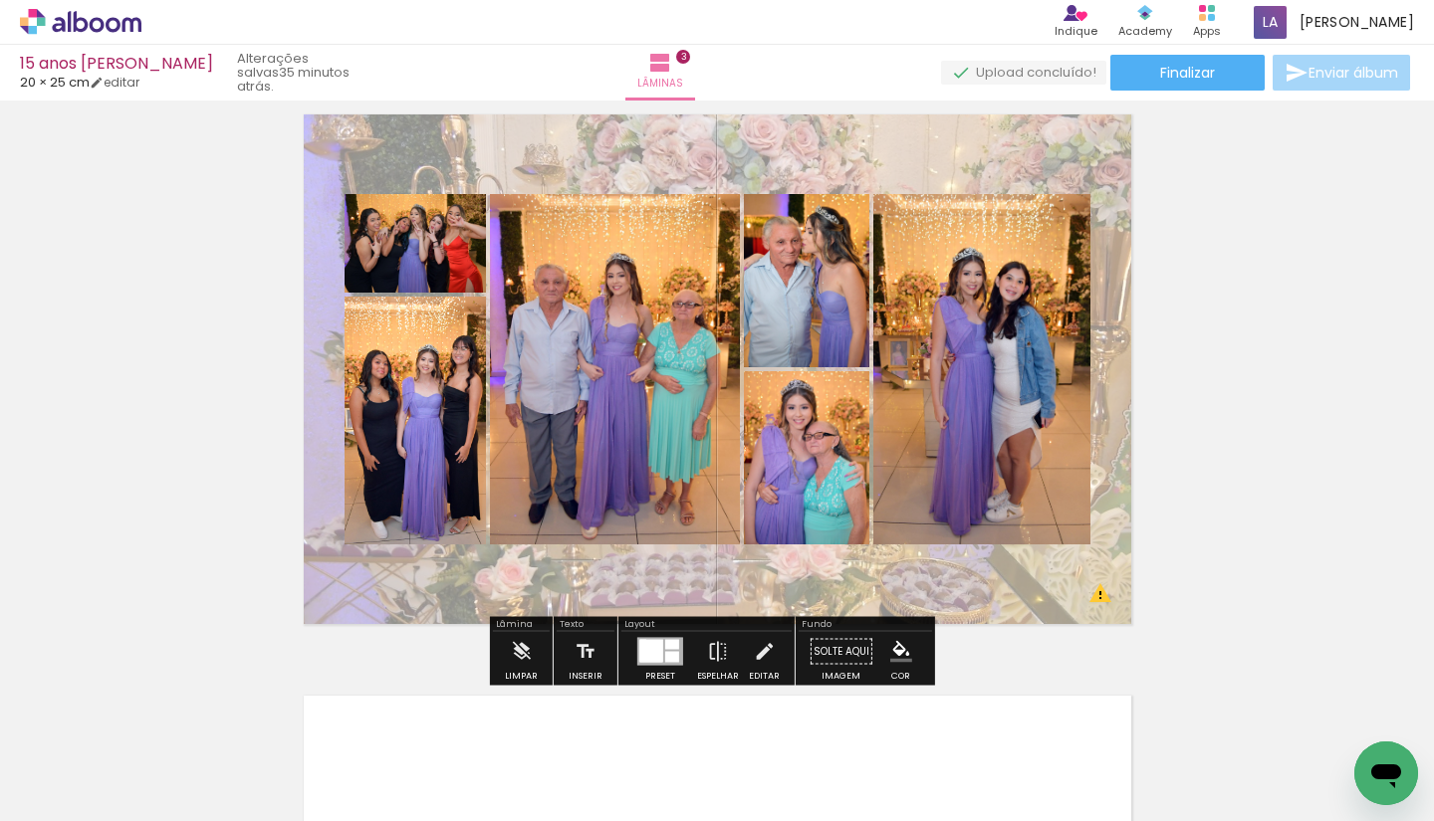
click at [1205, 324] on div "Inserir lâmina 1 de 3 Inserir lâmina 2 de 3 Inserir lâmina 3 de 3 O Designbox p…" at bounding box center [717, 53] width 1434 height 2327
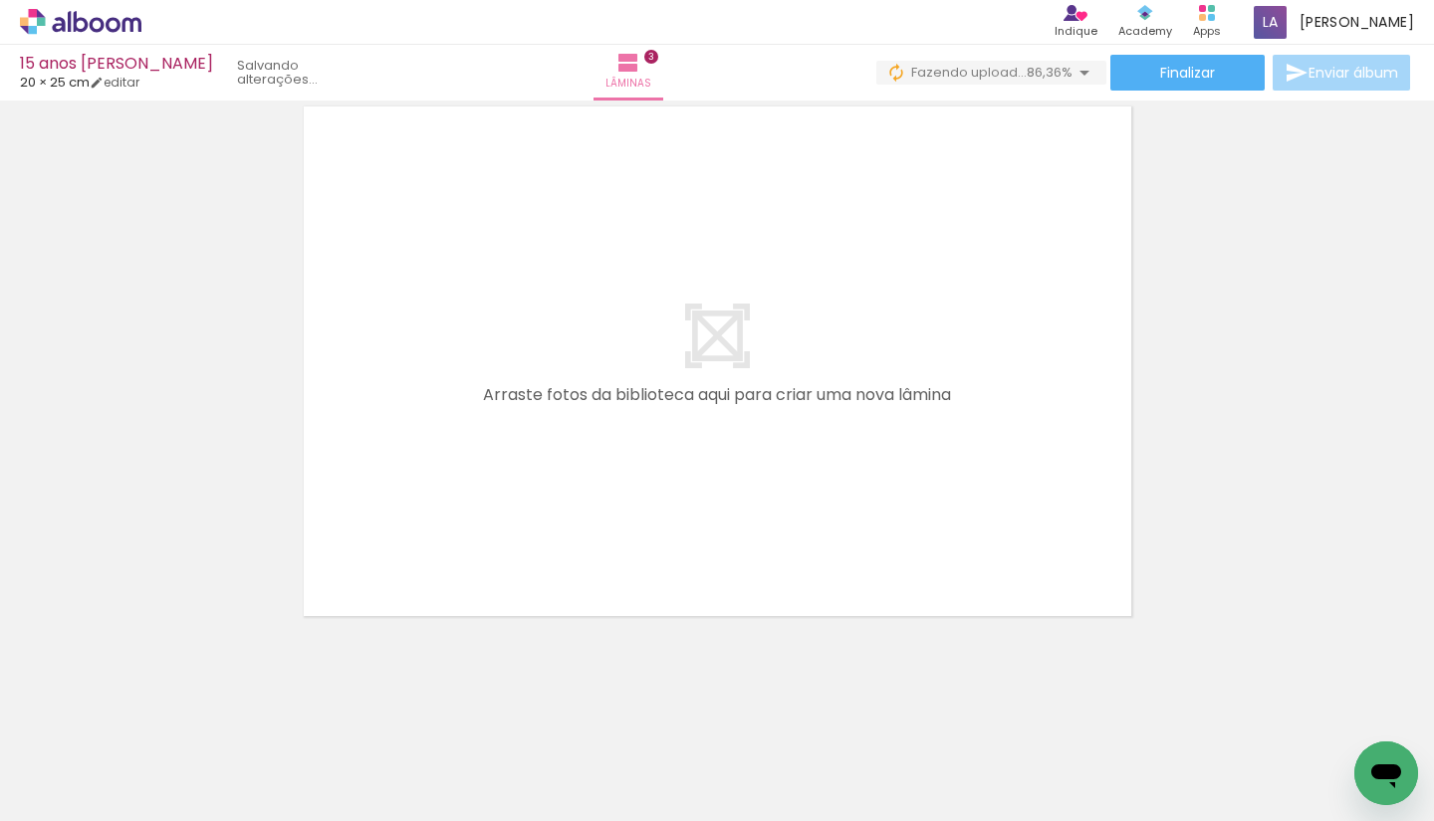
scroll to position [0, 0]
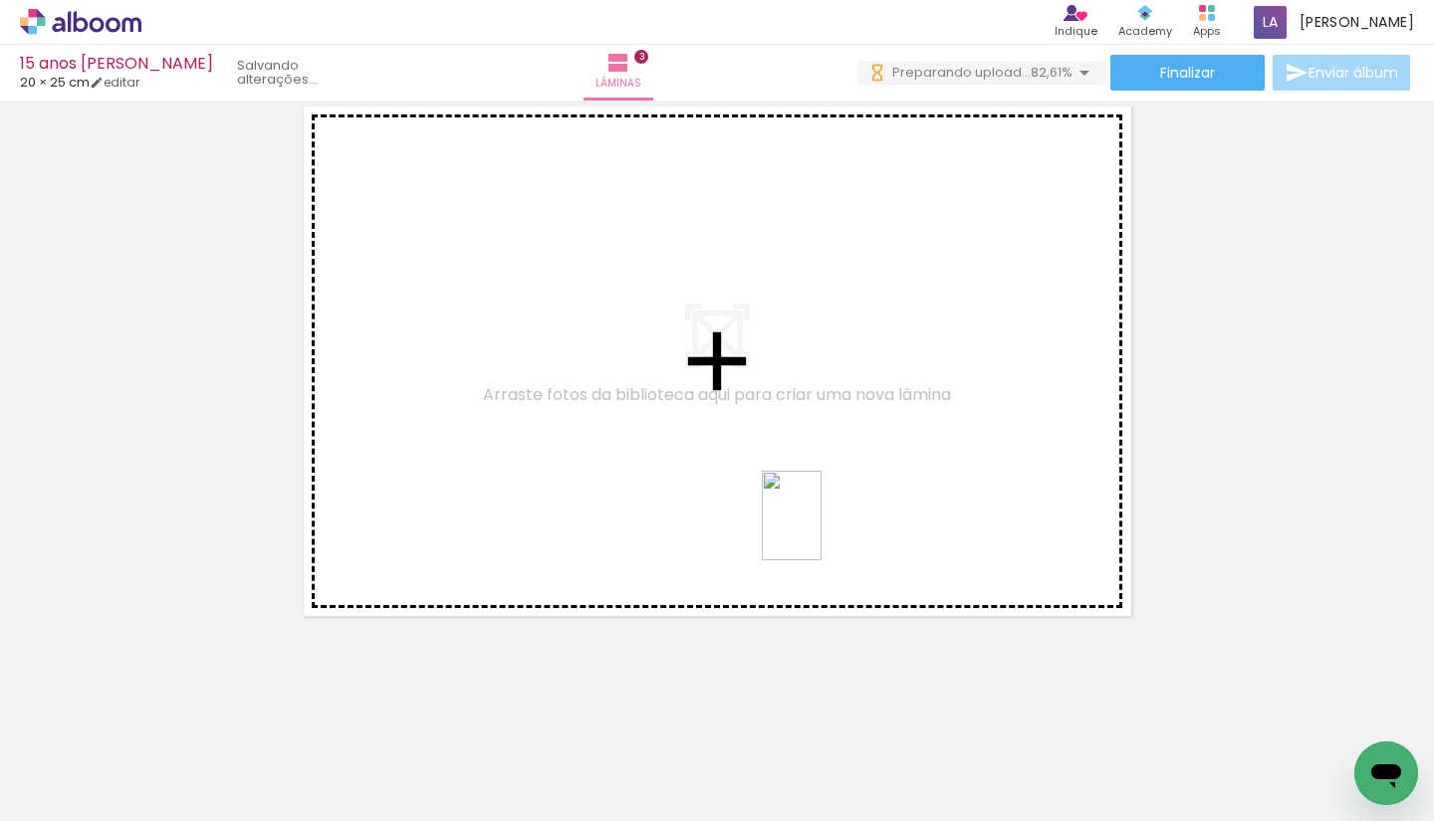
drag, startPoint x: 816, startPoint y: 757, endPoint x: 821, endPoint y: 531, distance: 226.1
click at [821, 531] on quentale-workspace at bounding box center [717, 410] width 1434 height 821
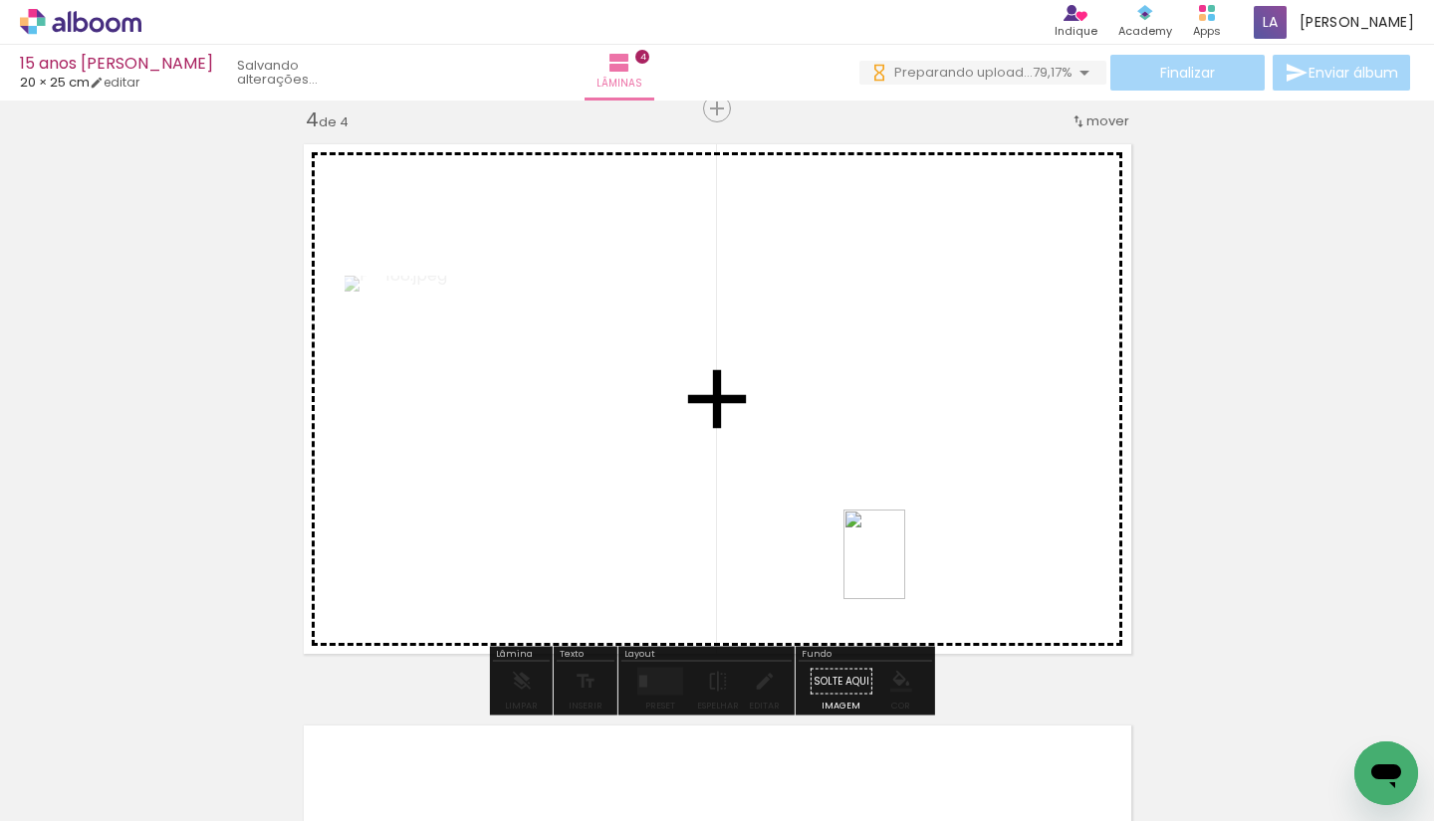
drag, startPoint x: 931, startPoint y: 751, endPoint x: 1049, endPoint y: 656, distance: 151.6
click at [903, 571] on quentale-workspace at bounding box center [717, 410] width 1434 height 821
drag, startPoint x: 1053, startPoint y: 749, endPoint x: 1060, endPoint y: 672, distance: 77.0
click at [985, 555] on quentale-workspace at bounding box center [717, 410] width 1434 height 821
drag, startPoint x: 1150, startPoint y: 753, endPoint x: 1238, endPoint y: 698, distance: 103.3
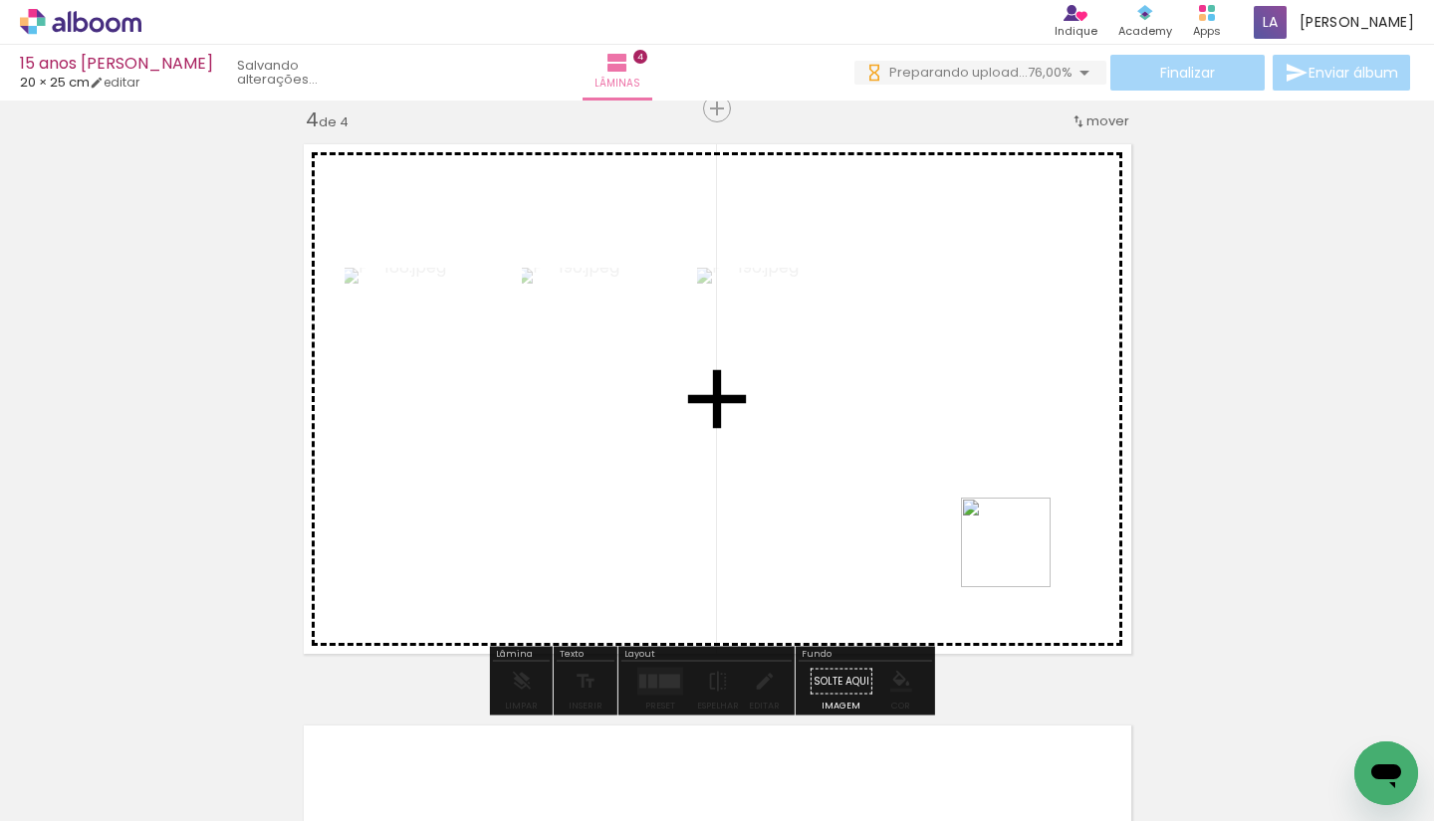
click at [1011, 535] on quentale-workspace at bounding box center [717, 410] width 1434 height 821
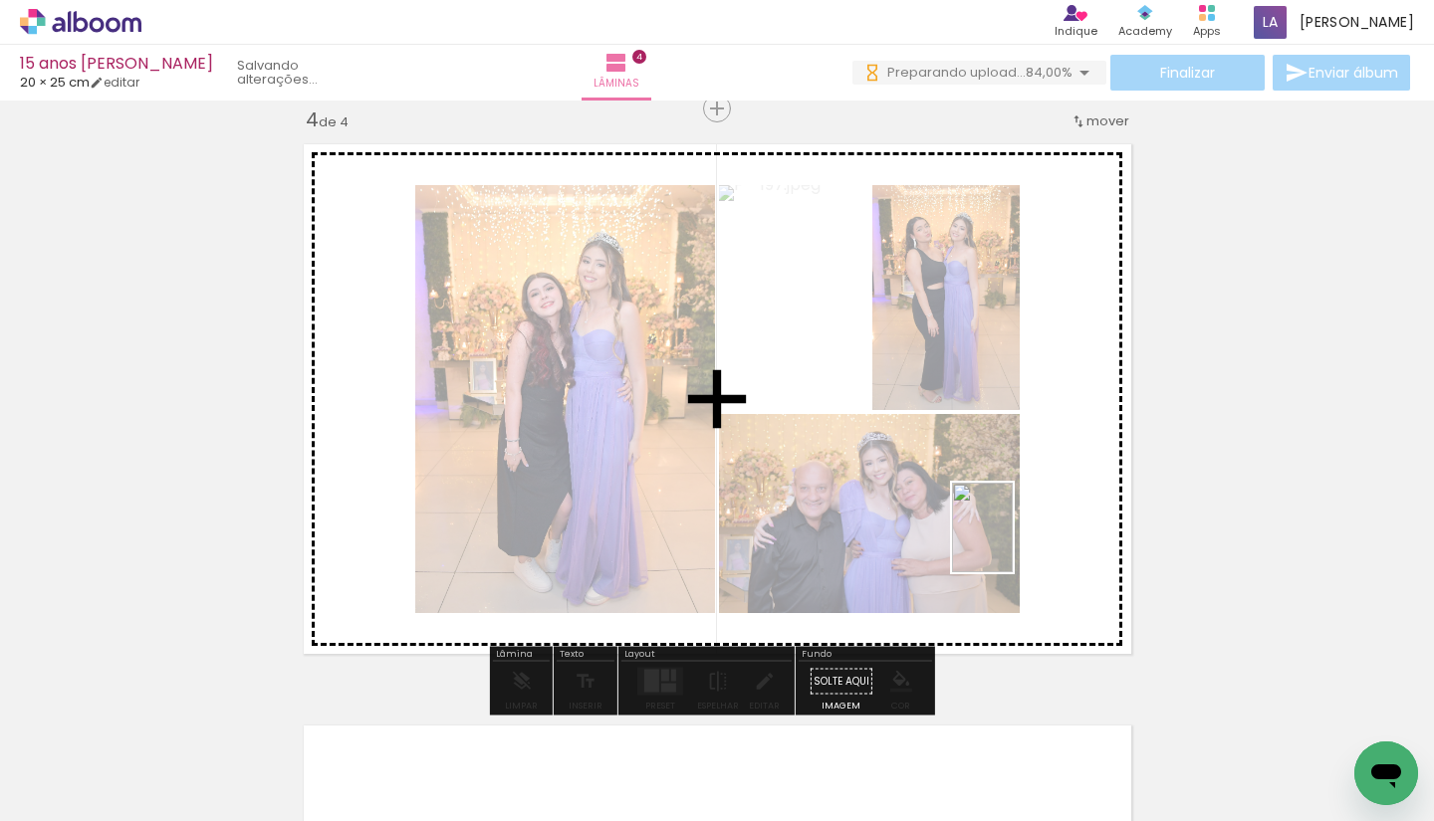
drag, startPoint x: 1272, startPoint y: 756, endPoint x: 1012, endPoint y: 543, distance: 336.8
click at [1012, 543] on quentale-workspace at bounding box center [717, 410] width 1434 height 821
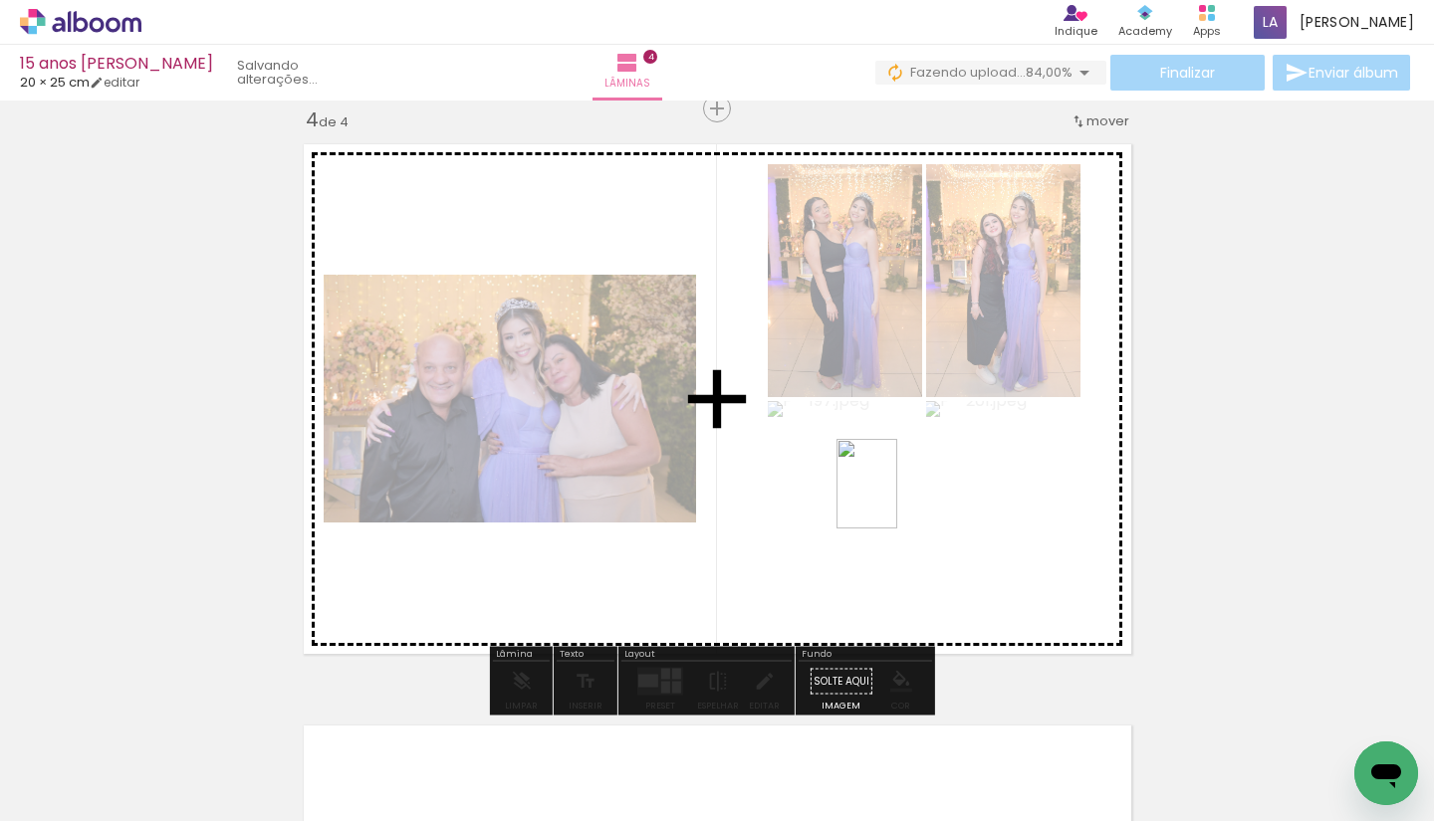
drag, startPoint x: 1356, startPoint y: 727, endPoint x: 896, endPoint y: 499, distance: 513.4
click at [896, 499] on quentale-workspace at bounding box center [717, 410] width 1434 height 821
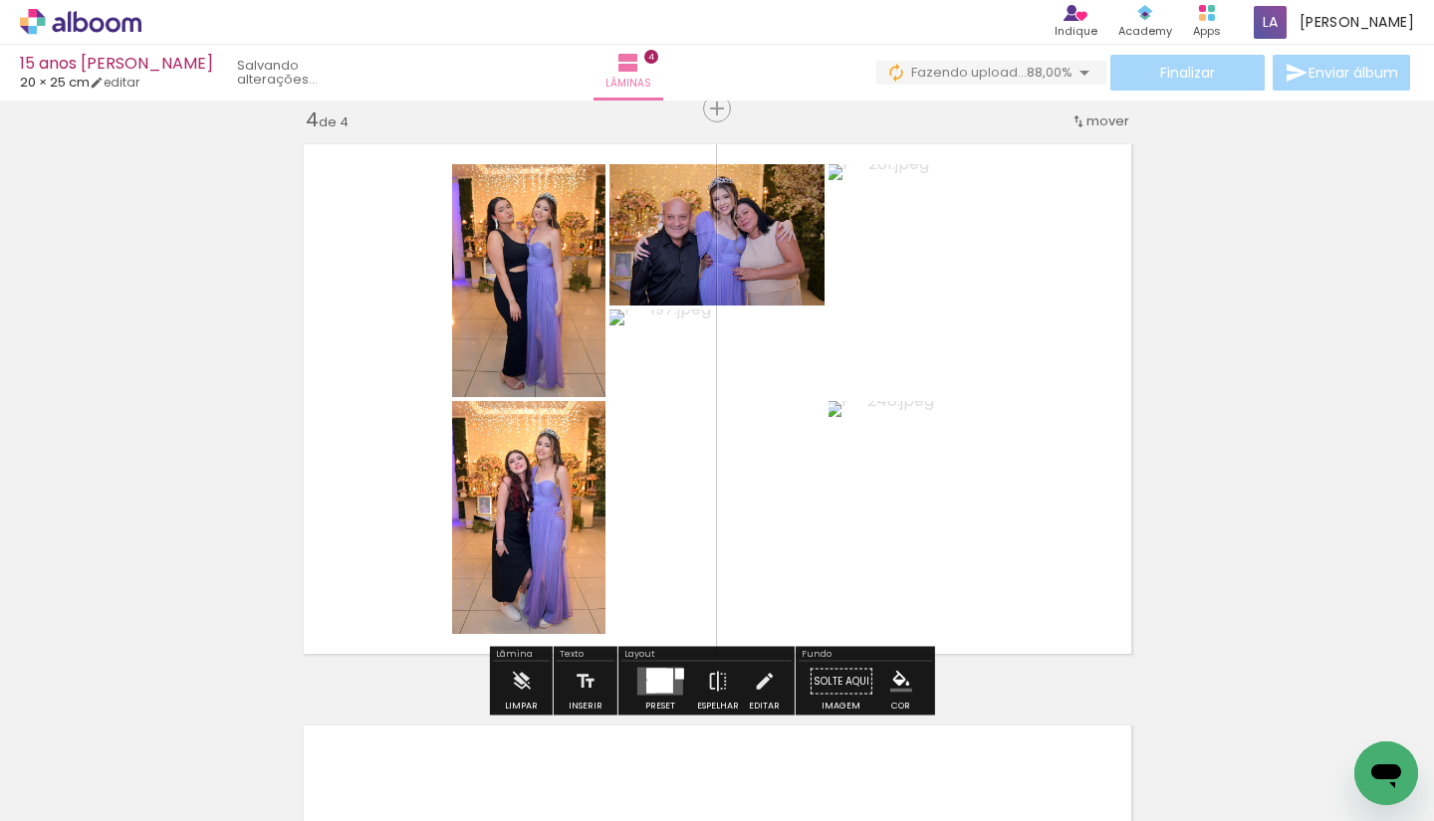
click at [647, 681] on div at bounding box center [660, 682] width 26 height 24
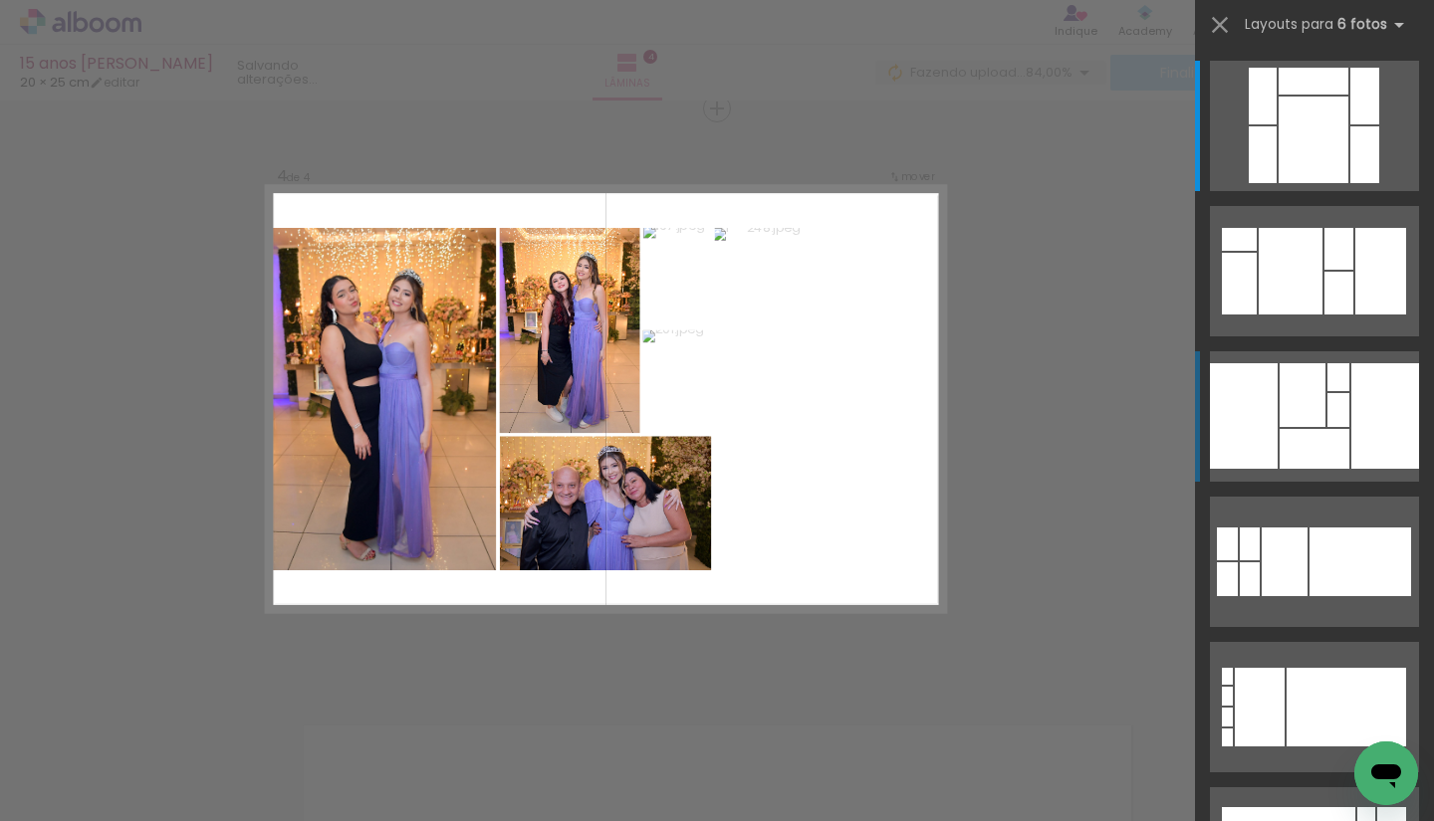
click at [1328, 394] on div at bounding box center [1338, 410] width 22 height 34
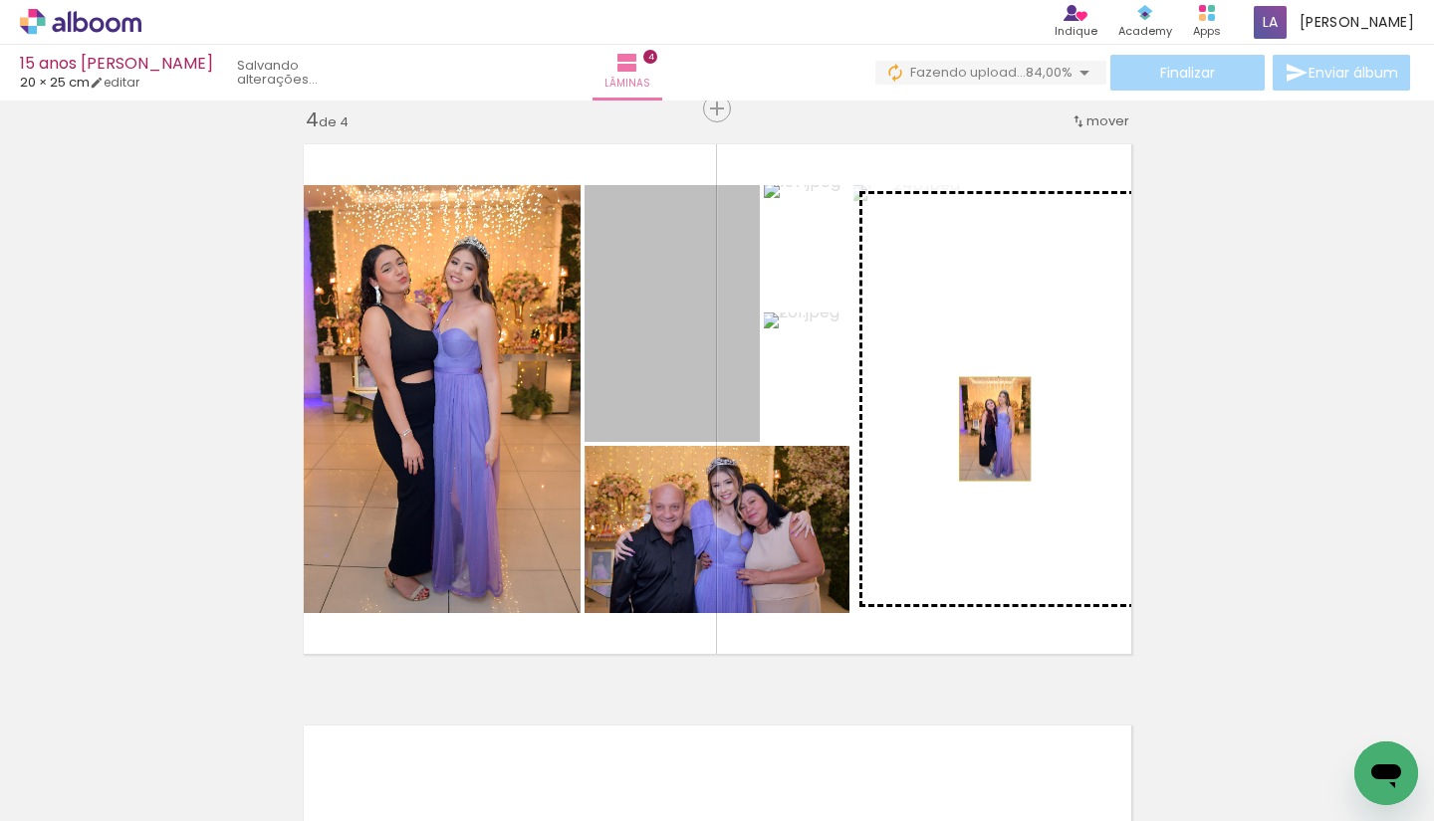
drag, startPoint x: 679, startPoint y: 346, endPoint x: 987, endPoint y: 429, distance: 318.6
click at [0, 0] on slot at bounding box center [0, 0] width 0 height 0
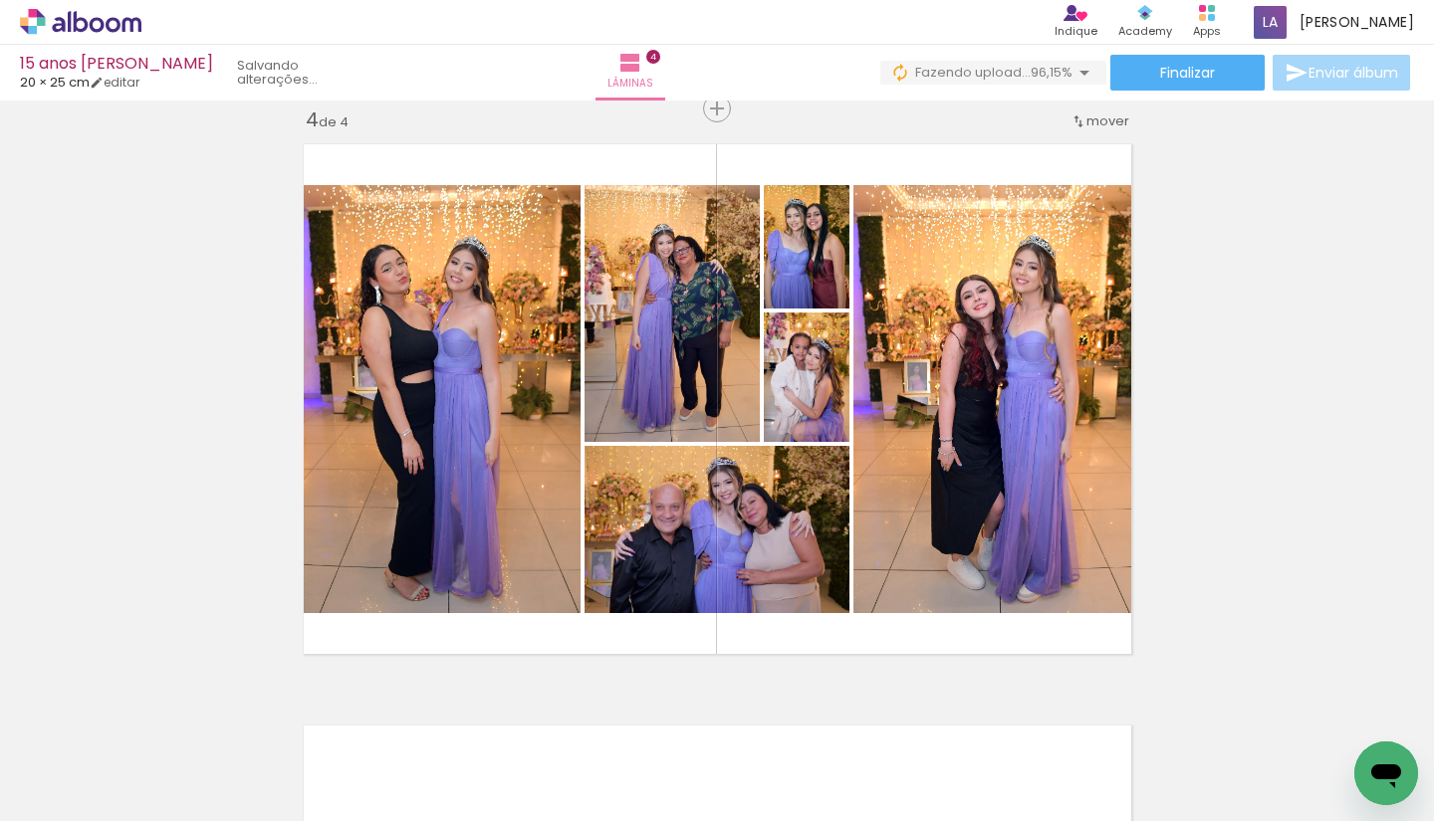
scroll to position [0, 1615]
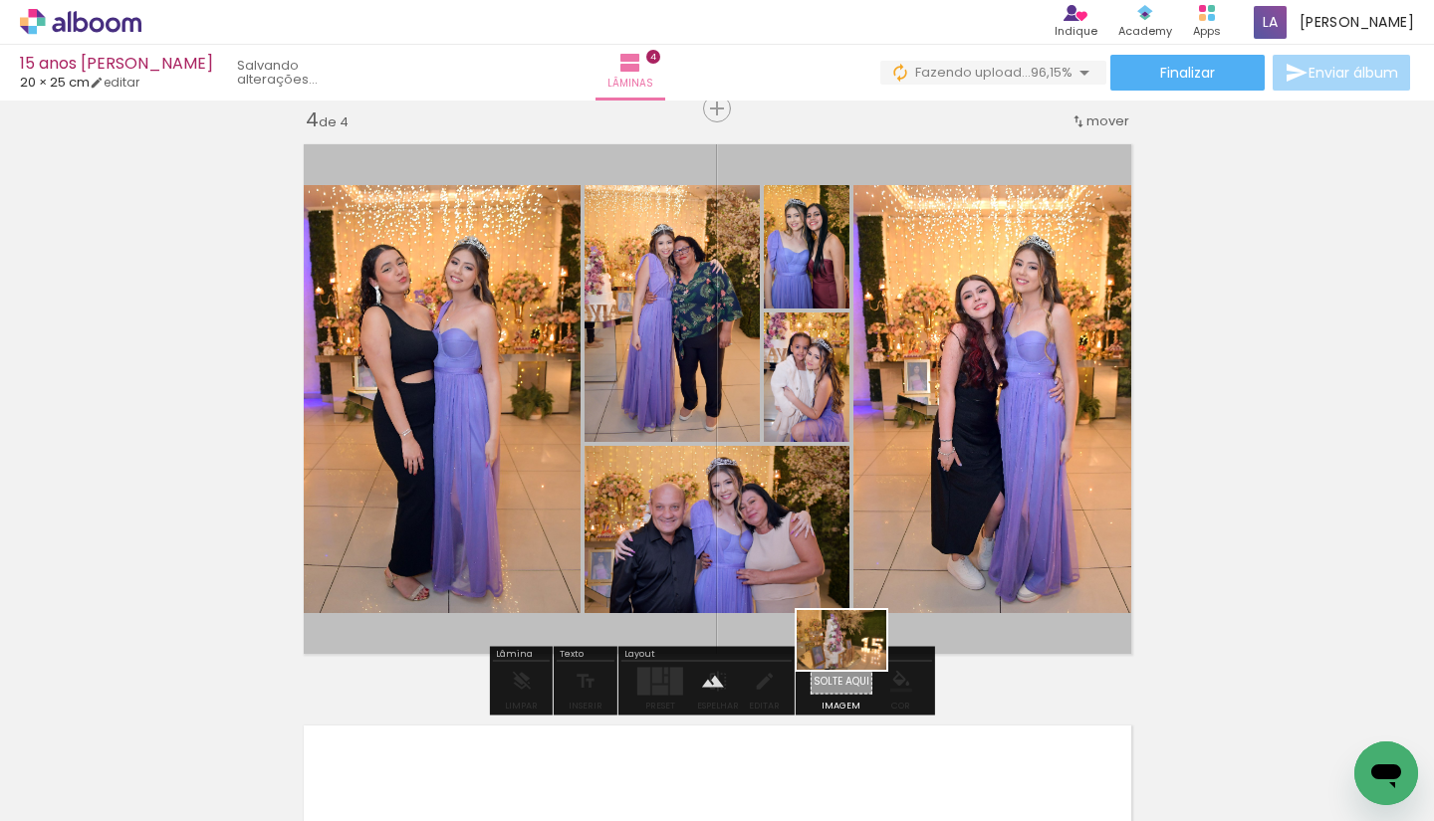
drag, startPoint x: 1378, startPoint y: 739, endPoint x: 856, endPoint y: 670, distance: 526.2
click at [856, 670] on quentale-workspace at bounding box center [717, 410] width 1434 height 821
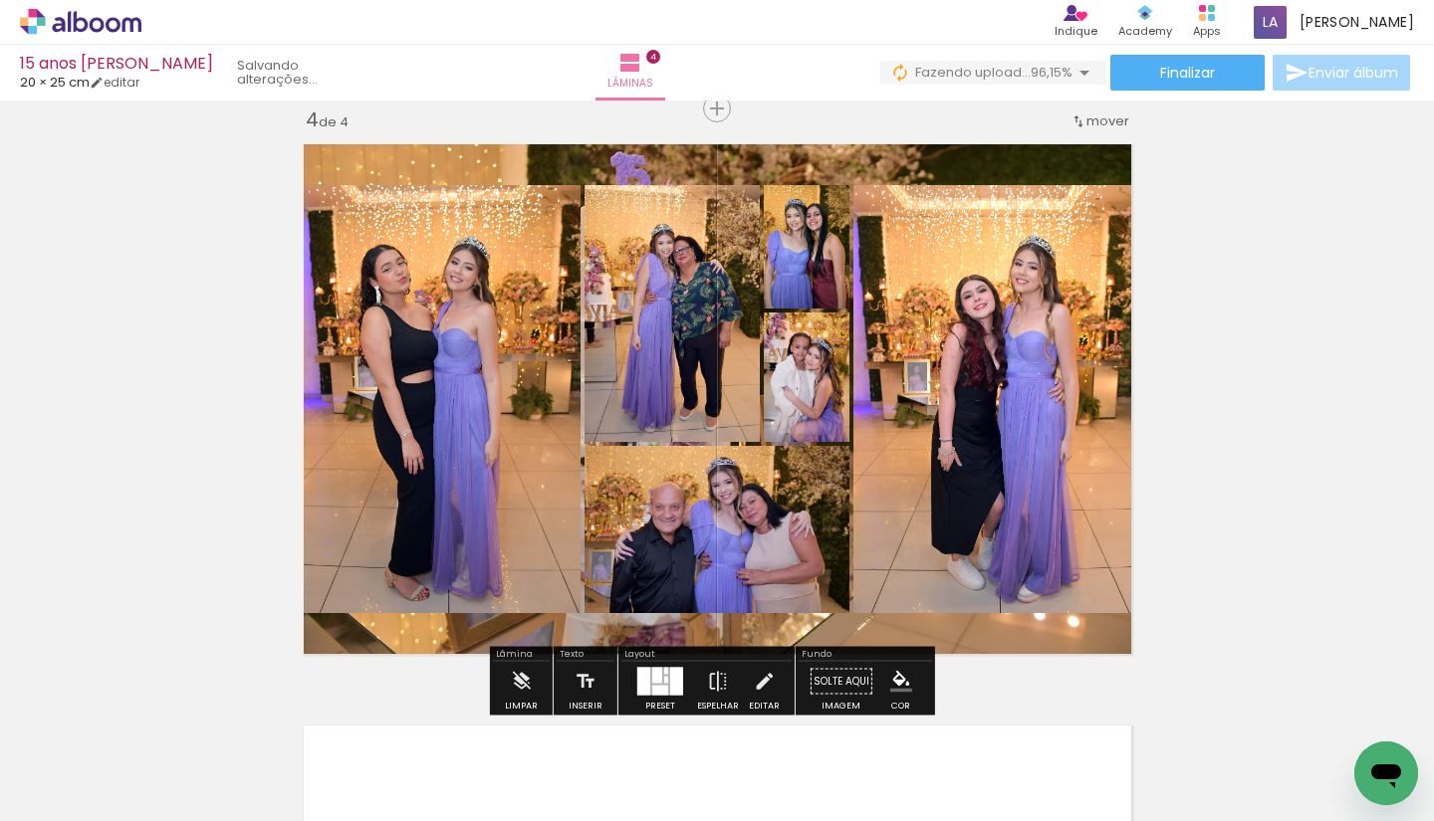
click at [935, 621] on quentale-layouter at bounding box center [717, 399] width 849 height 532
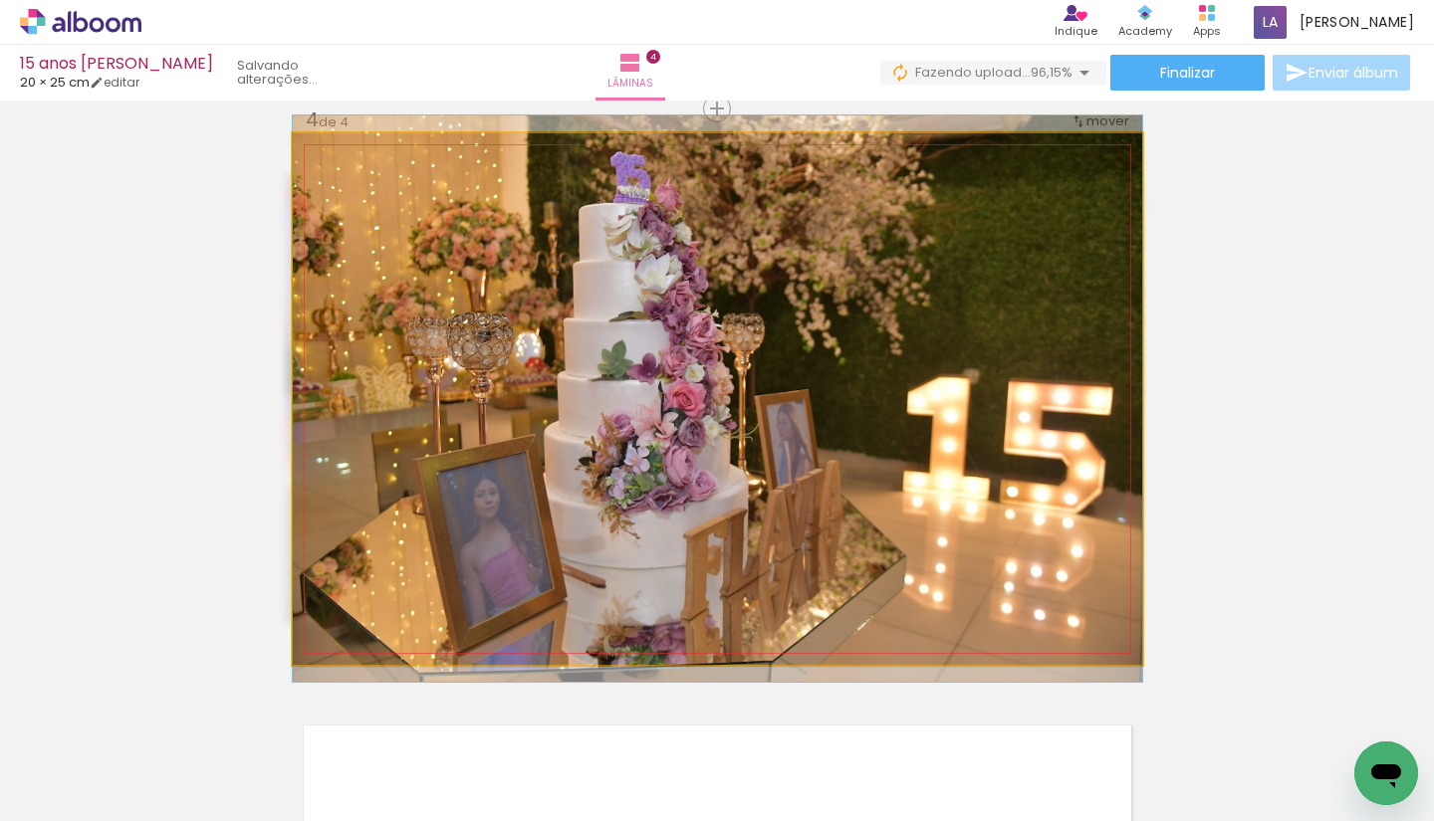
click at [935, 621] on quentale-photo at bounding box center [717, 399] width 849 height 532
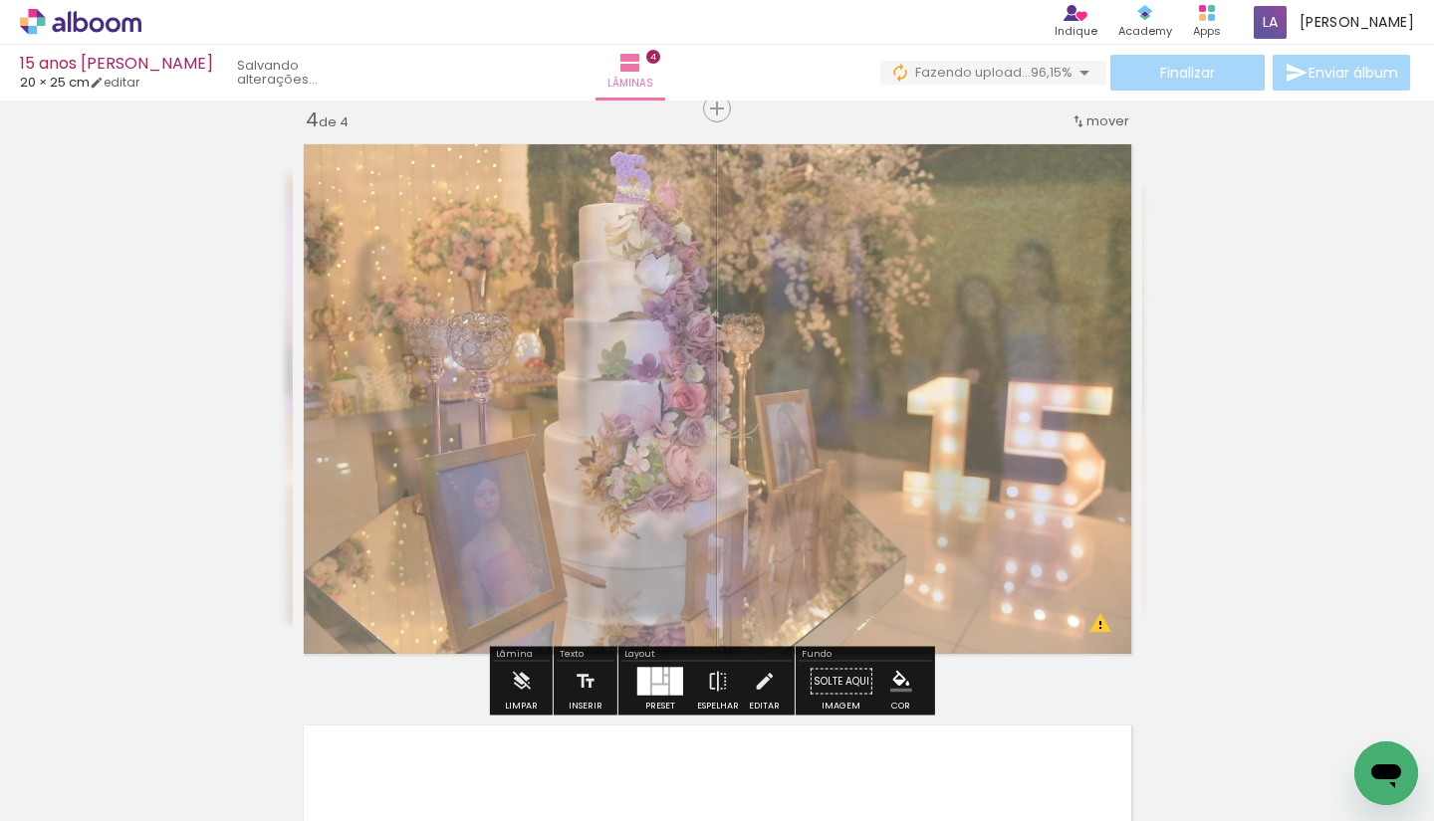
drag, startPoint x: 571, startPoint y: 180, endPoint x: 546, endPoint y: 186, distance: 25.6
type paper-slider "65"
click at [546, 186] on div at bounding box center [559, 184] width 32 height 32
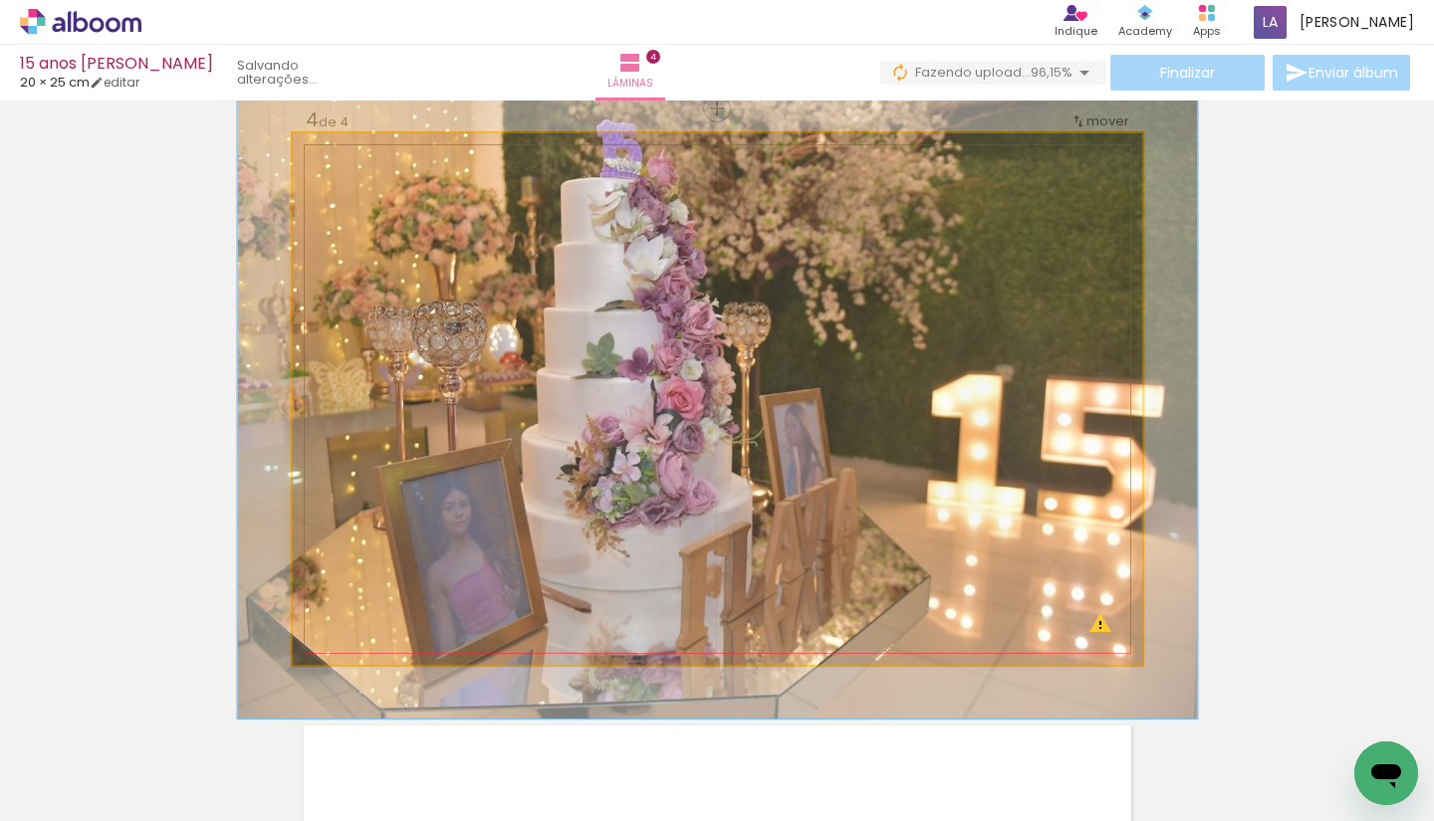
type paper-slider "113"
click at [382, 186] on div at bounding box center [378, 184] width 32 height 32
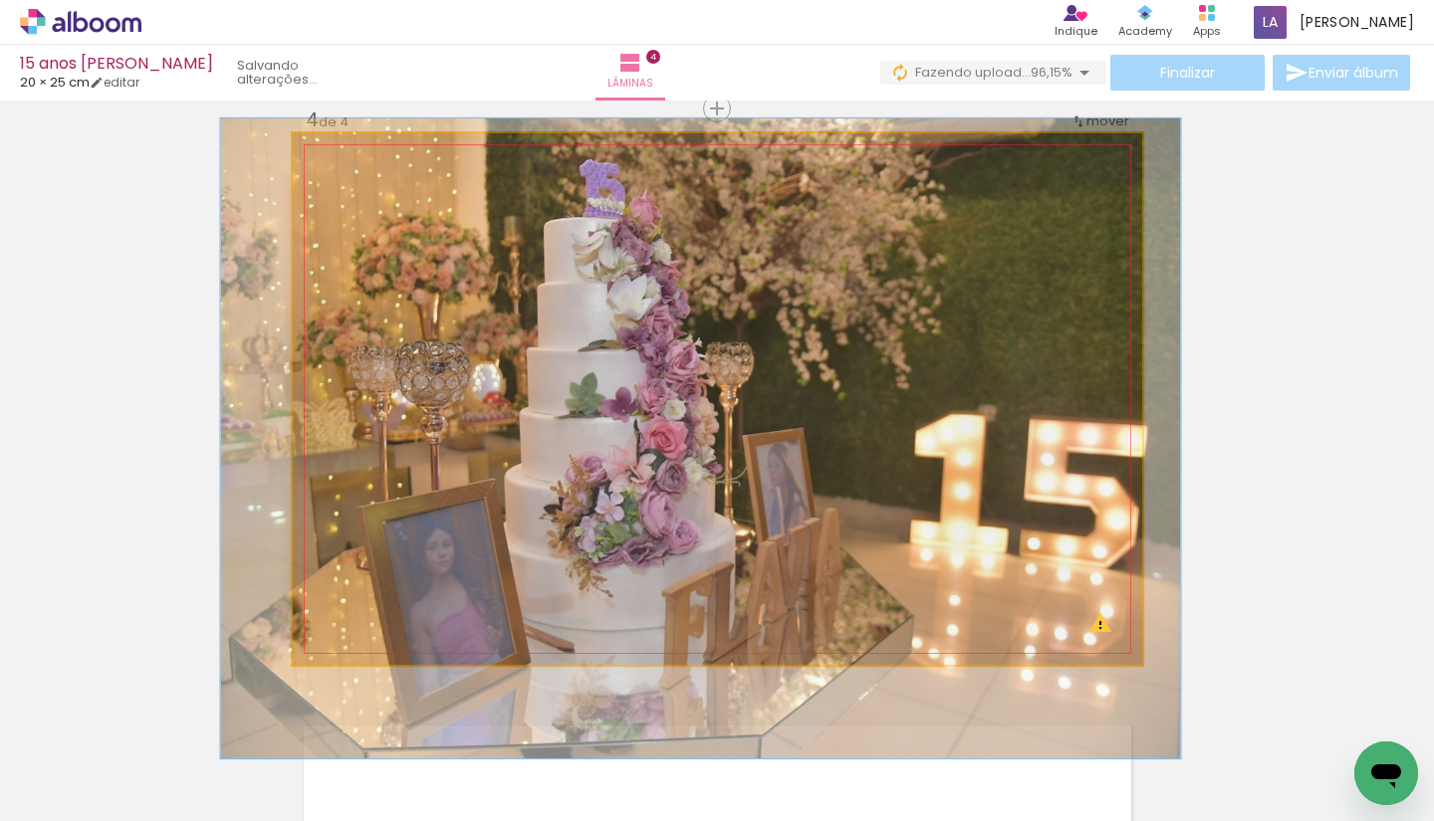
drag, startPoint x: 764, startPoint y: 334, endPoint x: 747, endPoint y: 368, distance: 38.7
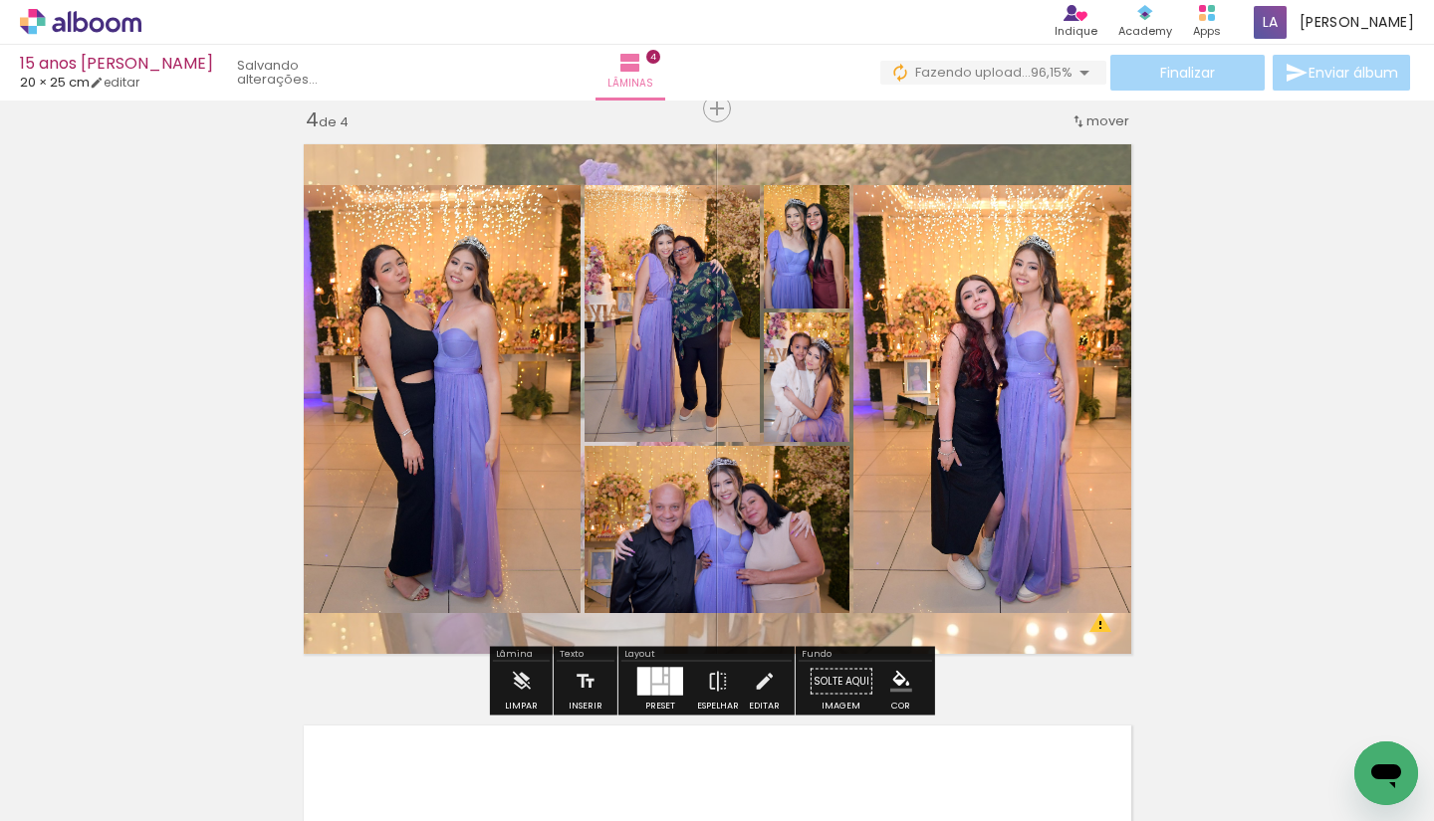
click at [952, 160] on quentale-layouter at bounding box center [717, 399] width 849 height 532
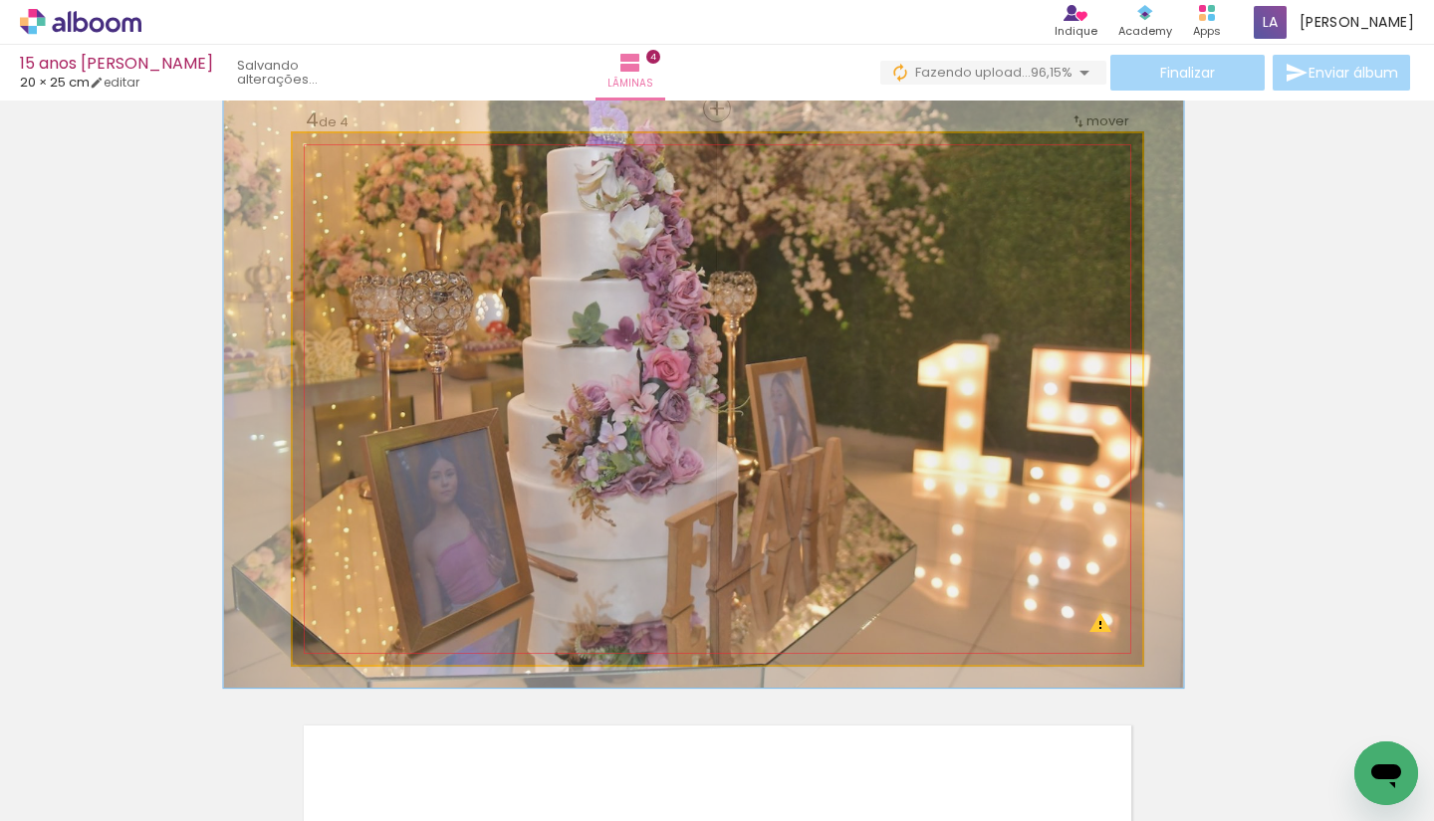
drag, startPoint x: 926, startPoint y: 341, endPoint x: 929, endPoint y: 270, distance: 70.8
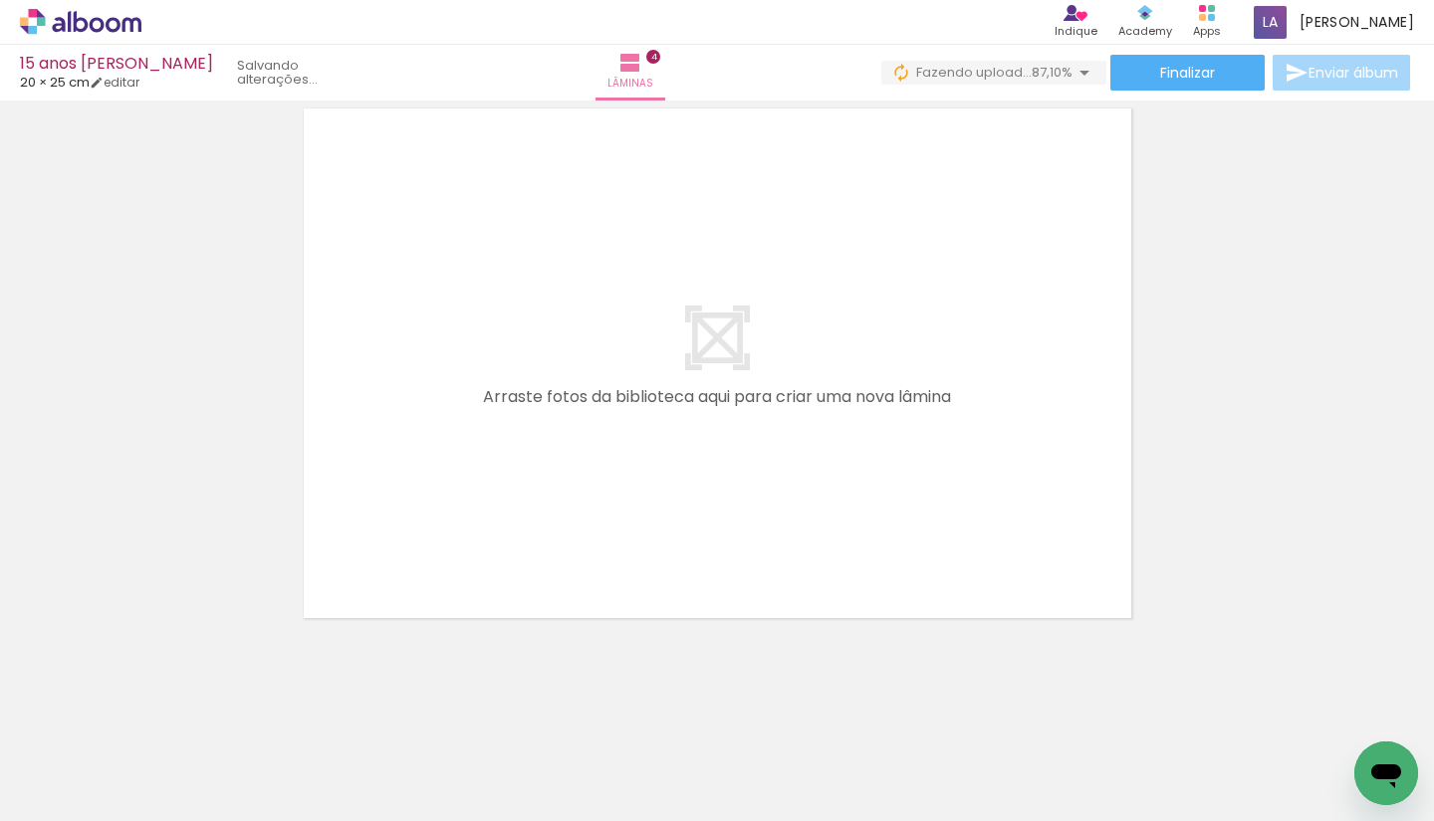
scroll to position [2389, 0]
click at [708, 478] on quentale-layouter at bounding box center [717, 362] width 849 height 532
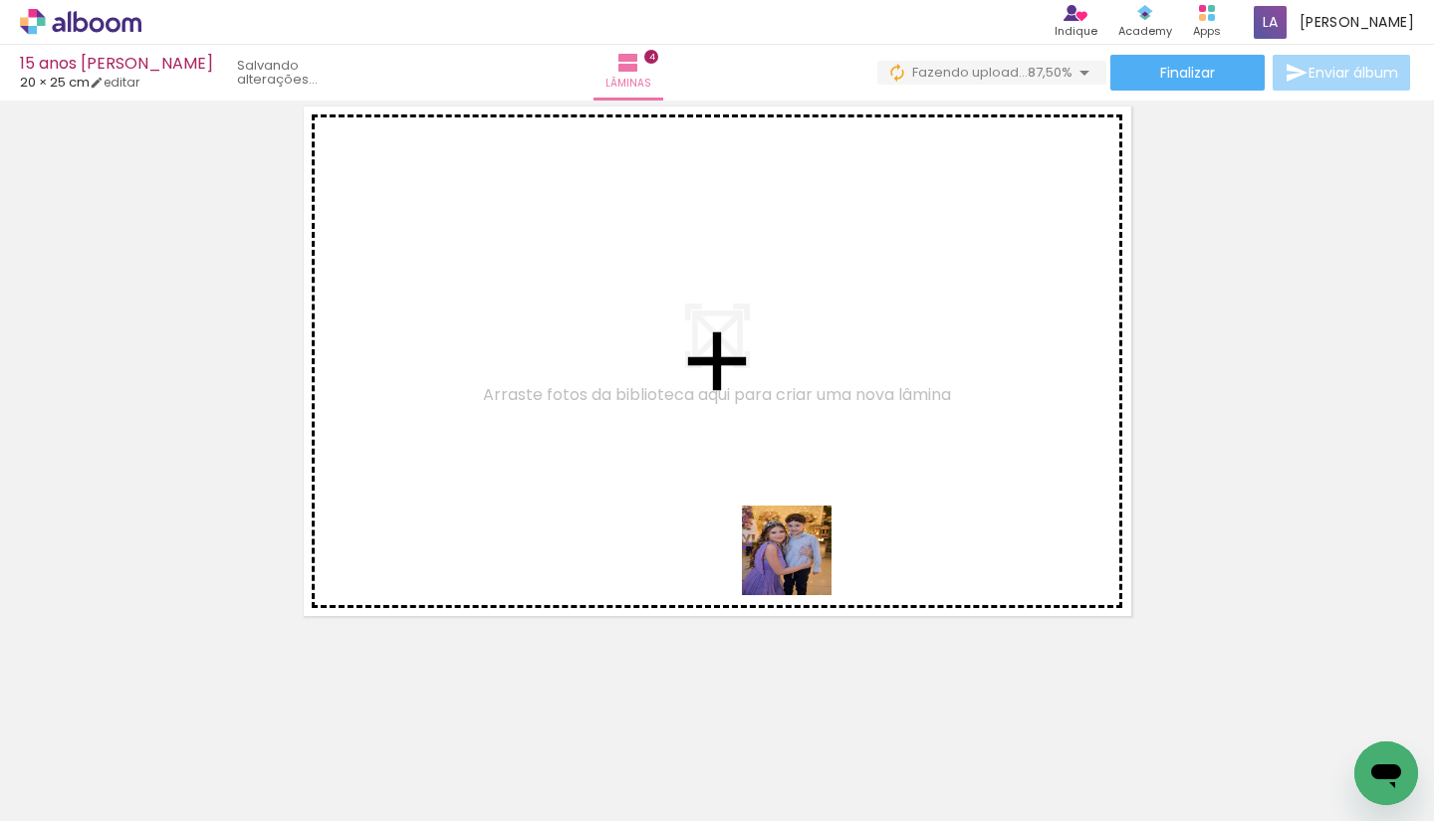
drag, startPoint x: 822, startPoint y: 749, endPoint x: 887, endPoint y: 746, distance: 64.8
click at [807, 572] on quentale-workspace at bounding box center [717, 410] width 1434 height 821
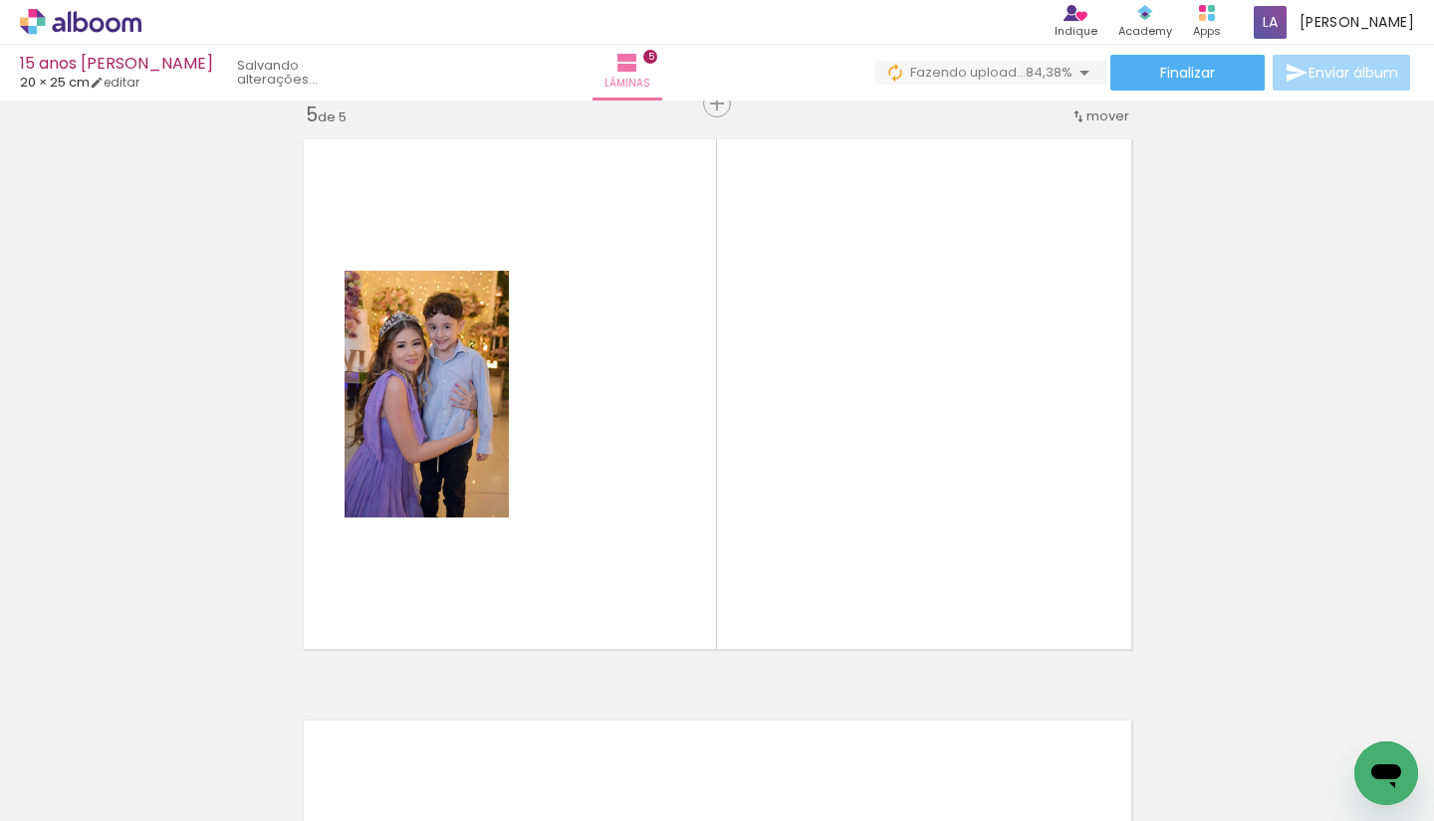
scroll to position [2351, 0]
